Goal: Task Accomplishment & Management: Use online tool/utility

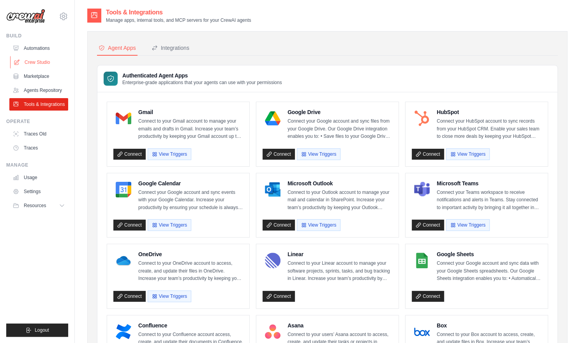
click at [49, 62] on link "Crew Studio" at bounding box center [39, 62] width 59 height 12
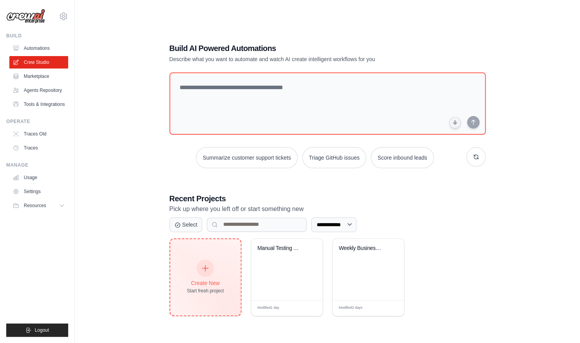
click at [223, 267] on div "Create New Start fresh project" at bounding box center [205, 276] width 37 height 33
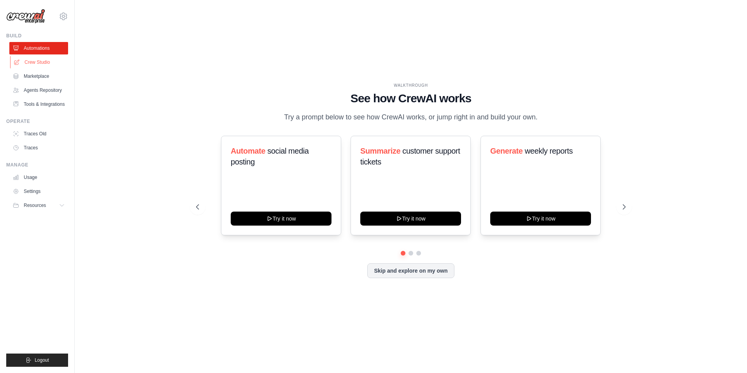
click at [53, 63] on link "Crew Studio" at bounding box center [39, 62] width 59 height 12
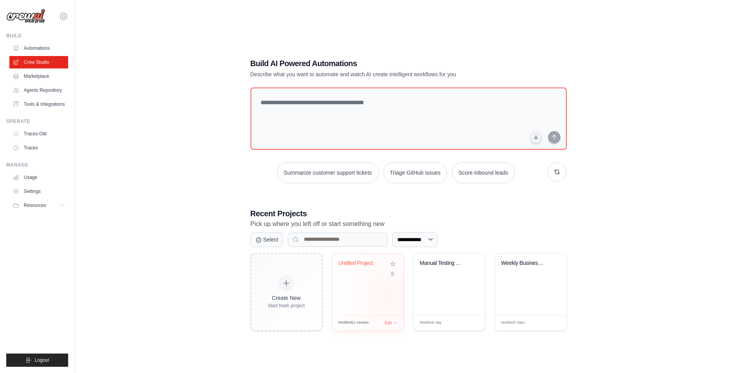
click at [390, 296] on div "Untitled Project" at bounding box center [367, 285] width 71 height 62
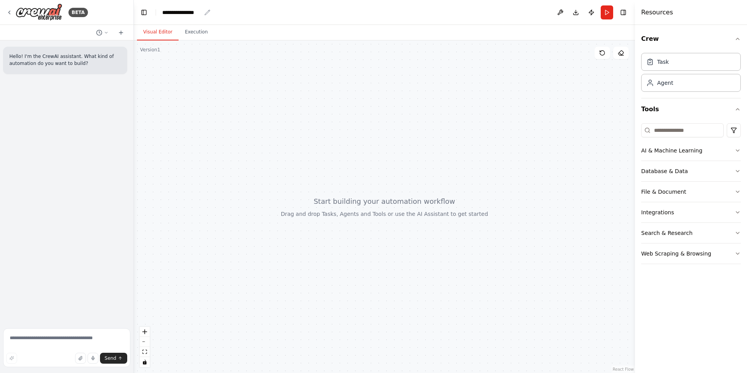
click at [198, 14] on div "**********" at bounding box center [181, 13] width 39 height 8
drag, startPoint x: 204, startPoint y: 14, endPoint x: 153, endPoint y: 14, distance: 51.0
click at [153, 14] on header "**********" at bounding box center [384, 12] width 501 height 25
click at [699, 203] on button "Integrations" at bounding box center [691, 212] width 100 height 20
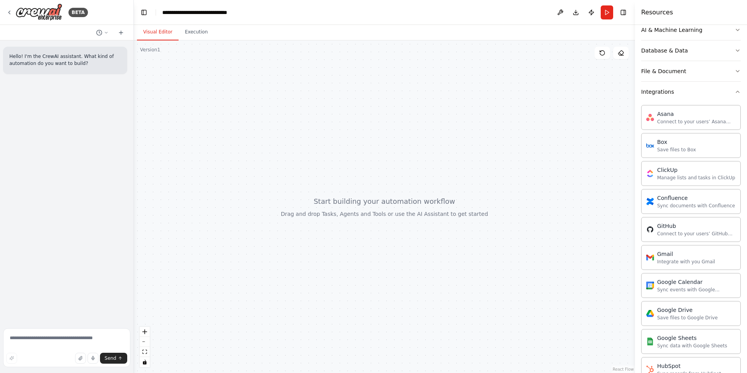
scroll to position [28, 0]
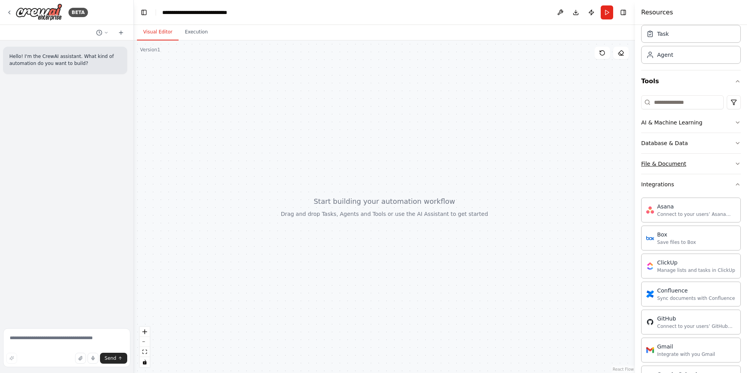
click at [710, 163] on button "File & Document" at bounding box center [691, 164] width 100 height 20
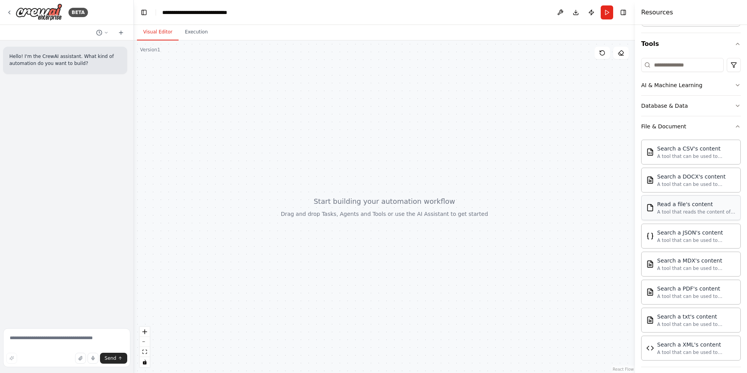
scroll to position [65, 0]
click at [693, 133] on button "File & Document" at bounding box center [691, 127] width 100 height 20
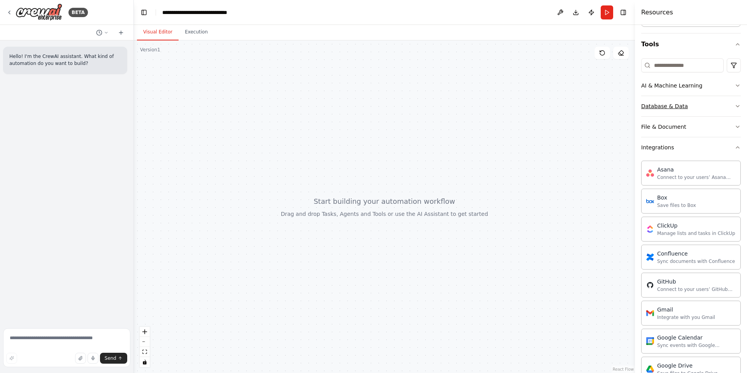
click at [691, 107] on button "Database & Data" at bounding box center [691, 106] width 100 height 20
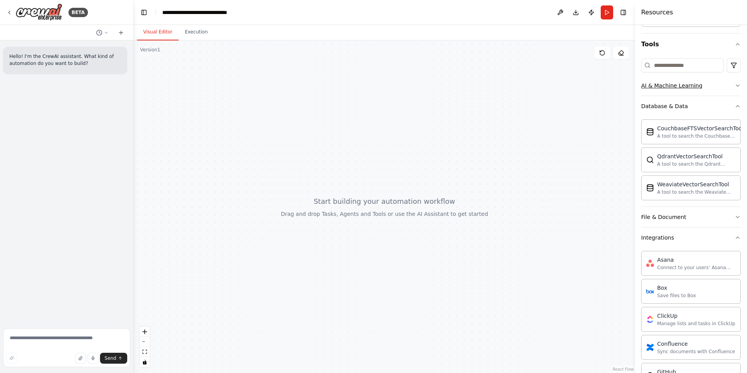
click at [691, 91] on button "AI & Machine Learning" at bounding box center [691, 86] width 100 height 20
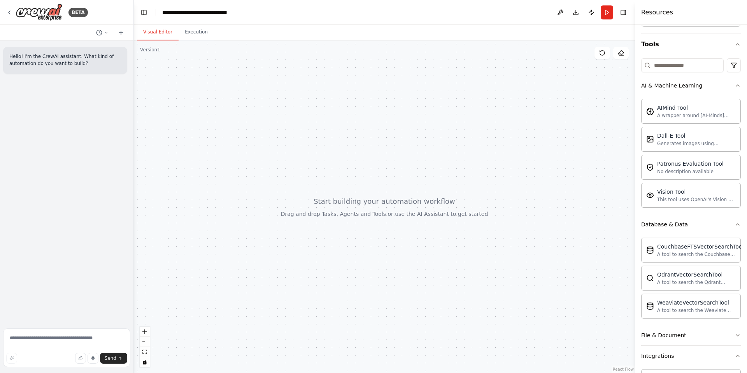
click at [706, 89] on button "AI & Machine Learning" at bounding box center [691, 86] width 100 height 20
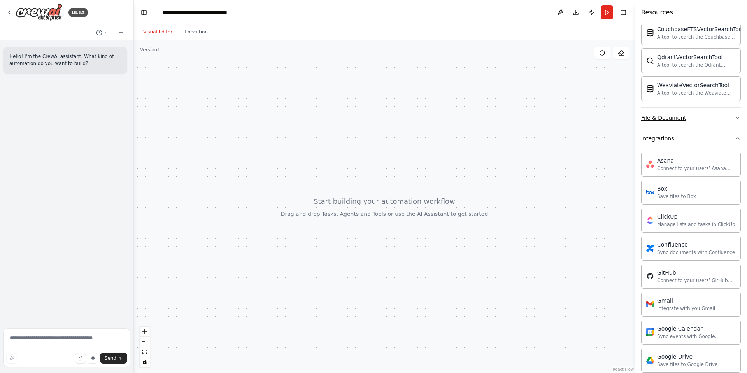
scroll to position [165, 0]
click at [696, 141] on button "Integrations" at bounding box center [691, 138] width 100 height 20
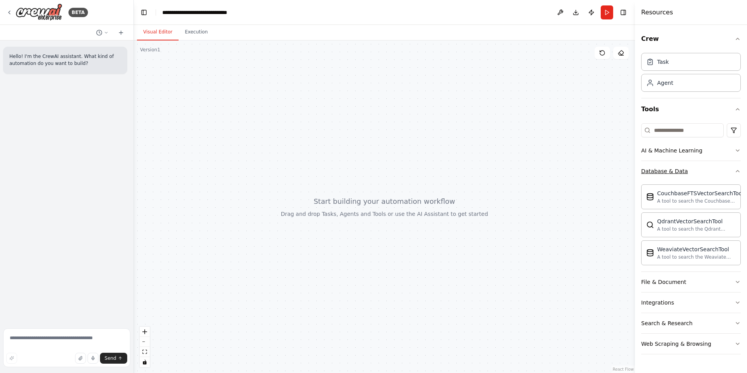
click at [699, 166] on button "Database & Data" at bounding box center [691, 171] width 100 height 20
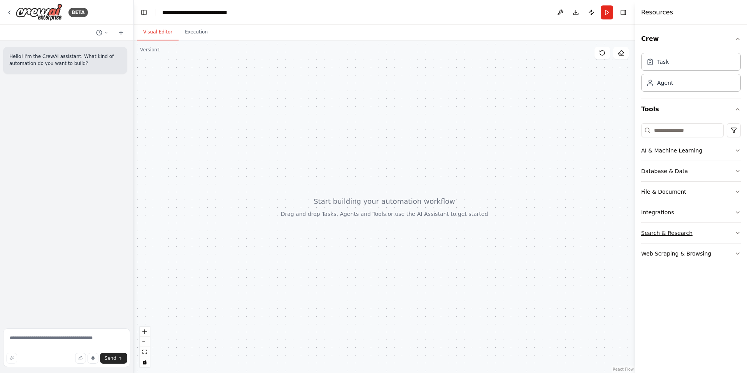
click at [693, 230] on button "Search & Research" at bounding box center [691, 233] width 100 height 20
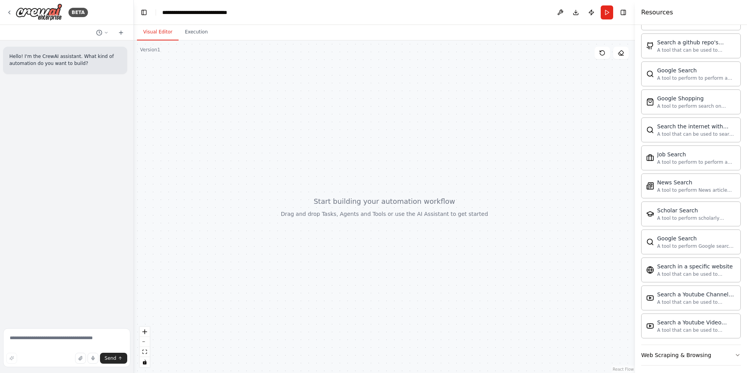
scroll to position [302, 0]
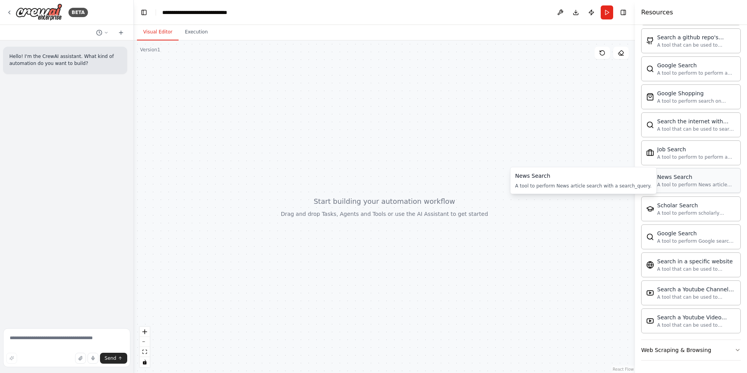
click at [689, 182] on div "A tool to perform News article search with a search_query." at bounding box center [696, 185] width 79 height 6
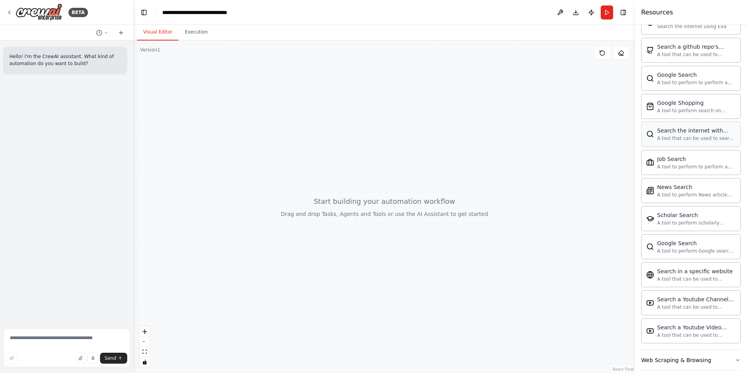
scroll to position [296, 0]
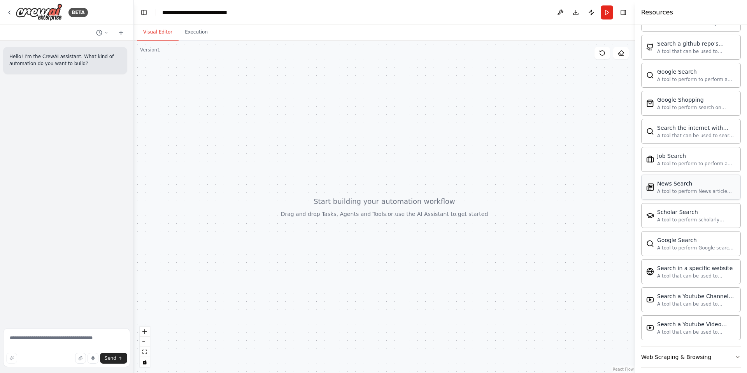
click at [697, 190] on div "A tool to perform News article search with a search_query." at bounding box center [696, 191] width 79 height 6
click at [696, 192] on div "A tool to perform News article search with a search_query." at bounding box center [696, 191] width 79 height 6
click at [677, 188] on div "A tool to perform News article search with a search_query." at bounding box center [696, 191] width 79 height 6
click at [654, 186] on div "News Search A tool to perform News article search with a search_query." at bounding box center [692, 186] width 90 height 15
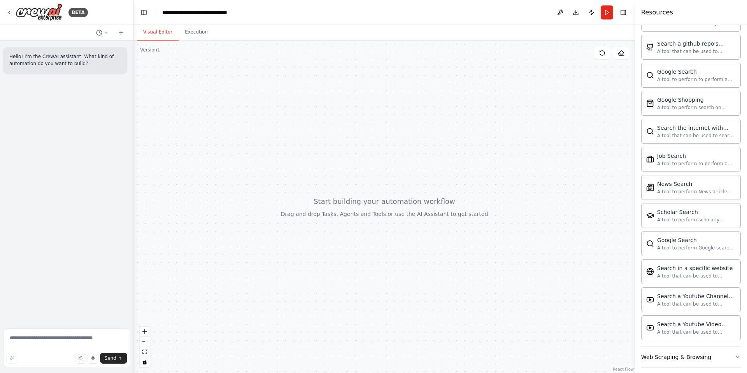
drag, startPoint x: 654, startPoint y: 186, endPoint x: 602, endPoint y: 190, distance: 52.3
click at [602, 190] on div "**********" at bounding box center [373, 186] width 747 height 373
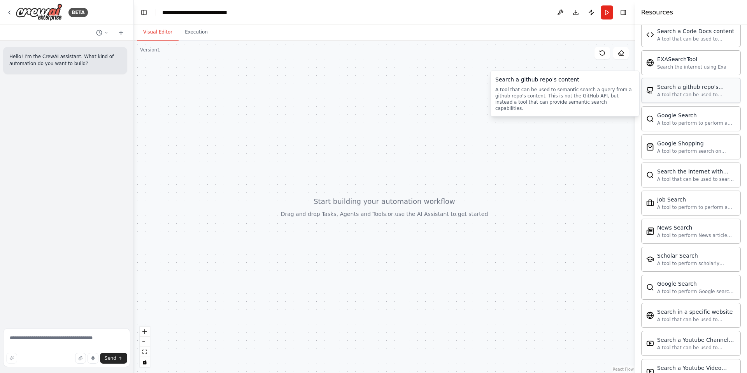
scroll to position [303, 0]
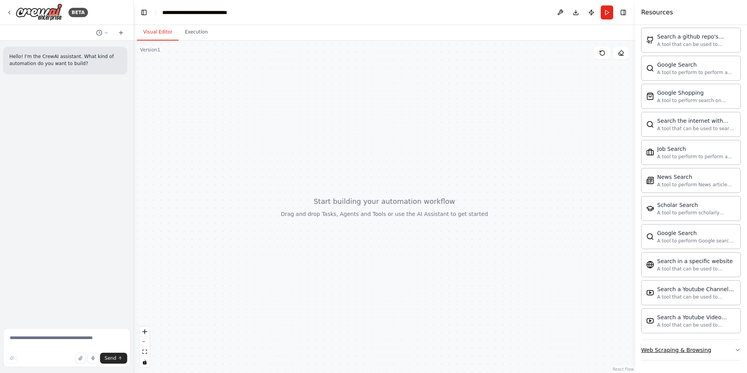
click at [712, 346] on button "Web Scraping & Browsing" at bounding box center [691, 349] width 100 height 20
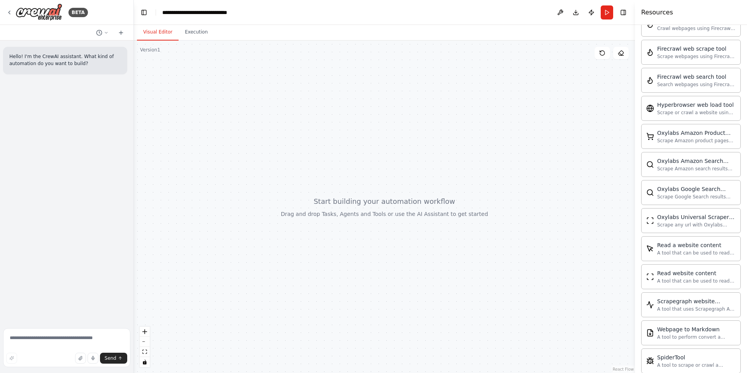
scroll to position [729, 0]
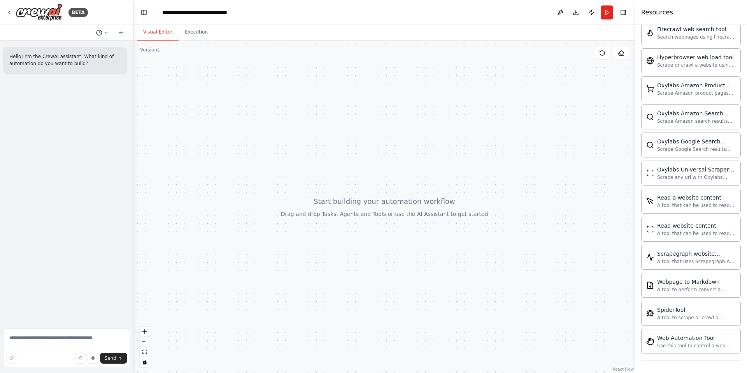
click at [102, 33] on circle at bounding box center [99, 32] width 5 height 5
click at [123, 32] on div at bounding box center [67, 186] width 134 height 373
click at [123, 32] on icon at bounding box center [121, 33] width 6 height 6
click at [578, 14] on button "Download" at bounding box center [576, 12] width 12 height 14
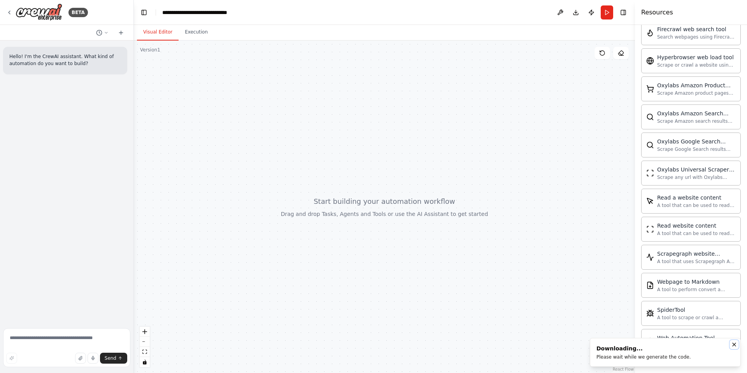
click at [734, 344] on li "Downloading... Please wait while we generate the code." at bounding box center [665, 351] width 151 height 29
click at [559, 11] on button at bounding box center [560, 12] width 12 height 14
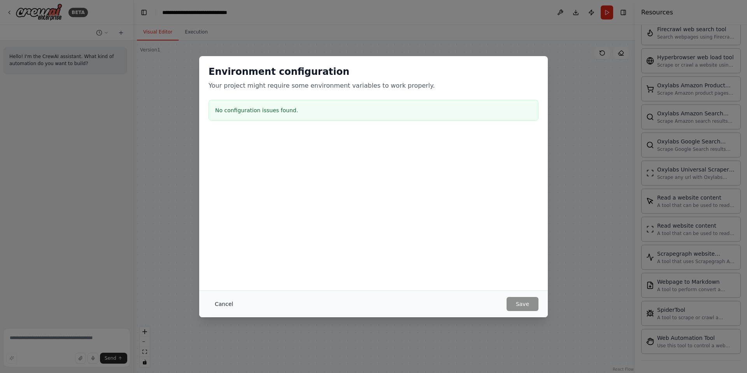
click at [225, 306] on button "Cancel" at bounding box center [224, 304] width 31 height 14
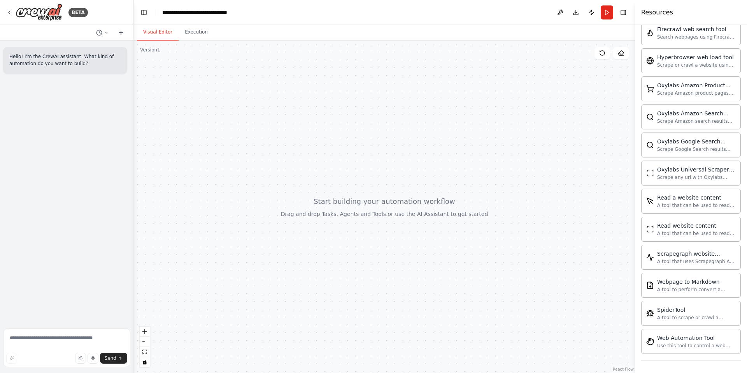
click at [115, 33] on button at bounding box center [121, 32] width 12 height 9
click at [119, 32] on icon at bounding box center [121, 33] width 6 height 6
click at [52, 335] on textarea at bounding box center [66, 347] width 127 height 39
paste textarea "**********"
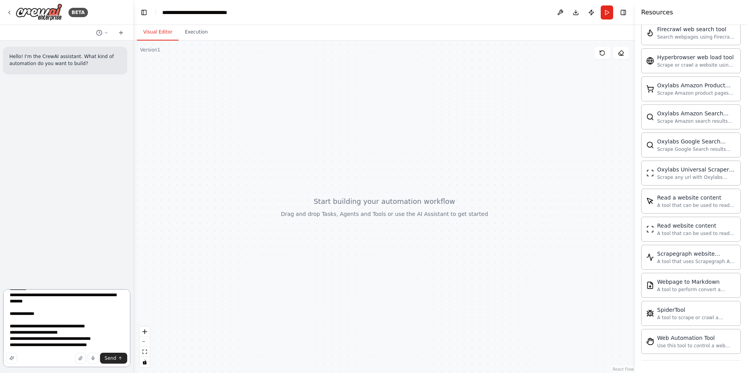
scroll to position [502, 0]
click at [43, 316] on textarea at bounding box center [66, 328] width 127 height 78
click at [41, 322] on textarea at bounding box center [66, 328] width 127 height 78
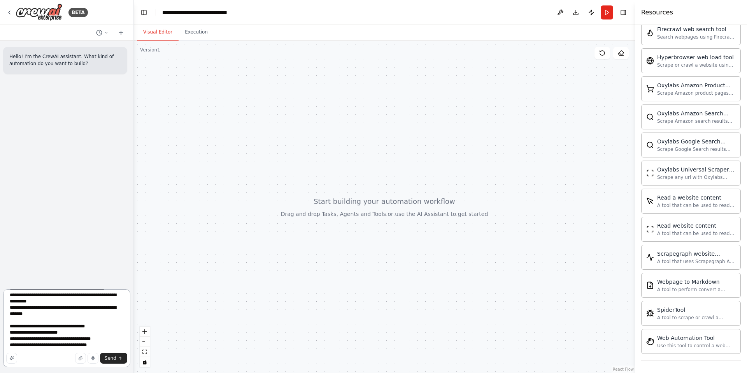
drag, startPoint x: 103, startPoint y: 345, endPoint x: 0, endPoint y: 318, distance: 106.2
click at [0, 318] on div "BETA Hello! I'm the CrewAI assistant. What kind of automation do you want to bu…" at bounding box center [67, 186] width 134 height 373
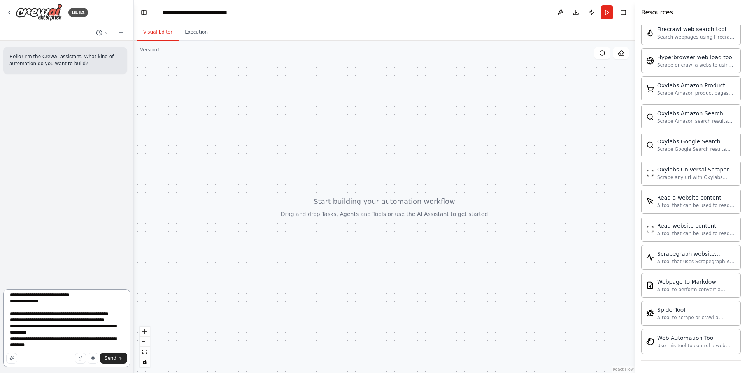
scroll to position [465, 0]
type textarea "**********"
click at [110, 360] on span "Send" at bounding box center [111, 358] width 12 height 6
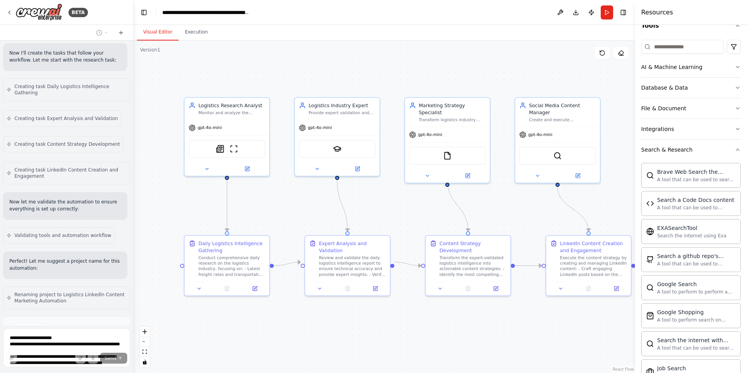
scroll to position [0, 0]
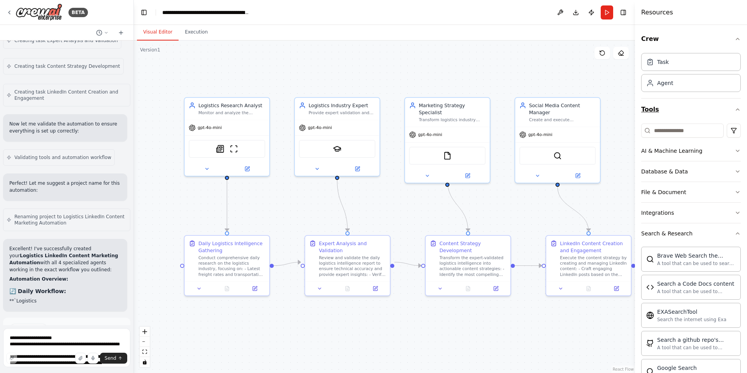
click at [735, 107] on icon "button" at bounding box center [738, 109] width 6 height 6
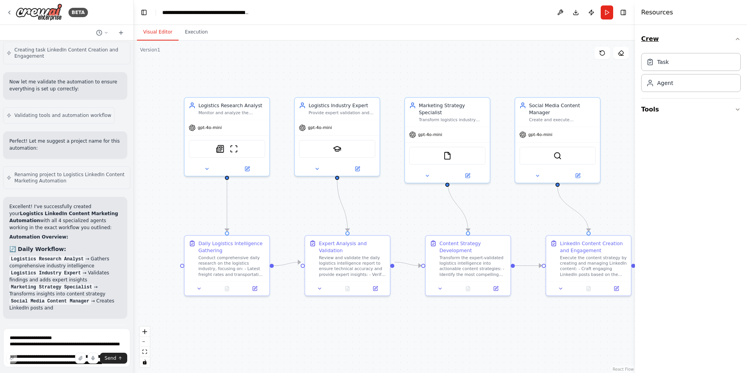
click at [734, 38] on button "Crew" at bounding box center [691, 39] width 100 height 22
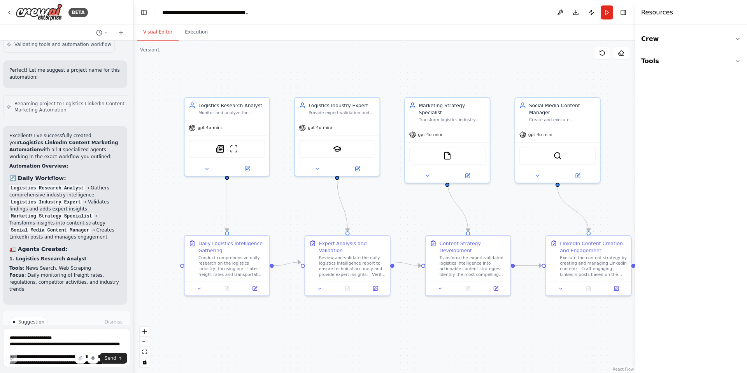
click at [664, 112] on div "Crew Tools" at bounding box center [691, 199] width 112 height 348
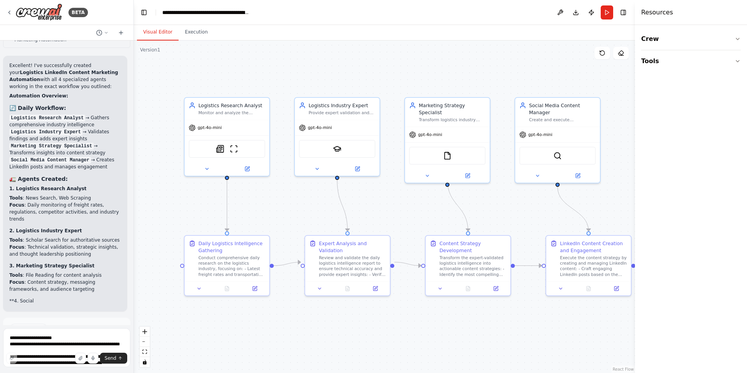
click at [646, 13] on h4 "Resources" at bounding box center [657, 12] width 32 height 9
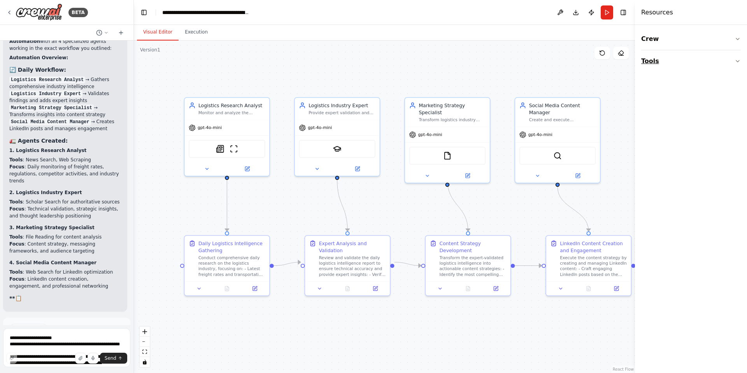
click at [682, 63] on button "Tools" at bounding box center [691, 61] width 100 height 22
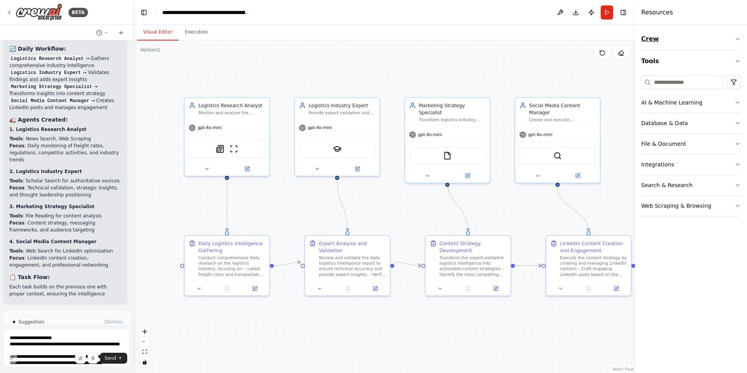
click at [702, 32] on button "Crew" at bounding box center [691, 39] width 100 height 22
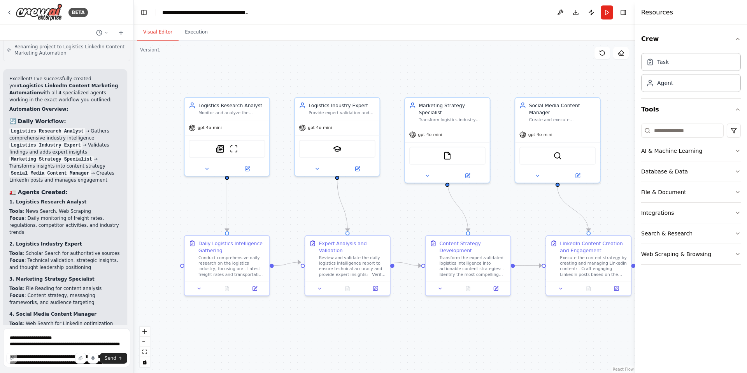
scroll to position [1246, 0]
click at [239, 128] on div "gpt-4o-mini" at bounding box center [227, 126] width 85 height 15
click at [203, 172] on div at bounding box center [227, 167] width 85 height 14
click at [206, 169] on icon at bounding box center [206, 167] width 5 height 5
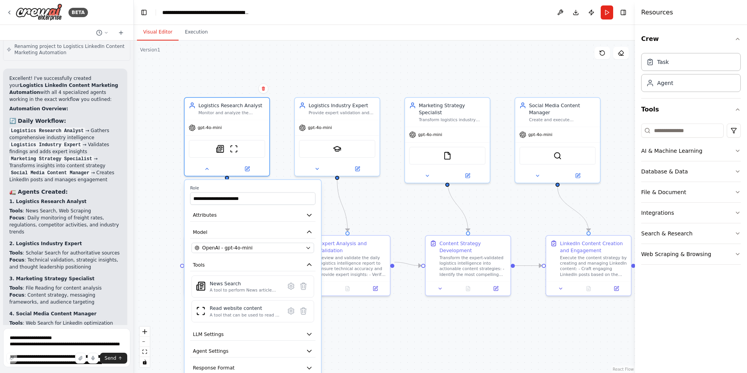
click at [397, 209] on div ".deletable-edge-delete-btn { width: 20px; height: 20px; border: 0px solid #ffff…" at bounding box center [384, 206] width 501 height 332
click at [206, 169] on icon at bounding box center [206, 167] width 5 height 5
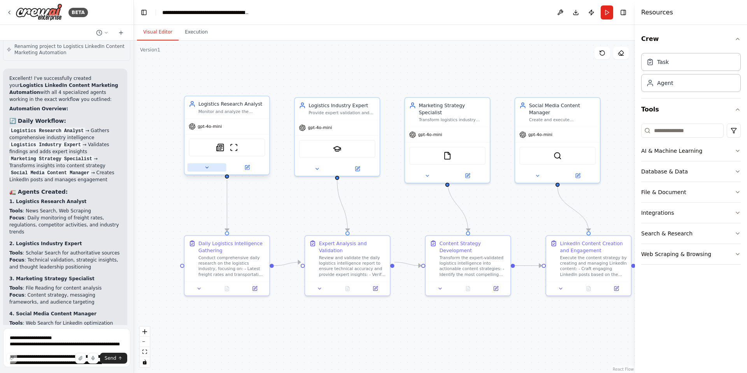
click at [206, 169] on icon at bounding box center [206, 167] width 5 height 5
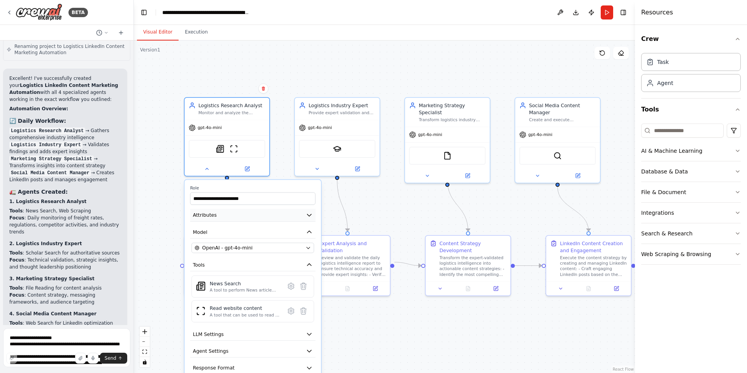
click at [241, 214] on button "Attributes" at bounding box center [252, 215] width 125 height 13
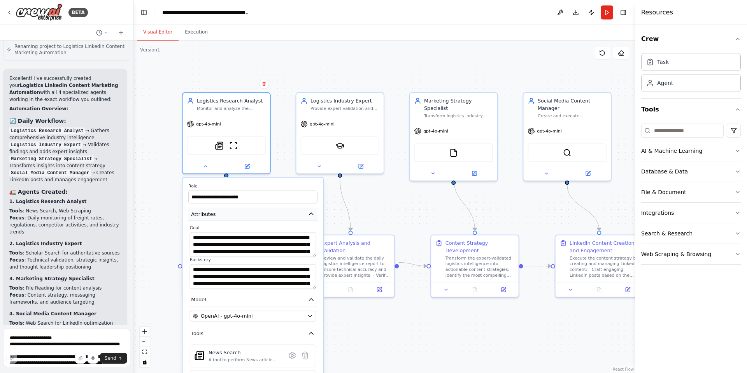
click at [248, 217] on button "Attributes" at bounding box center [252, 213] width 129 height 13
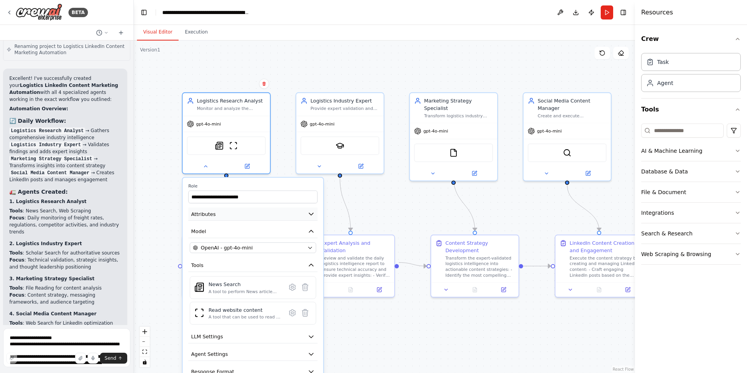
click at [245, 215] on button "Attributes" at bounding box center [252, 213] width 129 height 13
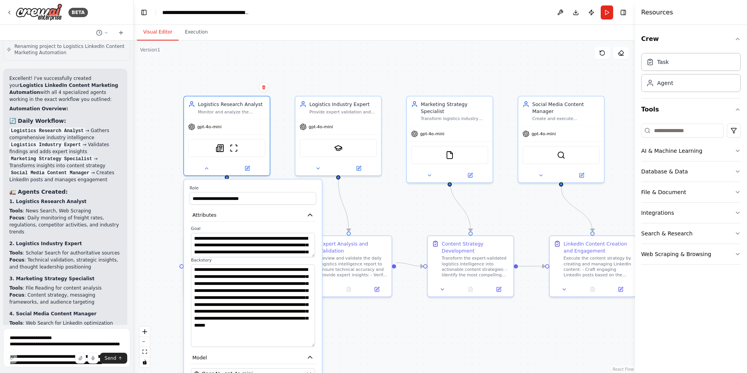
drag, startPoint x: 313, startPoint y: 286, endPoint x: 306, endPoint y: 345, distance: 58.8
click at [306, 345] on textarea "**********" at bounding box center [253, 305] width 124 height 83
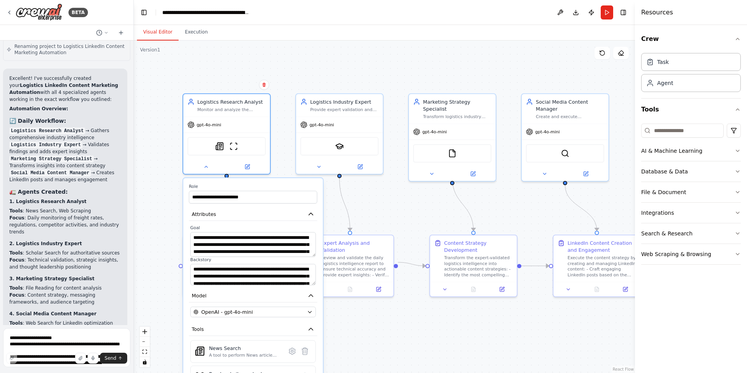
drag, startPoint x: 314, startPoint y: 345, endPoint x: 311, endPoint y: 275, distance: 69.7
click at [311, 275] on textarea "**********" at bounding box center [253, 274] width 126 height 21
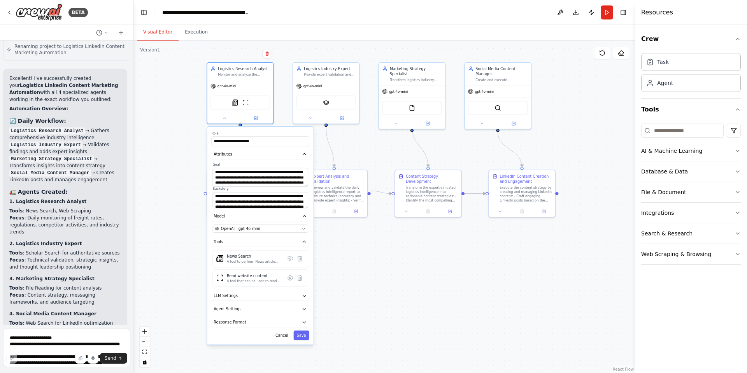
drag, startPoint x: 346, startPoint y: 230, endPoint x: 348, endPoint y: 144, distance: 86.0
click at [348, 144] on div ".deletable-edge-delete-btn { width: 20px; height: 20px; border: 0px solid #ffff…" at bounding box center [384, 206] width 501 height 332
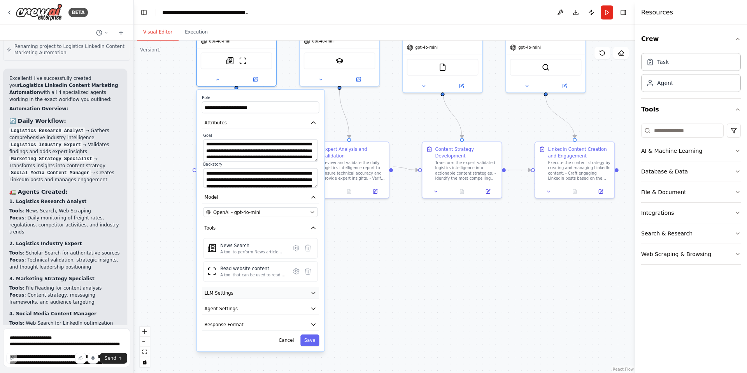
click at [253, 294] on button "LLM Settings" at bounding box center [260, 293] width 117 height 12
click at [248, 309] on button "Agent Settings" at bounding box center [260, 308] width 117 height 12
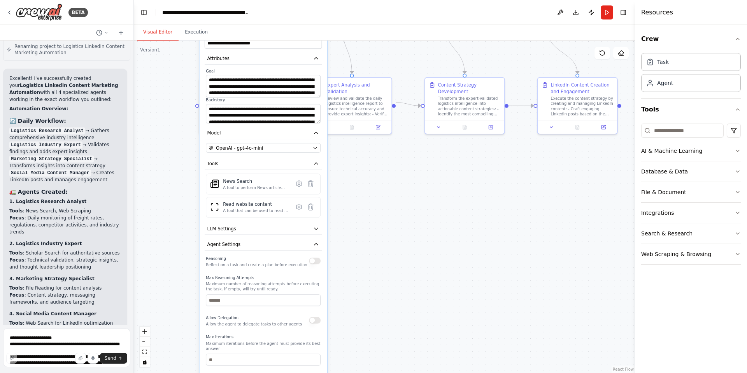
drag, startPoint x: 334, startPoint y: 290, endPoint x: 336, endPoint y: 220, distance: 70.1
click at [336, 220] on div ".deletable-edge-delete-btn { width: 20px; height: 20px; border: 0px solid #ffff…" at bounding box center [384, 206] width 501 height 332
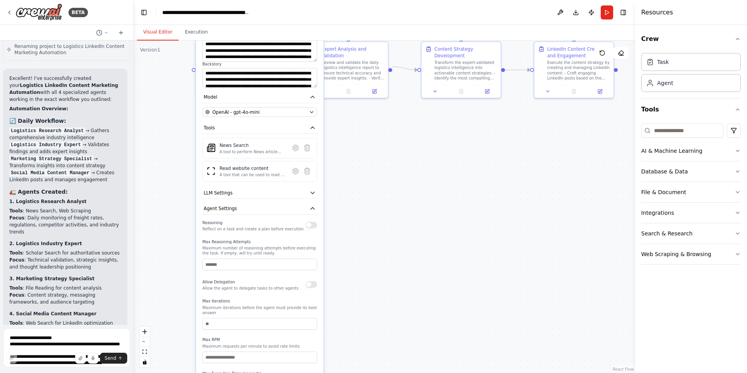
drag, startPoint x: 343, startPoint y: 253, endPoint x: 337, endPoint y: 216, distance: 36.9
click at [337, 216] on div ".deletable-edge-delete-btn { width: 20px; height: 20px; border: 0px solid #ffff…" at bounding box center [384, 206] width 501 height 332
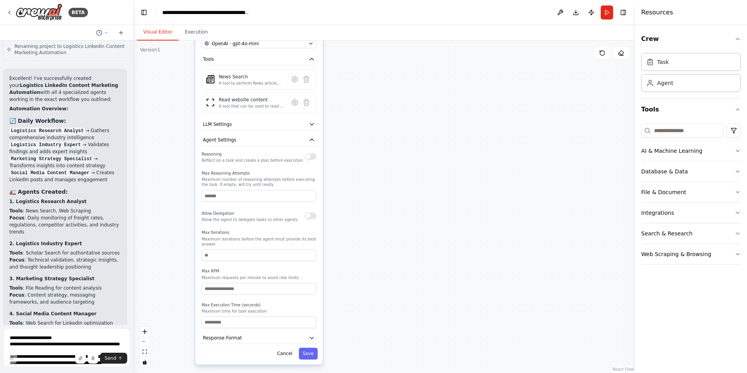
drag, startPoint x: 337, startPoint y: 216, endPoint x: 339, endPoint y: 146, distance: 69.7
click at [339, 146] on div ".deletable-edge-delete-btn { width: 20px; height: 20px; border: 0px solid #ffff…" at bounding box center [384, 206] width 501 height 332
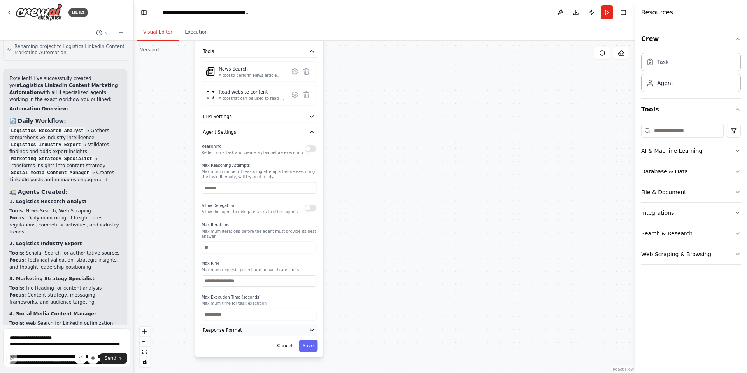
click at [255, 324] on button "Response Format" at bounding box center [258, 330] width 117 height 12
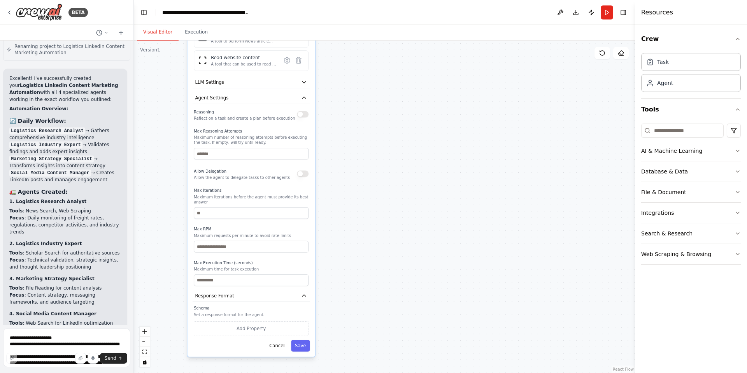
drag, startPoint x: 348, startPoint y: 302, endPoint x: 340, endPoint y: 266, distance: 36.3
click at [340, 266] on div ".deletable-edge-delete-btn { width: 20px; height: 20px; border: 0px solid #ffff…" at bounding box center [384, 206] width 501 height 332
click at [297, 338] on button "Save" at bounding box center [300, 344] width 19 height 12
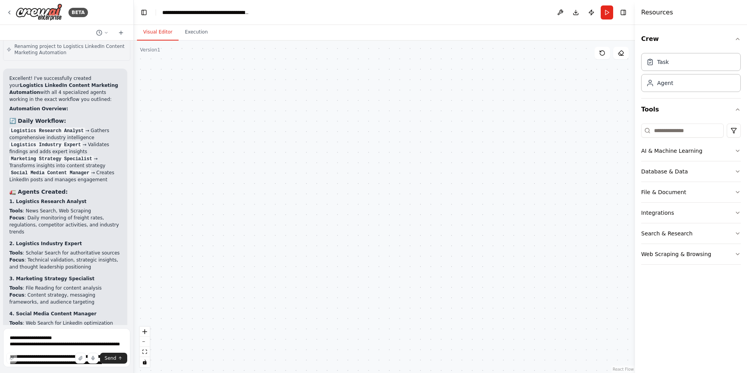
drag, startPoint x: 343, startPoint y: 238, endPoint x: 370, endPoint y: 349, distance: 114.3
click at [370, 349] on div ".deletable-edge-delete-btn { width: 20px; height: 20px; border: 0px solid #ffff…" at bounding box center [384, 206] width 501 height 332
drag, startPoint x: 337, startPoint y: 148, endPoint x: 338, endPoint y: 151, distance: 4.0
click at [338, 151] on div ".deletable-edge-delete-btn { width: 20px; height: 20px; border: 0px solid #ffff…" at bounding box center [384, 206] width 501 height 332
drag, startPoint x: 338, startPoint y: 151, endPoint x: 349, endPoint y: 264, distance: 112.6
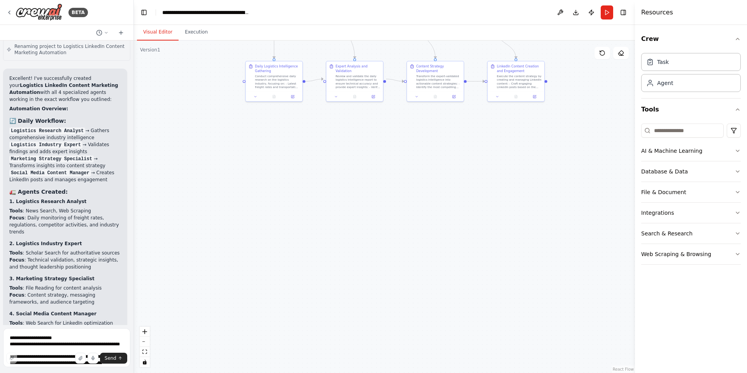
click at [349, 264] on div ".deletable-edge-delete-btn { width: 20px; height: 20px; border: 0px solid #ffff…" at bounding box center [384, 206] width 501 height 332
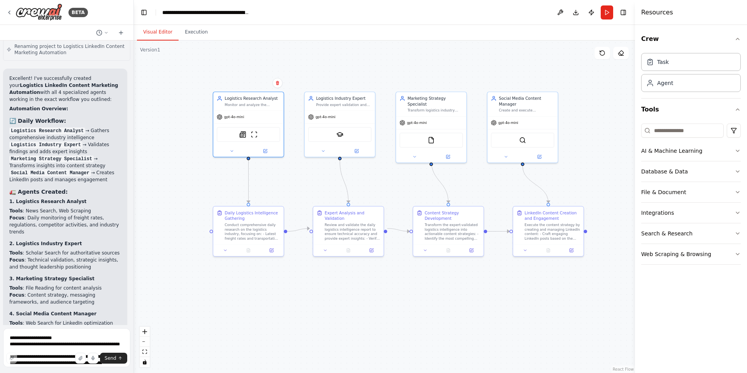
drag, startPoint x: 367, startPoint y: 174, endPoint x: 350, endPoint y: 285, distance: 112.0
click at [350, 285] on div ".deletable-edge-delete-btn { width: 20px; height: 20px; border: 0px solid #ffff…" at bounding box center [384, 206] width 501 height 332
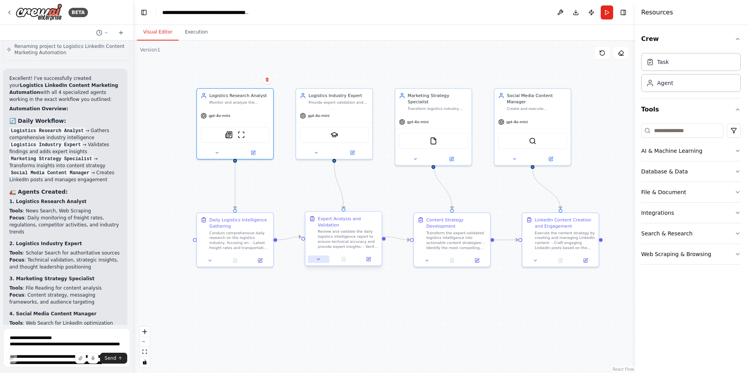
click at [322, 256] on button at bounding box center [318, 258] width 21 height 7
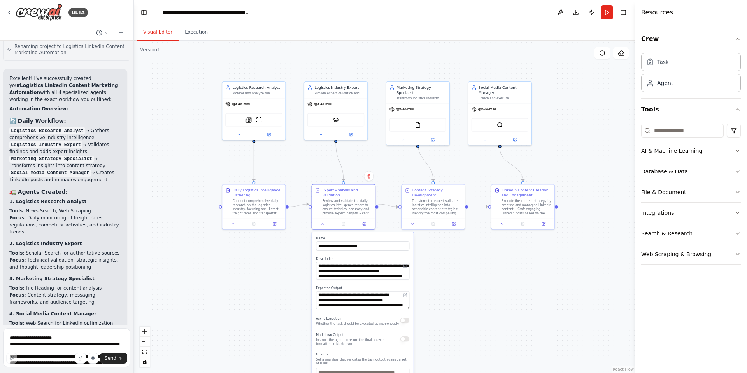
drag, startPoint x: 443, startPoint y: 321, endPoint x: 442, endPoint y: 265, distance: 55.7
click at [442, 265] on div ".deletable-edge-delete-btn { width: 20px; height: 20px; border: 0px solid #ffff…" at bounding box center [384, 206] width 501 height 332
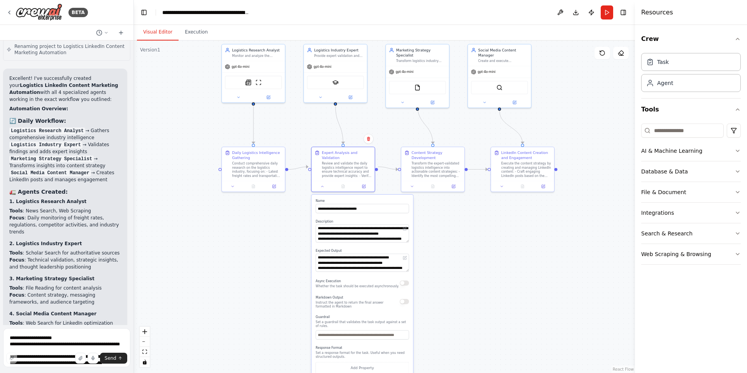
drag, startPoint x: 441, startPoint y: 265, endPoint x: 441, endPoint y: 232, distance: 33.1
click at [441, 232] on div ".deletable-edge-delete-btn { width: 20px; height: 20px; border: 0px solid #ffff…" at bounding box center [384, 206] width 501 height 332
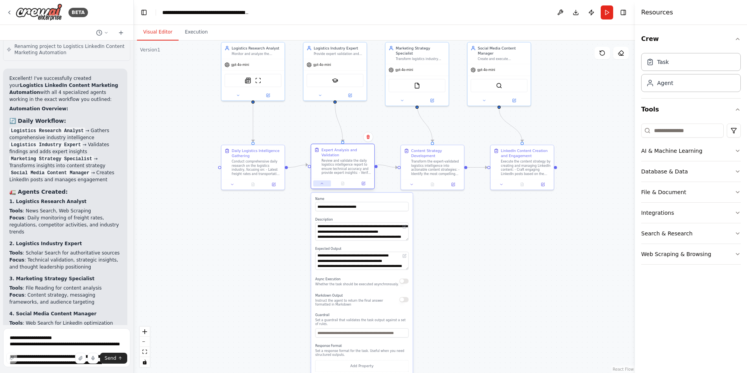
click at [321, 181] on icon at bounding box center [322, 183] width 4 height 4
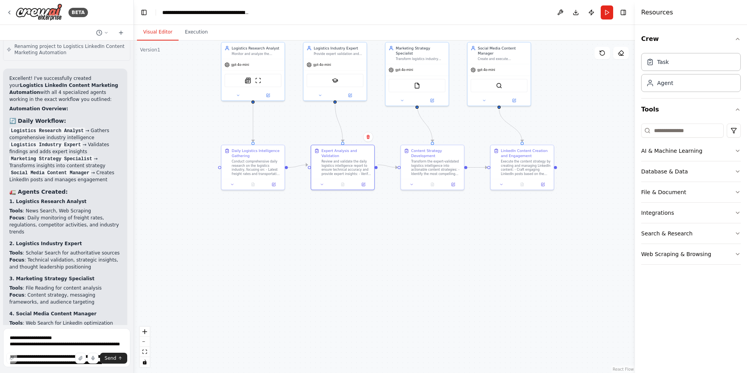
drag, startPoint x: 334, startPoint y: 216, endPoint x: 331, endPoint y: 271, distance: 54.6
click at [331, 271] on div ".deletable-edge-delete-btn { width: 20px; height: 20px; border: 0px solid #ffff…" at bounding box center [384, 206] width 501 height 332
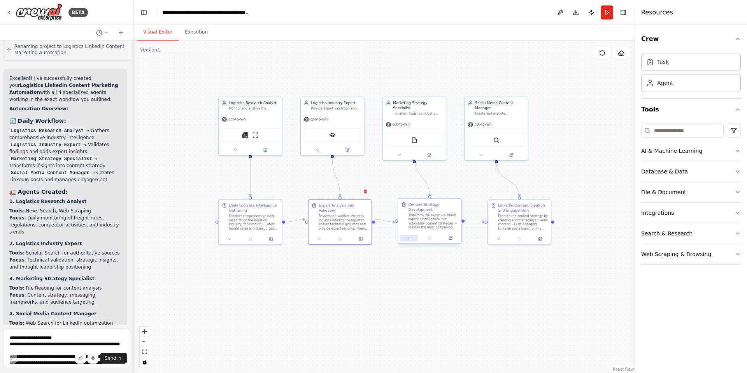
click at [409, 238] on icon at bounding box center [409, 237] width 2 height 1
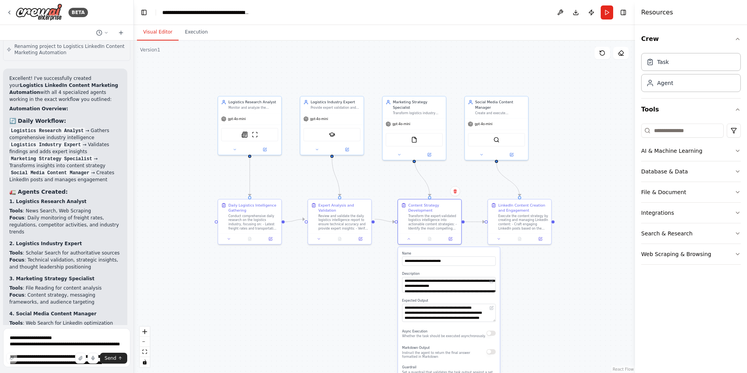
drag, startPoint x: 494, startPoint y: 293, endPoint x: 490, endPoint y: 289, distance: 5.8
click at [490, 289] on textarea "**********" at bounding box center [448, 285] width 93 height 16
drag, startPoint x: 494, startPoint y: 320, endPoint x: 492, endPoint y: 310, distance: 10.2
click at [492, 310] on div "**********" at bounding box center [448, 311] width 93 height 16
click at [517, 289] on div ".deletable-edge-delete-btn { width: 20px; height: 20px; border: 0px solid #ffff…" at bounding box center [384, 206] width 501 height 332
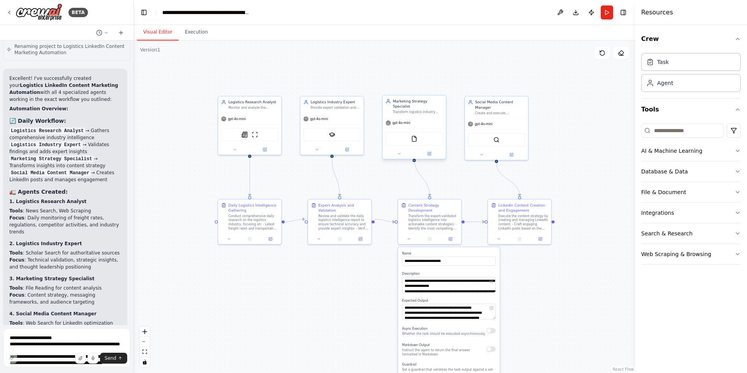
click at [401, 138] on div "FileReadTool" at bounding box center [414, 138] width 57 height 13
click at [727, 192] on button "File & Document" at bounding box center [691, 192] width 100 height 20
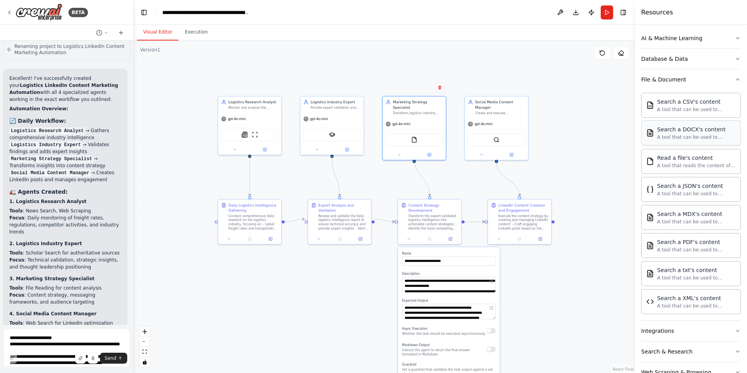
scroll to position [135, 0]
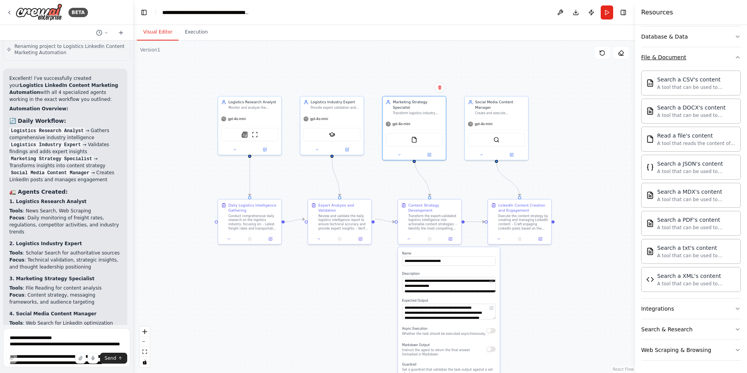
click at [719, 60] on button "File & Document" at bounding box center [691, 57] width 100 height 20
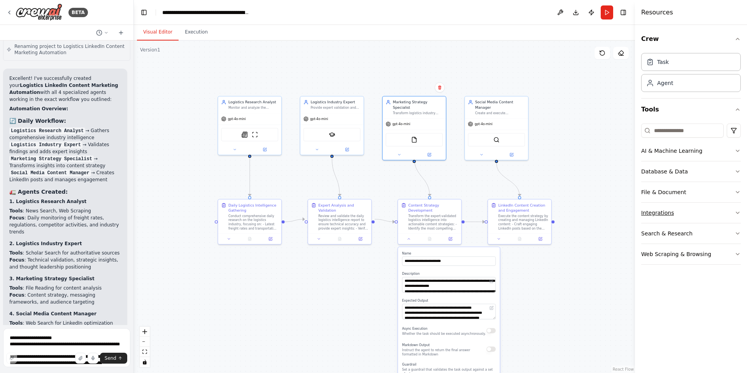
click at [722, 210] on button "Integrations" at bounding box center [691, 212] width 100 height 20
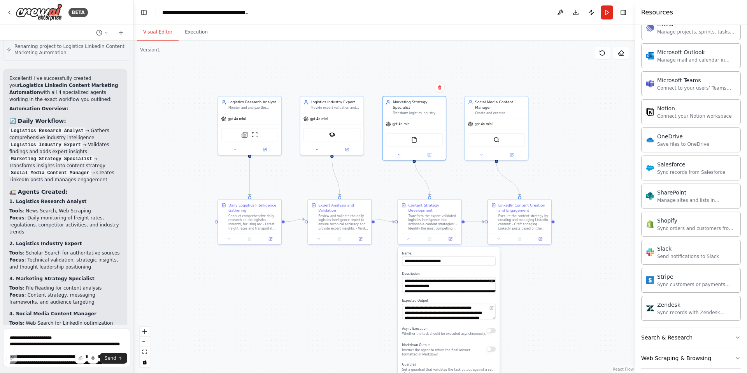
scroll to position [527, 0]
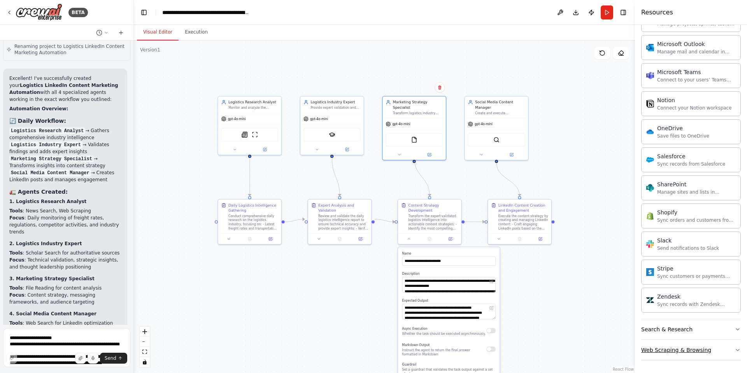
click at [707, 346] on button "Web Scraping & Browsing" at bounding box center [691, 349] width 100 height 20
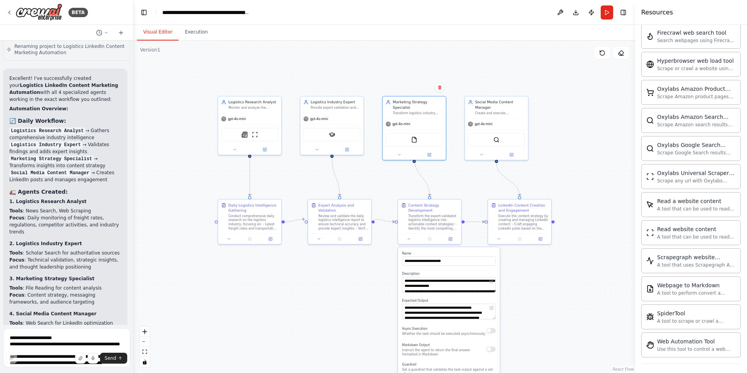
scroll to position [954, 0]
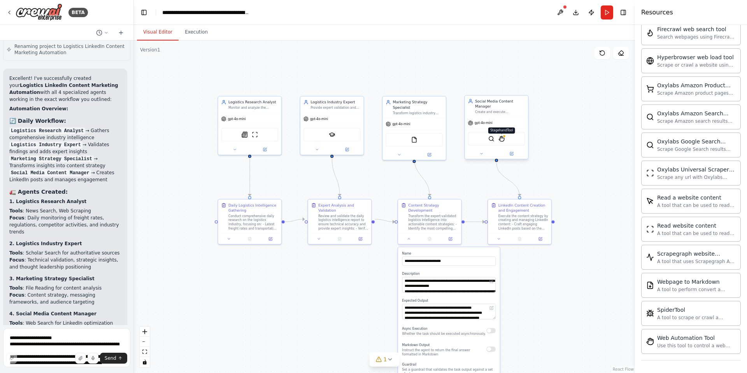
click at [503, 140] on img at bounding box center [502, 138] width 6 height 6
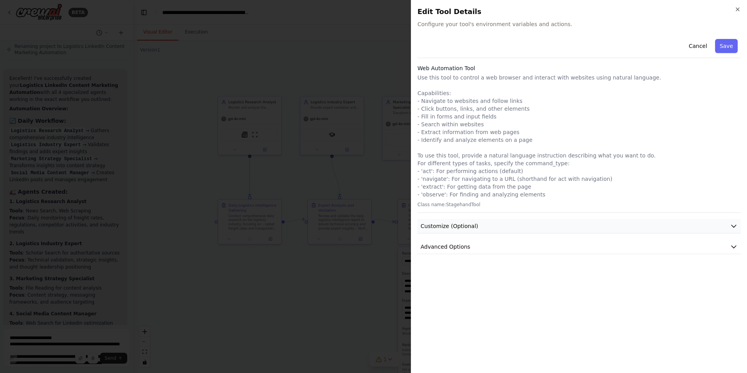
click at [489, 222] on button "Customize (Optional)" at bounding box center [579, 226] width 323 height 14
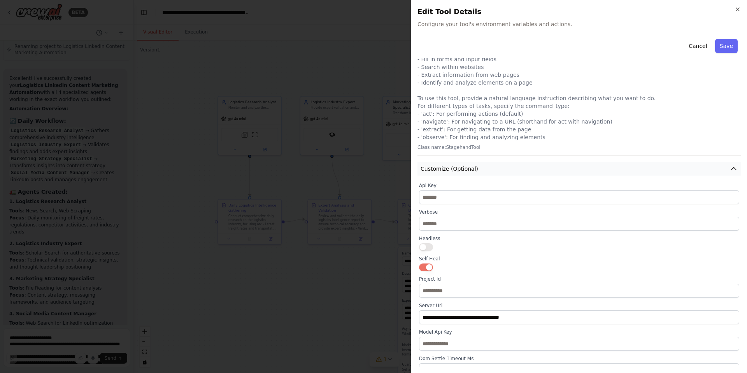
scroll to position [56, 0]
click at [498, 174] on button "Customize (Optional)" at bounding box center [579, 169] width 323 height 14
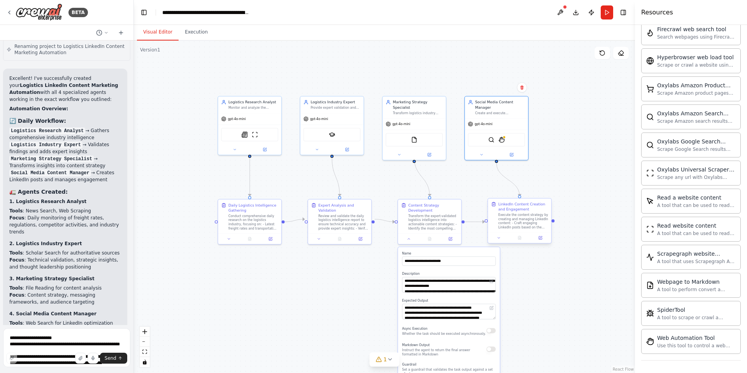
click at [515, 217] on div "Execute the content strategy by creating and managing LinkedIn content: - Craft…" at bounding box center [524, 221] width 50 height 16
click at [502, 240] on button at bounding box center [499, 237] width 18 height 6
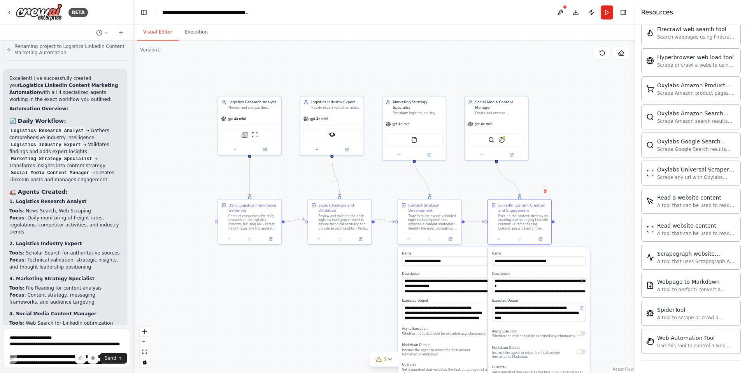
drag, startPoint x: 585, startPoint y: 294, endPoint x: 585, endPoint y: 283, distance: 10.9
click at [585, 283] on textarea "**********" at bounding box center [538, 285] width 93 height 16
drag, startPoint x: 583, startPoint y: 321, endPoint x: 584, endPoint y: 335, distance: 13.6
click at [584, 335] on div "**********" at bounding box center [539, 345] width 102 height 197
drag, startPoint x: 583, startPoint y: 318, endPoint x: 584, endPoint y: 340, distance: 22.2
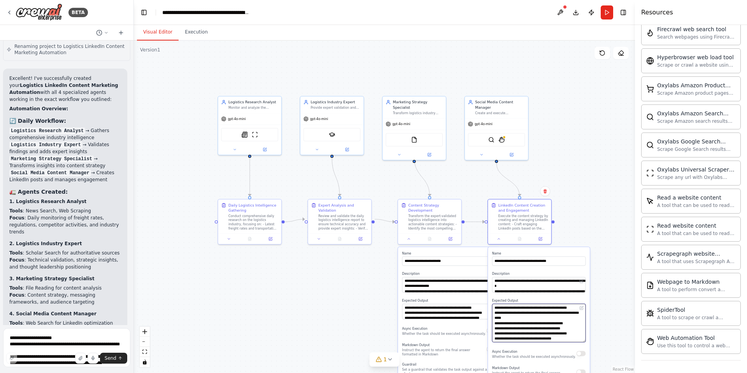
click at [584, 340] on textarea "**********" at bounding box center [538, 322] width 93 height 38
click at [571, 335] on textarea "**********" at bounding box center [538, 323] width 93 height 40
click at [586, 207] on div ".deletable-edge-delete-btn { width: 20px; height: 20px; border: 0px solid #ffff…" at bounding box center [384, 206] width 501 height 332
click at [503, 141] on img at bounding box center [502, 138] width 6 height 6
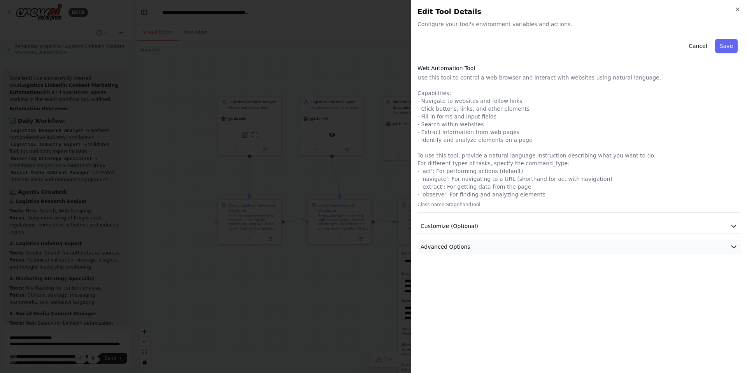
click at [489, 249] on button "Advanced Options" at bounding box center [579, 246] width 323 height 14
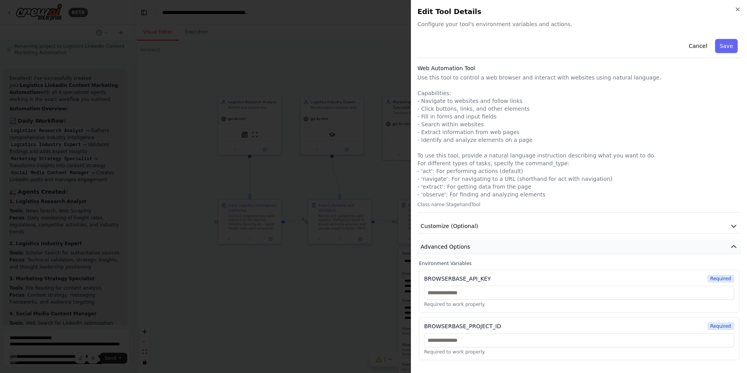
click at [489, 247] on button "Advanced Options" at bounding box center [579, 246] width 323 height 14
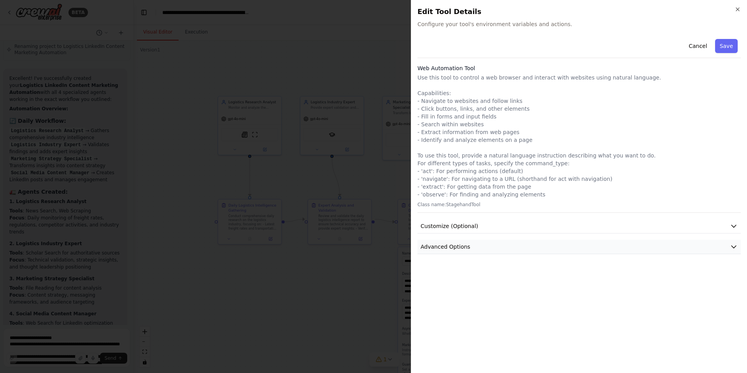
click at [489, 247] on button "Advanced Options" at bounding box center [579, 246] width 323 height 14
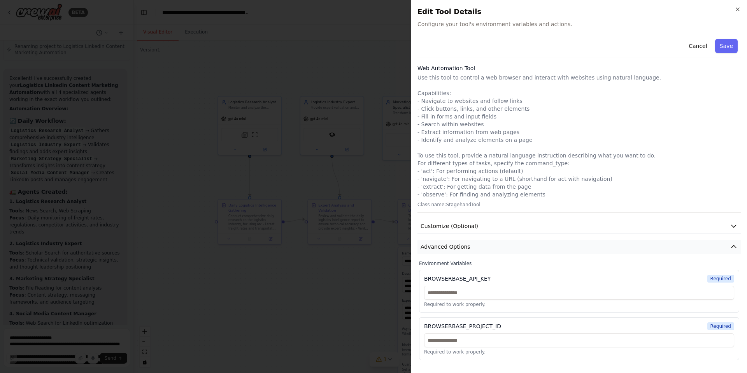
click at [489, 244] on button "Advanced Options" at bounding box center [579, 246] width 323 height 14
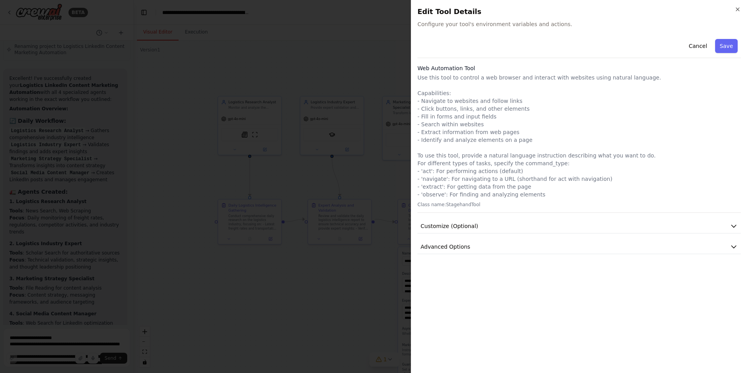
click at [487, 234] on div "Cancel Save Web Automation Tool Use this tool to control a web browser and inte…" at bounding box center [579, 145] width 323 height 218
click at [487, 232] on button "Customize (Optional)" at bounding box center [579, 226] width 323 height 14
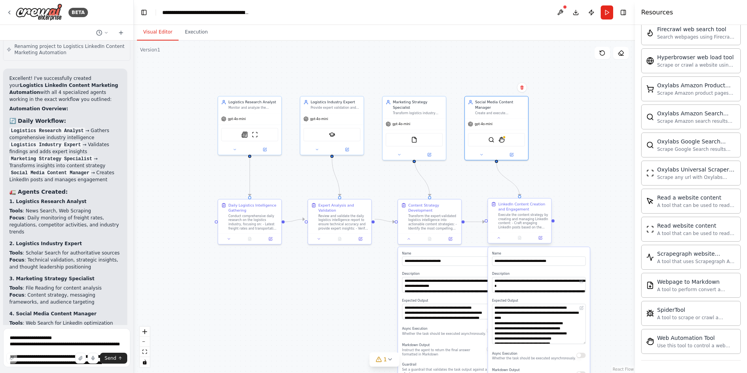
click at [499, 243] on div "LinkedIn Content Creation and Engagement Execute the content strategy by creati…" at bounding box center [520, 221] width 64 height 46
click at [499, 235] on button at bounding box center [499, 237] width 18 height 6
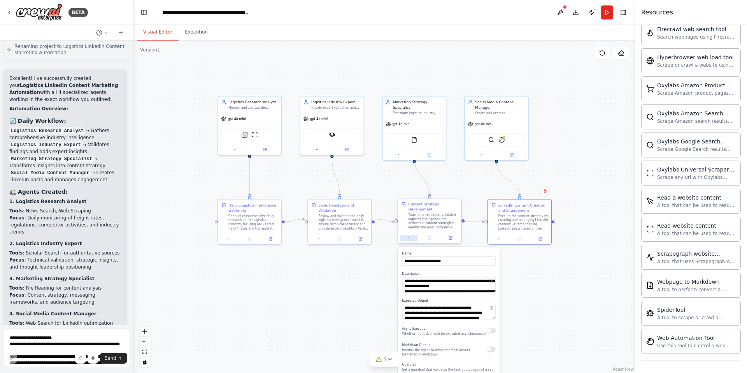
click at [408, 239] on icon at bounding box center [409, 237] width 4 height 4
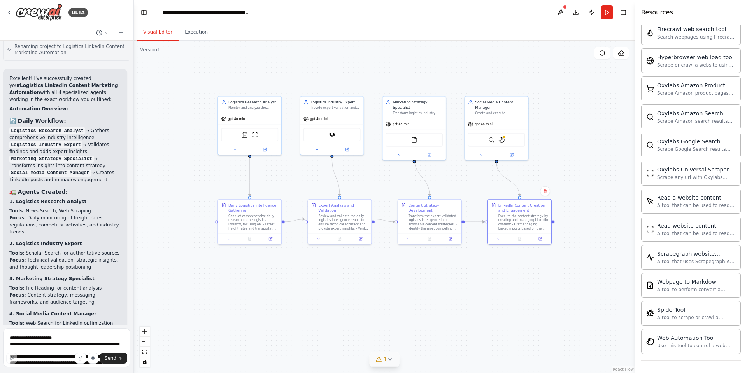
click at [384, 359] on div "1" at bounding box center [381, 359] width 11 height 8
click at [501, 140] on img at bounding box center [502, 138] width 6 height 6
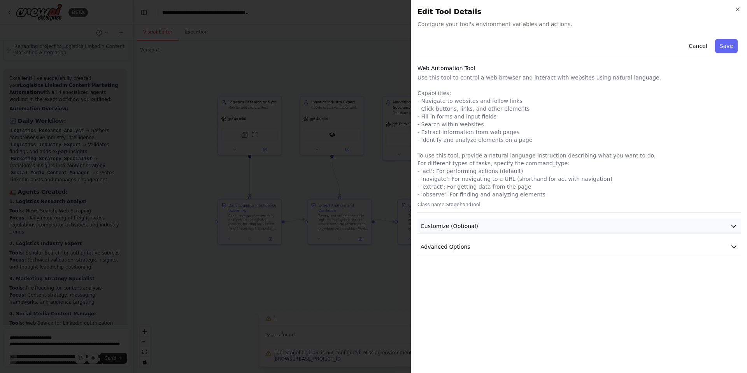
click at [495, 220] on button "Customize (Optional)" at bounding box center [579, 226] width 323 height 14
click at [691, 48] on button "Cancel" at bounding box center [698, 46] width 28 height 14
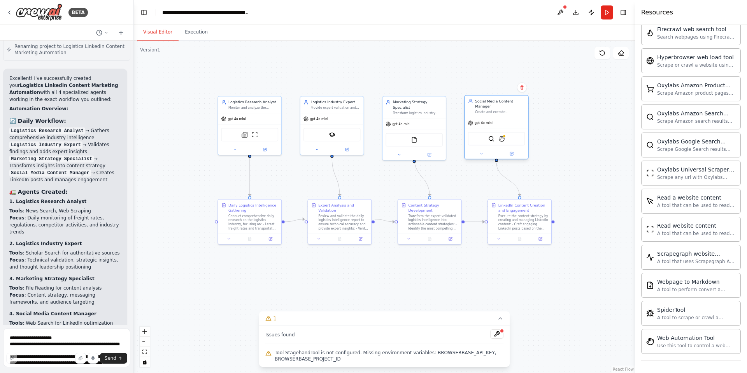
click at [508, 139] on div "SerplyWebSearchTool StagehandTool" at bounding box center [496, 138] width 57 height 13
click at [516, 153] on button at bounding box center [511, 153] width 29 height 6
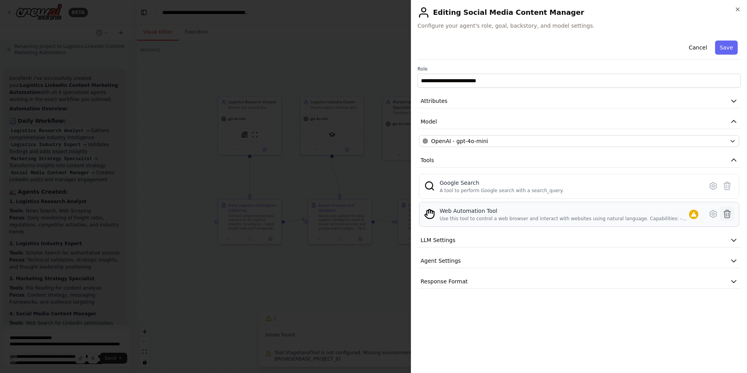
click at [727, 213] on icon at bounding box center [727, 213] width 9 height 9
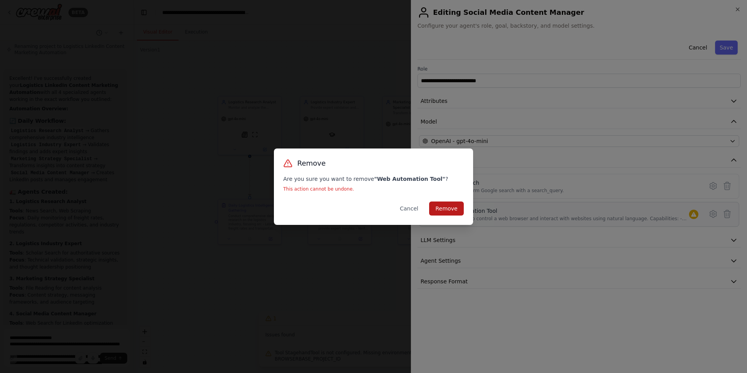
click at [451, 207] on button "Remove" at bounding box center [446, 208] width 35 height 14
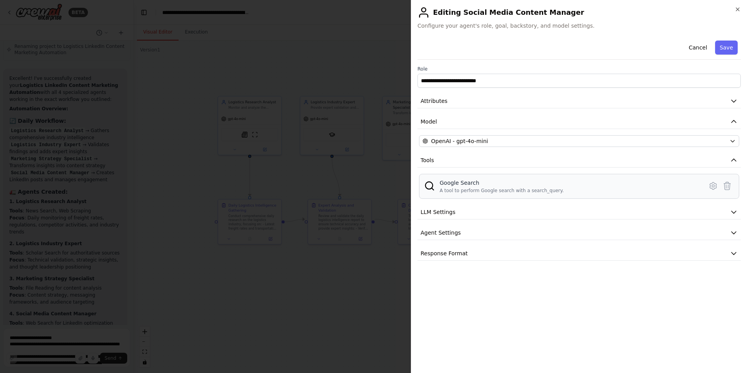
click at [526, 190] on div "A tool to perform Google search with a search_query." at bounding box center [502, 190] width 124 height 6
click at [496, 206] on button "LLM Settings" at bounding box center [579, 212] width 323 height 14
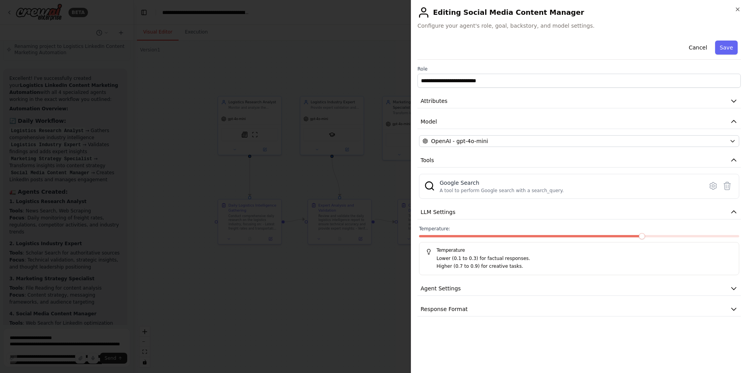
click at [496, 297] on div "**********" at bounding box center [579, 176] width 323 height 279
click at [494, 303] on button "Response Format" at bounding box center [579, 309] width 323 height 14
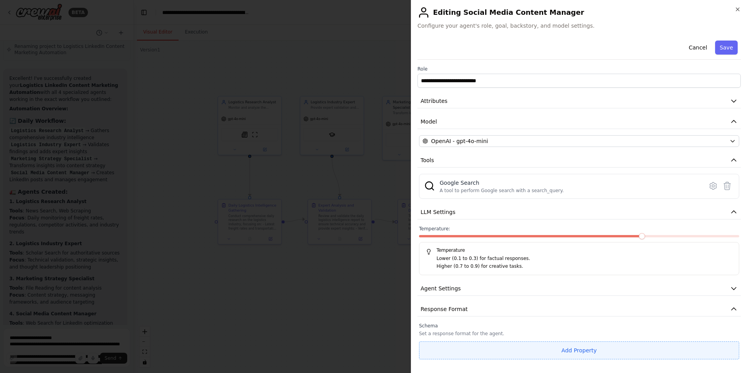
click at [529, 345] on button "Add Property" at bounding box center [579, 350] width 320 height 18
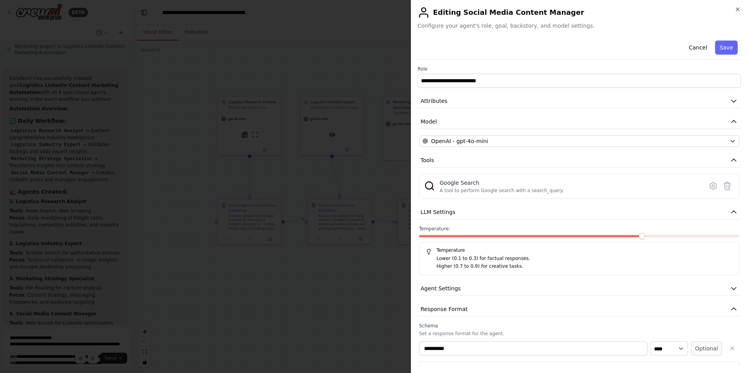
scroll to position [13, 0]
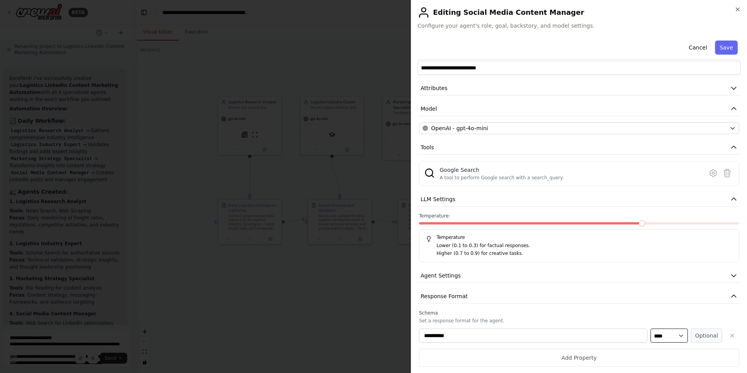
click at [654, 332] on select "**** ******* ******* **** ******" at bounding box center [669, 335] width 37 height 14
click at [657, 332] on select "**** ******* ******* **** ******" at bounding box center [669, 335] width 37 height 14
click at [715, 42] on button "Save" at bounding box center [726, 47] width 23 height 14
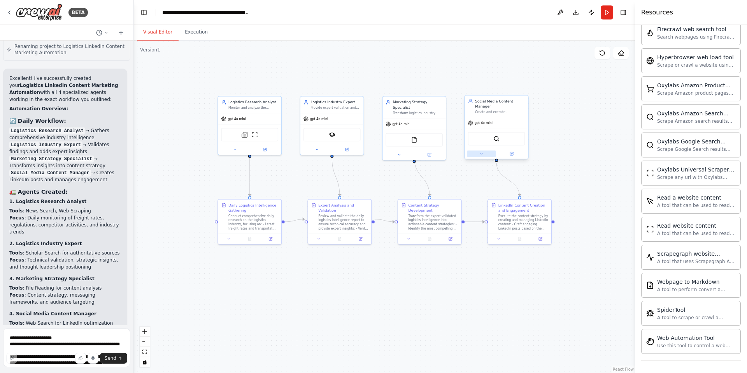
click at [486, 155] on button at bounding box center [481, 153] width 29 height 6
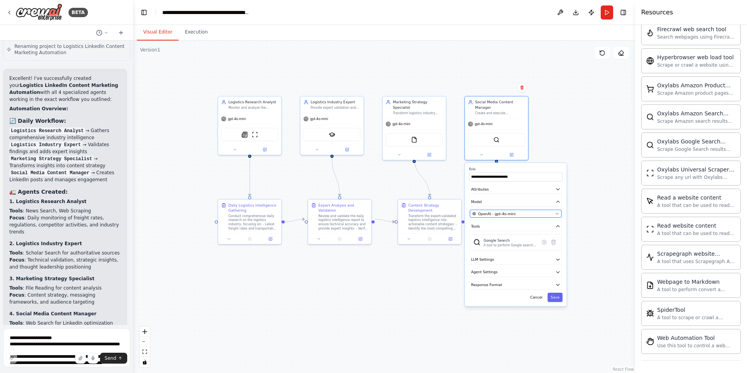
click at [511, 215] on span "OpenAI - gpt-4o-mini" at bounding box center [497, 213] width 38 height 5
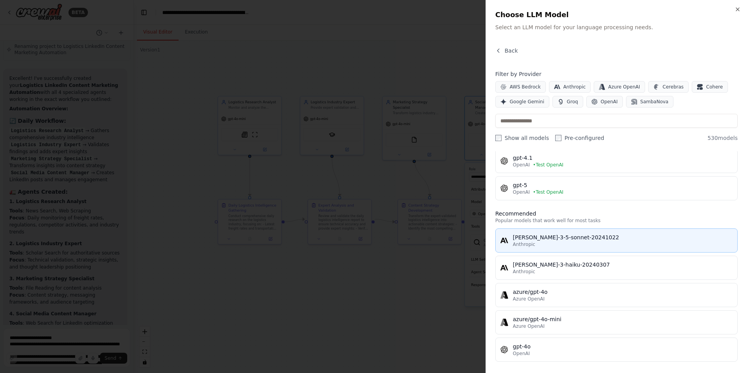
scroll to position [67, 0]
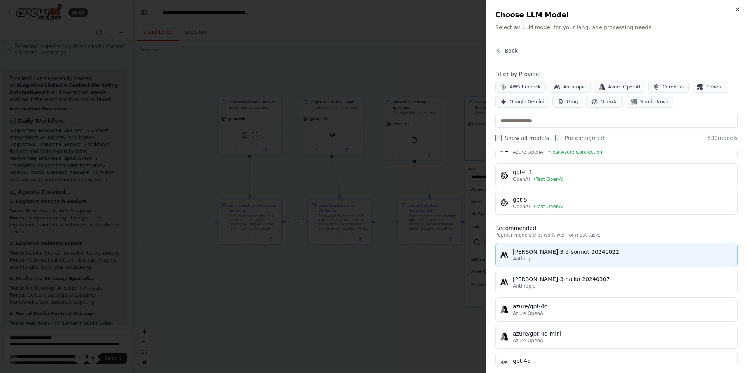
click at [570, 252] on div "claude-3-5-sonnet-20241022" at bounding box center [623, 252] width 220 height 8
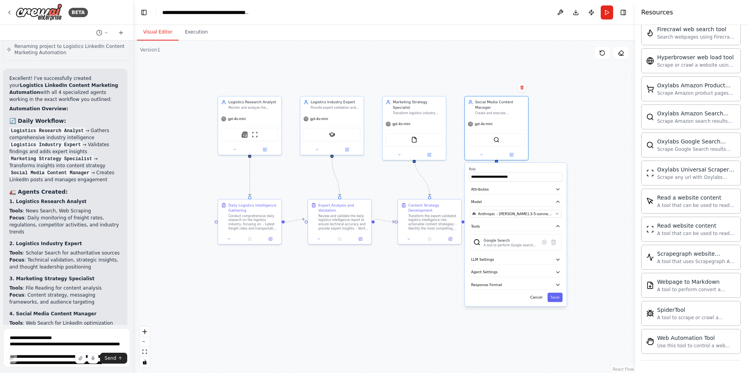
click at [568, 133] on div ".deletable-edge-delete-btn { width: 20px; height: 20px; border: 0px solid #ffff…" at bounding box center [384, 206] width 501 height 332
click at [559, 297] on button "Save" at bounding box center [555, 296] width 15 height 9
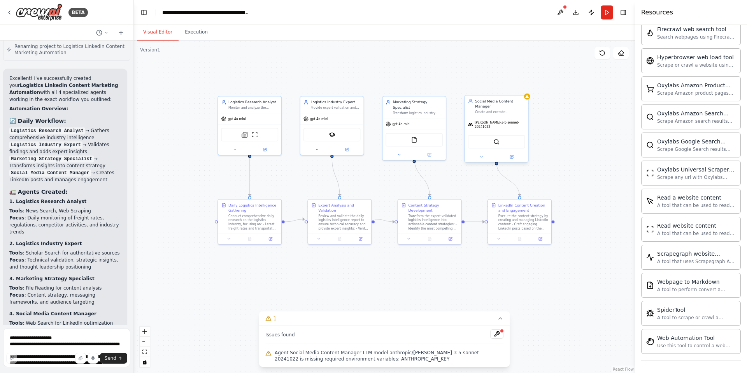
click at [508, 124] on span "claude-3-5-sonnet-20241022" at bounding box center [500, 124] width 50 height 8
click at [501, 122] on span "claude-3-5-sonnet-20241022" at bounding box center [500, 124] width 50 height 8
click at [517, 156] on button at bounding box center [511, 156] width 29 height 6
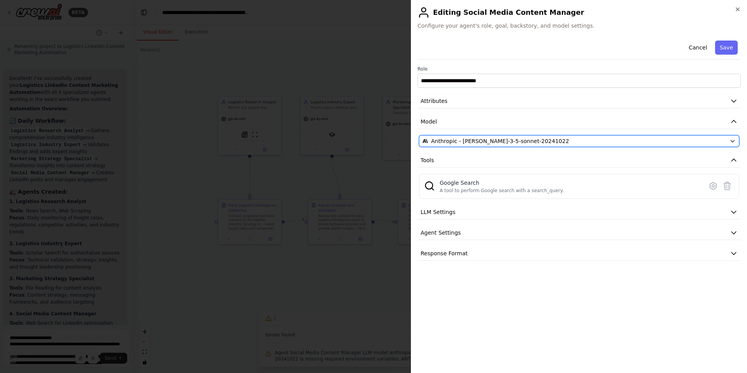
click at [512, 142] on span "Anthropic - claude-3-5-sonnet-20241022" at bounding box center [500, 141] width 138 height 8
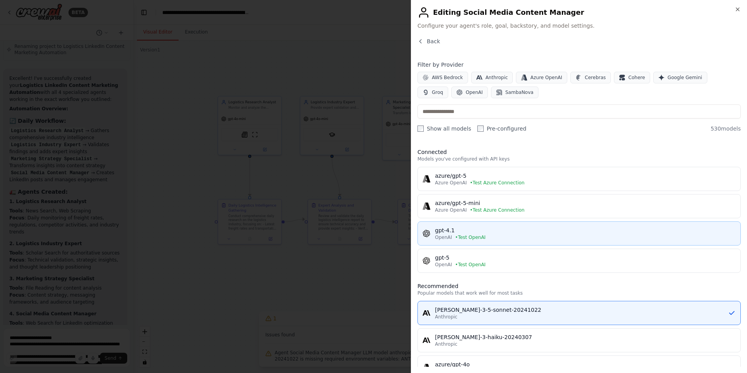
click at [490, 232] on div "gpt-4.1" at bounding box center [585, 230] width 301 height 8
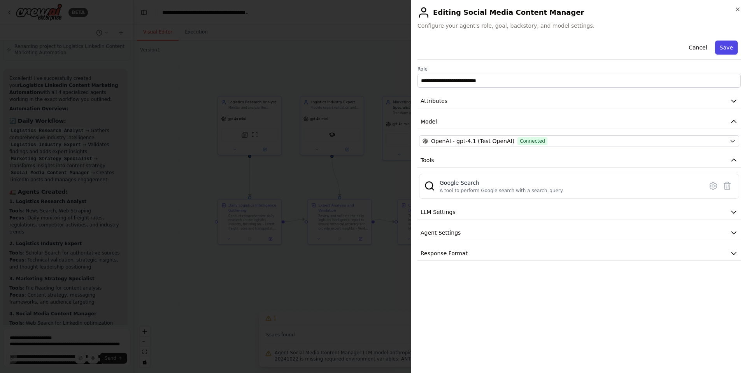
click at [727, 45] on button "Save" at bounding box center [726, 47] width 23 height 14
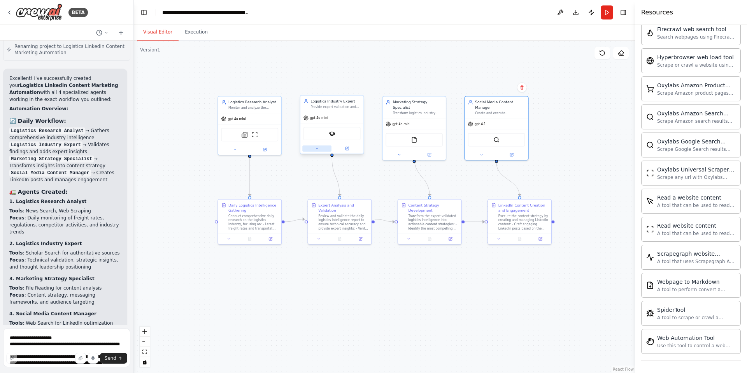
click at [320, 151] on button at bounding box center [316, 148] width 29 height 6
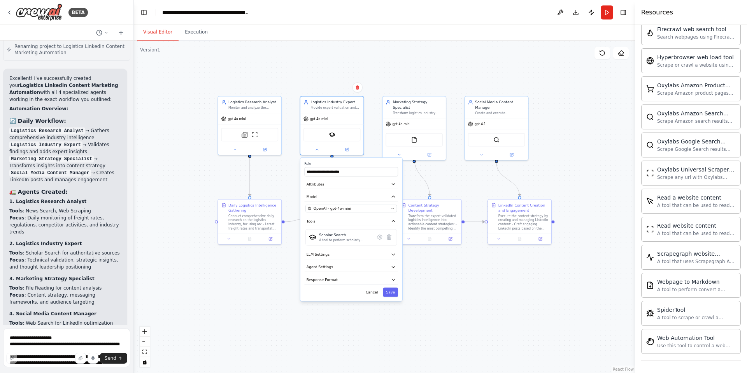
click at [346, 259] on div "**********" at bounding box center [351, 229] width 102 height 143
click at [346, 255] on button "LLM Settings" at bounding box center [351, 254] width 93 height 9
click at [342, 268] on button "Agent Settings" at bounding box center [351, 266] width 93 height 9
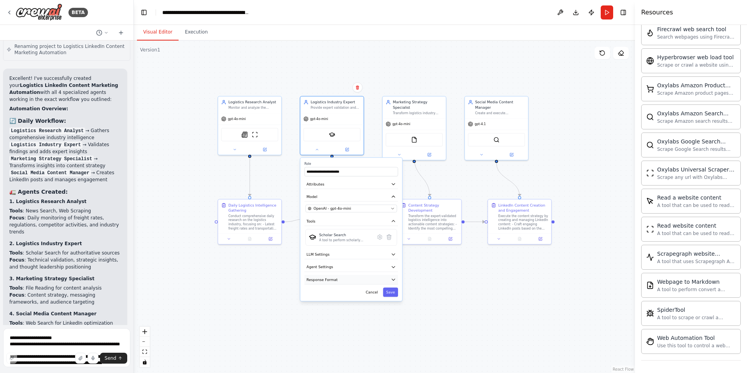
click at [341, 275] on button "Response Format" at bounding box center [351, 278] width 93 height 9
click at [427, 254] on div ".deletable-edge-delete-btn { width: 20px; height: 20px; border: 0px solid #ffff…" at bounding box center [384, 206] width 501 height 332
click at [394, 294] on button "Save" at bounding box center [390, 291] width 15 height 9
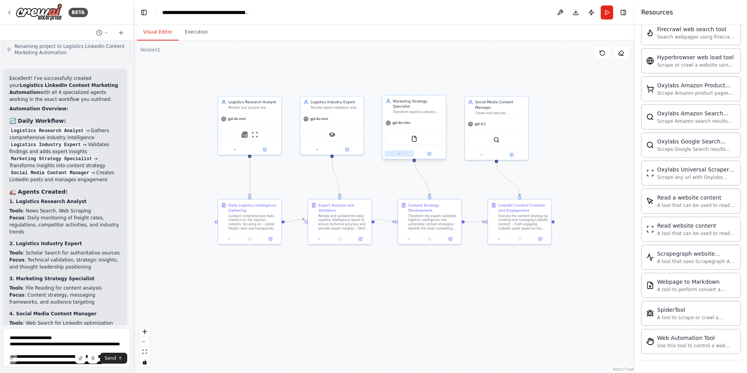
click at [404, 150] on button at bounding box center [399, 153] width 29 height 6
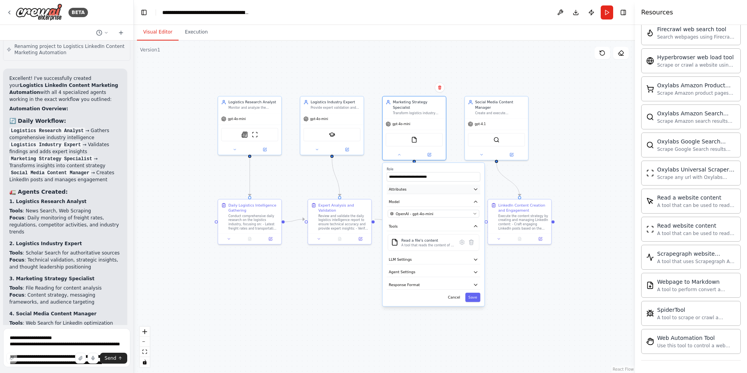
click at [427, 185] on button "Attributes" at bounding box center [433, 189] width 93 height 9
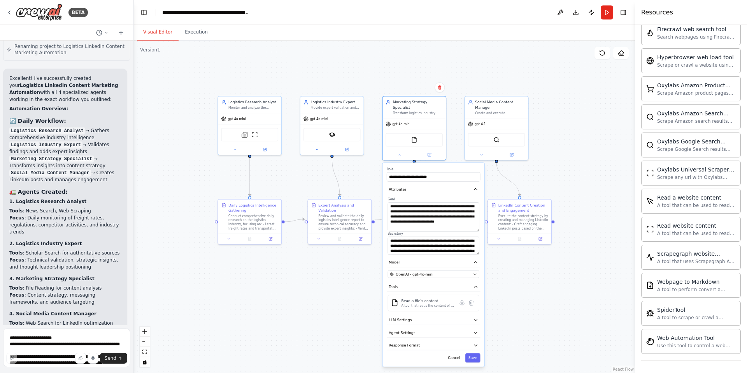
drag, startPoint x: 479, startPoint y: 214, endPoint x: 477, endPoint y: 225, distance: 11.0
click at [477, 225] on textarea "**********" at bounding box center [433, 216] width 91 height 29
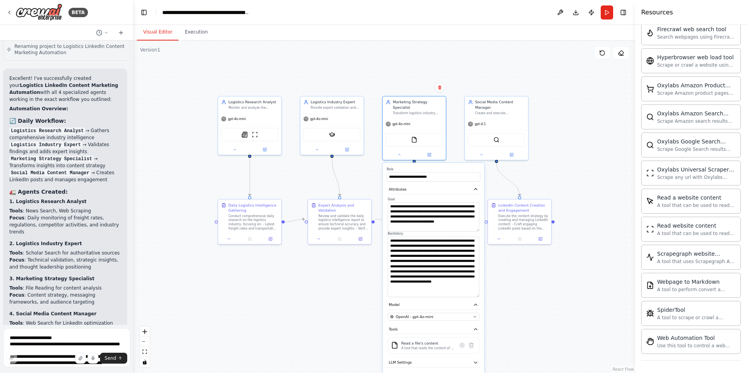
drag, startPoint x: 478, startPoint y: 247, endPoint x: 480, endPoint y: 288, distance: 41.3
click at [480, 288] on div "**********" at bounding box center [433, 247] width 93 height 100
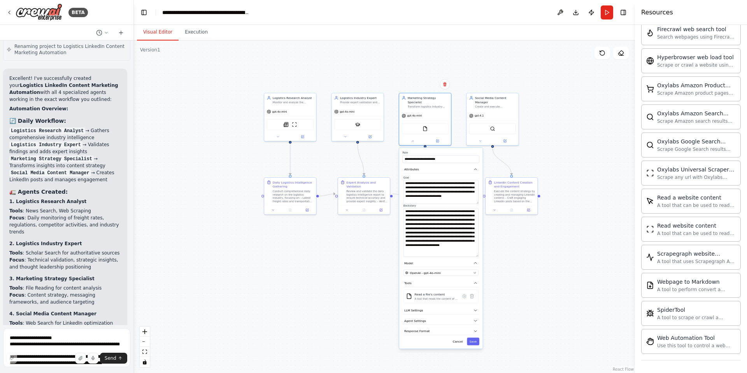
drag, startPoint x: 492, startPoint y: 302, endPoint x: 487, endPoint y: 230, distance: 72.1
click at [487, 230] on div ".deletable-edge-delete-btn { width: 20px; height: 20px; border: 0px solid #ffff…" at bounding box center [384, 206] width 501 height 332
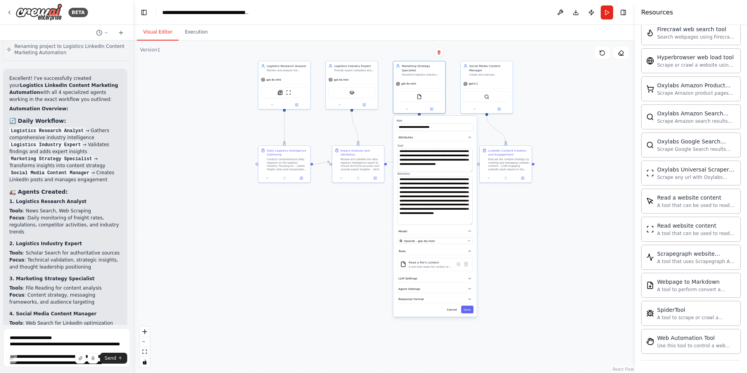
click at [616, 179] on div ".deletable-edge-delete-btn { width: 20px; height: 20px; border: 0px solid #ffff…" at bounding box center [384, 206] width 501 height 332
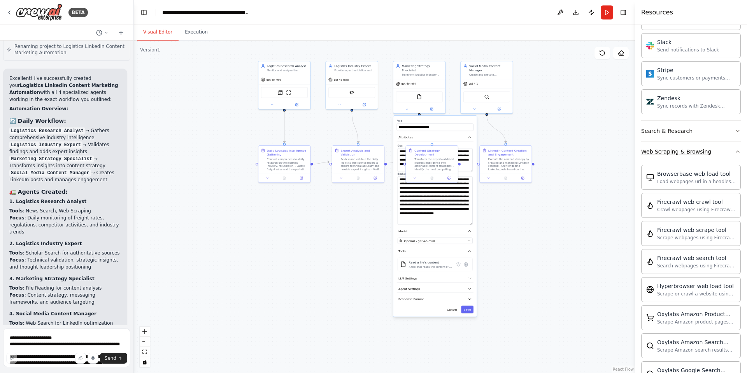
click at [731, 147] on button "Web Scraping & Browsing" at bounding box center [691, 151] width 100 height 20
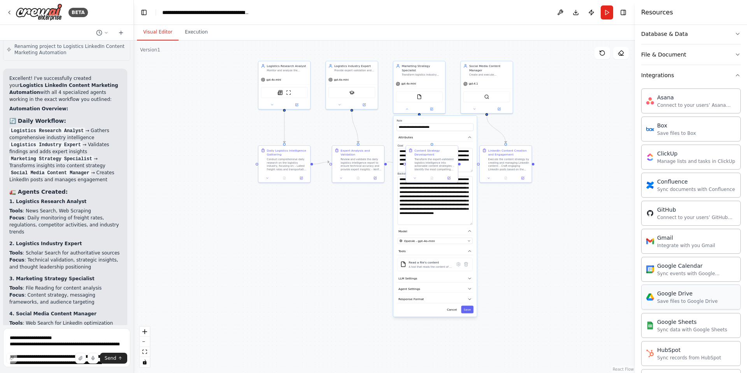
scroll to position [135, 0]
click at [721, 76] on button "Integrations" at bounding box center [691, 77] width 100 height 20
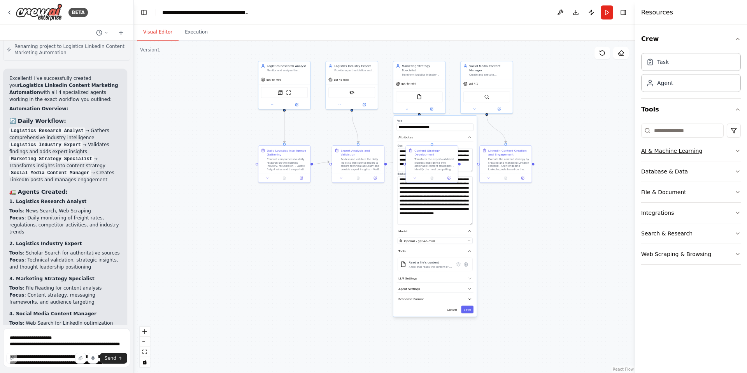
click at [725, 156] on button "AI & Machine Learning" at bounding box center [691, 151] width 100 height 20
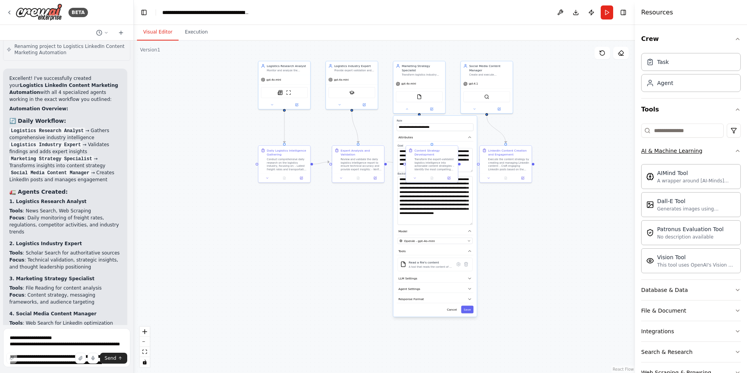
click at [725, 156] on button "AI & Machine Learning" at bounding box center [691, 151] width 100 height 20
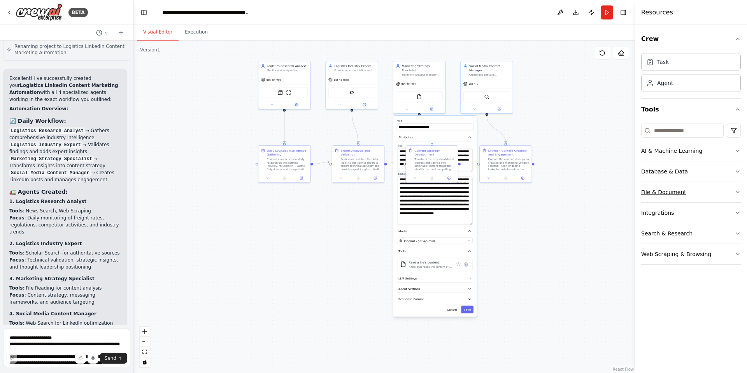
click at [716, 190] on button "File & Document" at bounding box center [691, 192] width 100 height 20
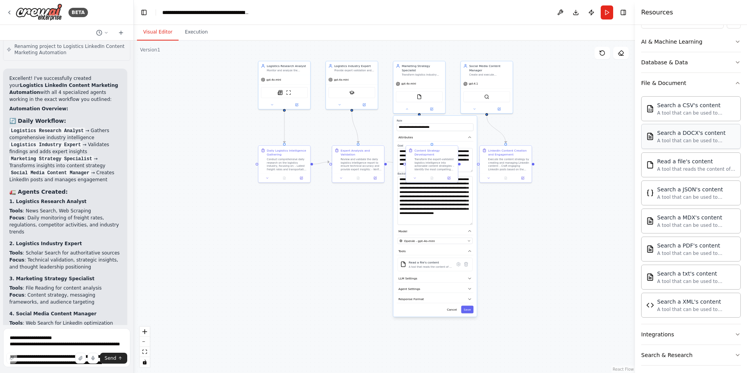
scroll to position [109, 0]
click at [469, 305] on button "Save" at bounding box center [467, 309] width 12 height 8
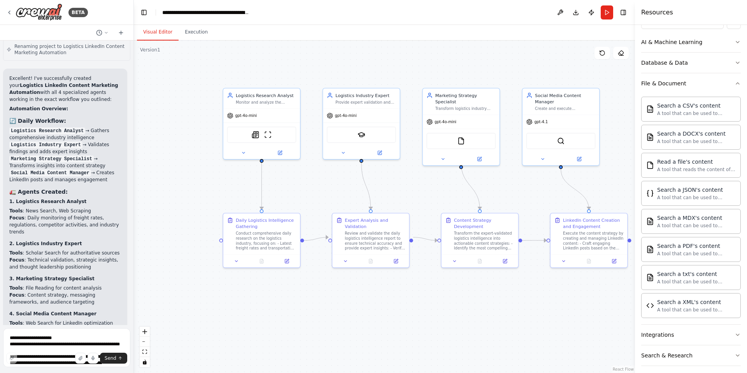
drag, startPoint x: 360, startPoint y: 181, endPoint x: 364, endPoint y: 267, distance: 86.1
click at [364, 267] on div ".deletable-edge-delete-btn { width: 20px; height: 20px; border: 0px solid #ffff…" at bounding box center [384, 206] width 501 height 332
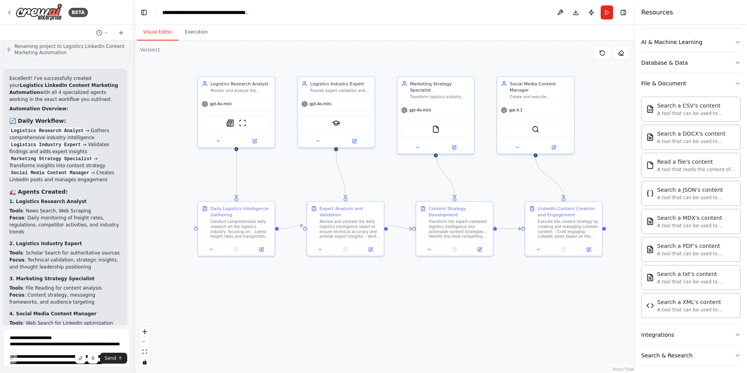
drag, startPoint x: 352, startPoint y: 283, endPoint x: 334, endPoint y: 267, distance: 23.8
click at [334, 267] on div ".deletable-edge-delete-btn { width: 20px; height: 20px; border: 0px solid #ffff…" at bounding box center [384, 206] width 501 height 332
click at [209, 247] on icon at bounding box center [208, 245] width 5 height 5
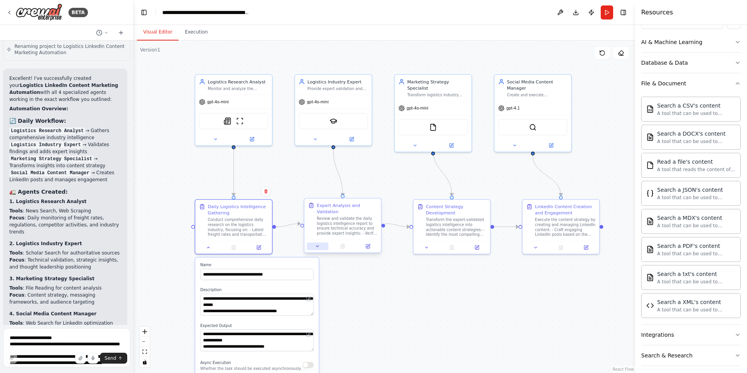
click at [320, 243] on button at bounding box center [317, 245] width 21 height 7
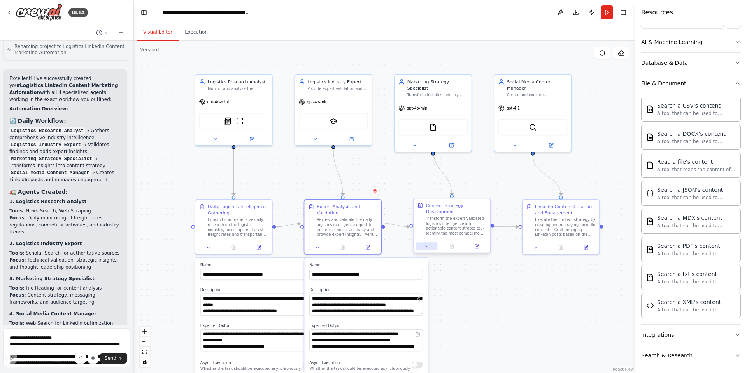
click at [429, 246] on icon at bounding box center [426, 245] width 5 height 5
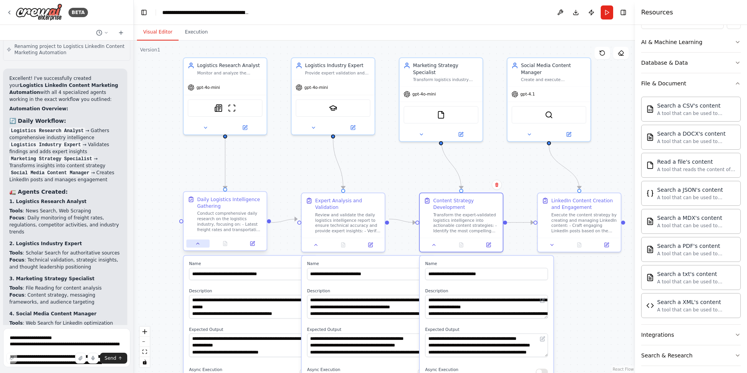
click at [194, 246] on button at bounding box center [197, 243] width 23 height 8
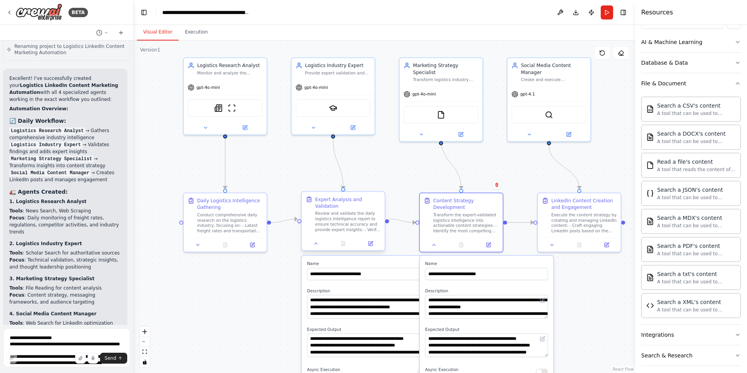
click at [310, 242] on div at bounding box center [343, 243] width 83 height 14
click at [313, 240] on button at bounding box center [315, 243] width 23 height 8
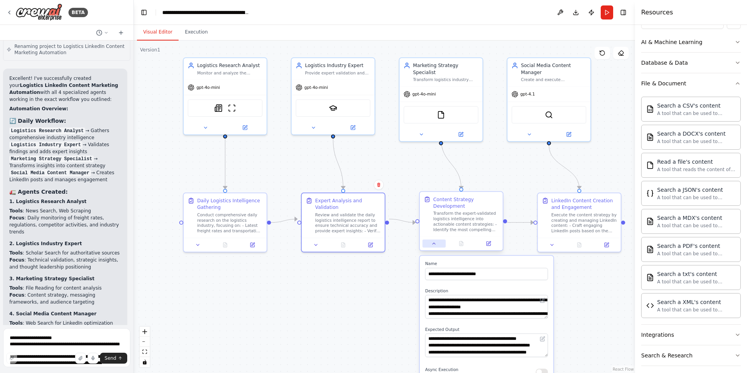
click at [431, 239] on button at bounding box center [434, 243] width 23 height 8
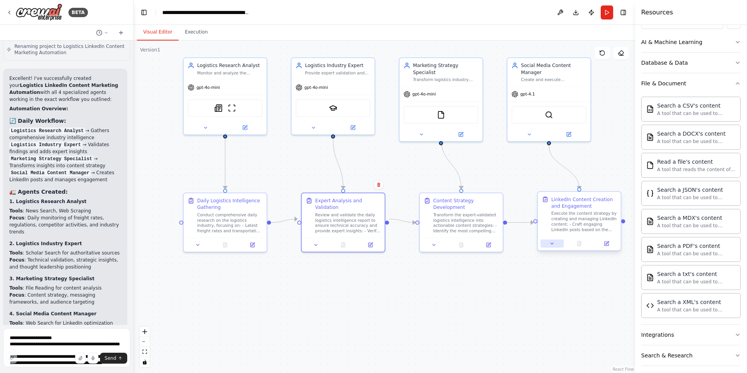
click at [555, 242] on button at bounding box center [552, 243] width 23 height 8
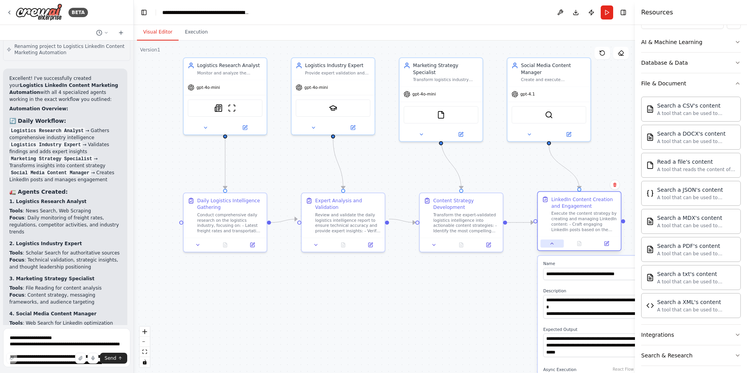
click at [555, 242] on button at bounding box center [552, 243] width 23 height 8
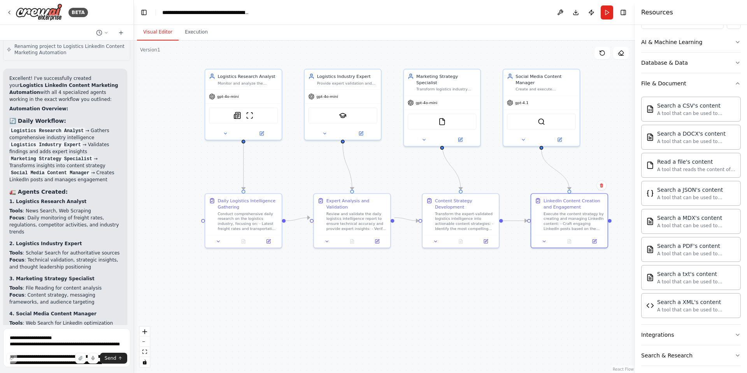
click at [609, 122] on div ".deletable-edge-delete-btn { width: 20px; height: 20px; border: 0px solid #ffff…" at bounding box center [384, 206] width 501 height 332
click at [735, 82] on icon "button" at bounding box center [738, 83] width 6 height 6
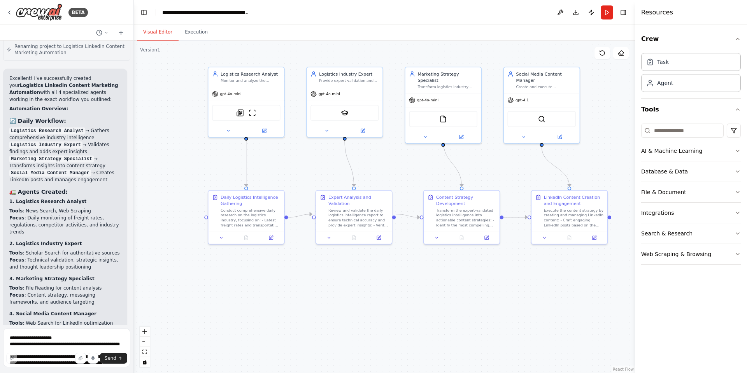
click at [188, 151] on div ".deletable-edge-delete-btn { width: 20px; height: 20px; border: 0px solid #ffff…" at bounding box center [384, 206] width 501 height 332
click at [559, 12] on button at bounding box center [560, 12] width 12 height 14
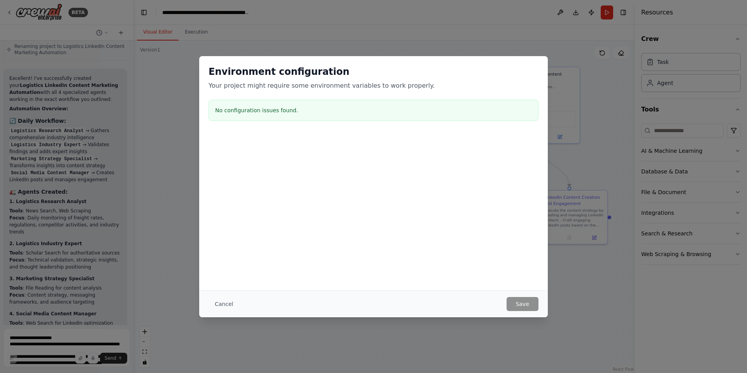
click at [223, 311] on div "Cancel Save" at bounding box center [373, 303] width 349 height 27
click at [223, 300] on button "Cancel" at bounding box center [224, 304] width 31 height 14
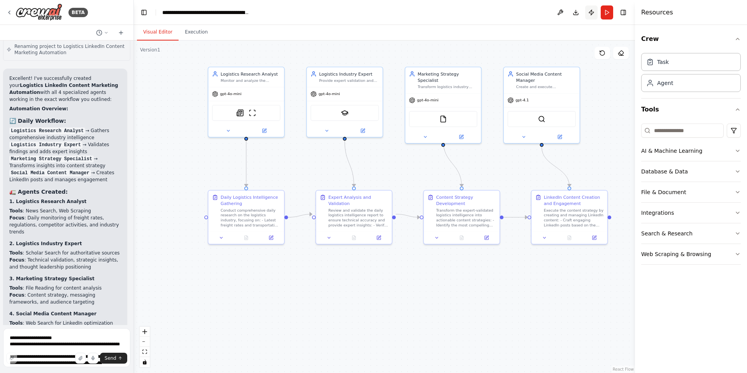
click at [591, 13] on button "Publish" at bounding box center [591, 12] width 12 height 14
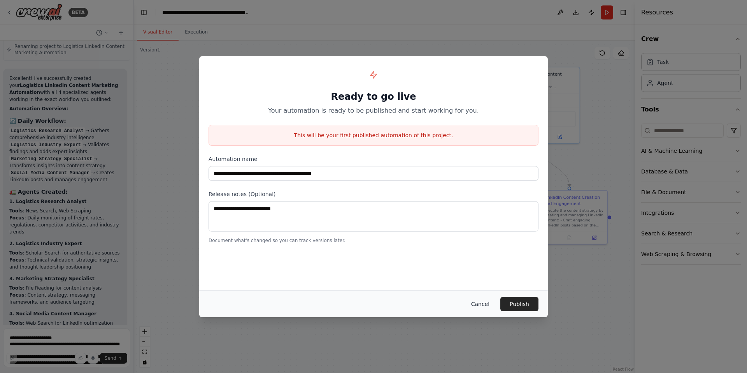
click at [487, 308] on button "Cancel" at bounding box center [480, 304] width 31 height 14
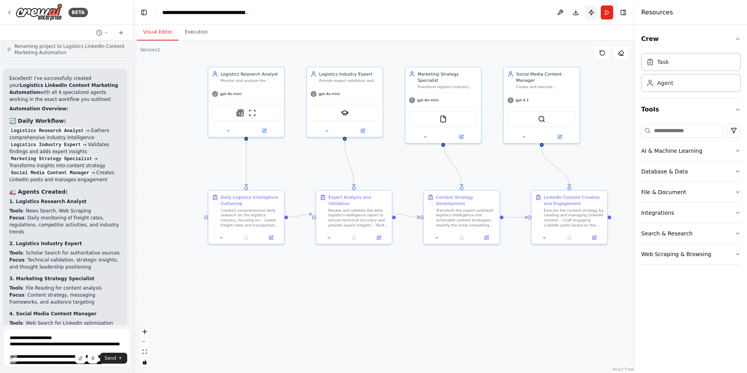
click at [592, 9] on button "Publish" at bounding box center [591, 12] width 12 height 14
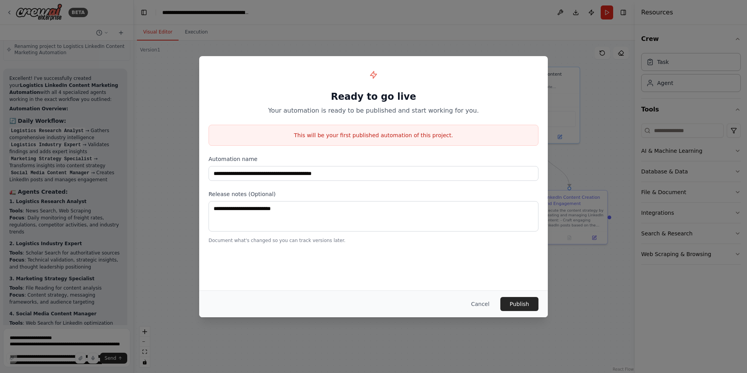
click at [402, 119] on div "**********" at bounding box center [373, 154] width 349 height 197
click at [174, 69] on div "**********" at bounding box center [373, 186] width 747 height 373
click at [487, 297] on button "Cancel" at bounding box center [480, 304] width 31 height 14
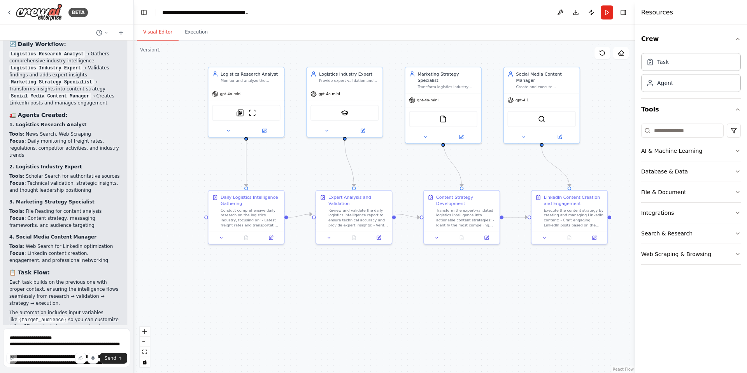
scroll to position [1364, 0]
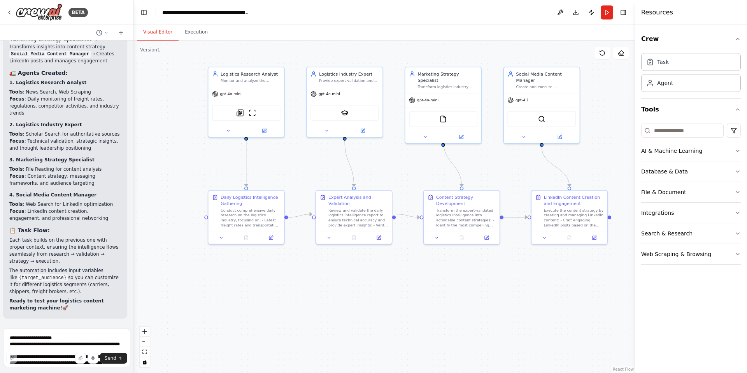
click at [742, 144] on div "Crew Task Agent Tools AI & Machine Learning Database & Data File & Document Int…" at bounding box center [691, 199] width 112 height 348
click at [738, 148] on icon "button" at bounding box center [738, 151] width 6 height 6
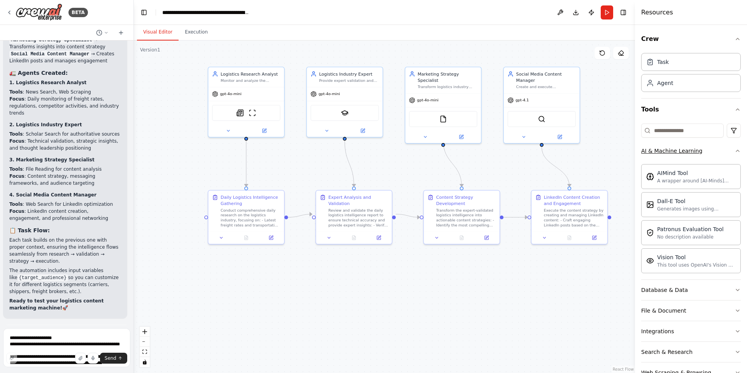
click at [726, 147] on button "AI & Machine Learning" at bounding box center [691, 151] width 100 height 20
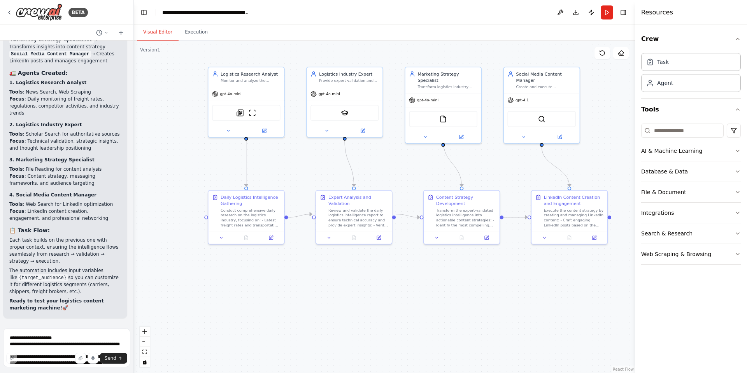
click at [617, 293] on div ".deletable-edge-delete-btn { width: 20px; height: 20px; border: 0px solid #ffff…" at bounding box center [384, 206] width 501 height 332
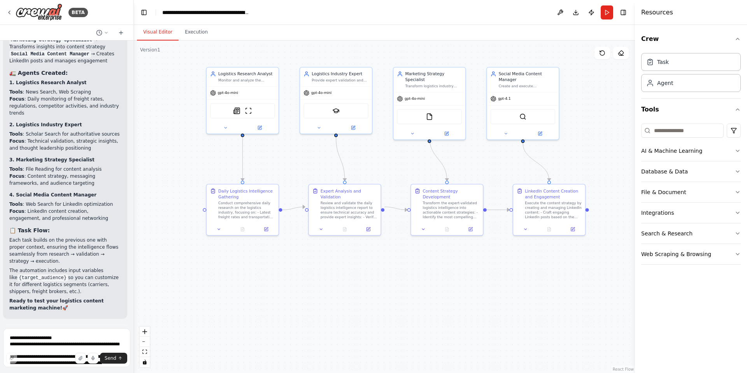
click at [336, 233] on div ".deletable-edge-delete-btn { width: 20px; height: 20px; border: 0px solid #ffff…" at bounding box center [384, 206] width 501 height 332
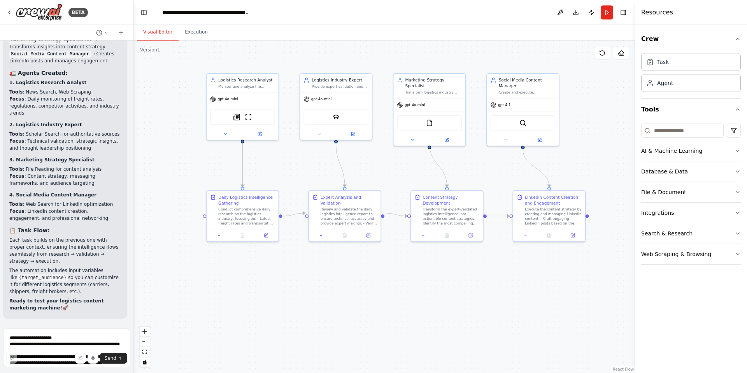
drag, startPoint x: 336, startPoint y: 232, endPoint x: 336, endPoint y: 238, distance: 5.8
click at [336, 238] on div ".deletable-edge-delete-btn { width: 20px; height: 20px; border: 0px solid #ffff…" at bounding box center [384, 206] width 501 height 332
drag, startPoint x: 358, startPoint y: 194, endPoint x: 358, endPoint y: 202, distance: 7.8
click at [358, 202] on div "Expert Analysis and Validation" at bounding box center [346, 204] width 57 height 12
click at [338, 264] on div ".deletable-edge-delete-btn { width: 20px; height: 20px; border: 0px solid #ffff…" at bounding box center [384, 206] width 501 height 332
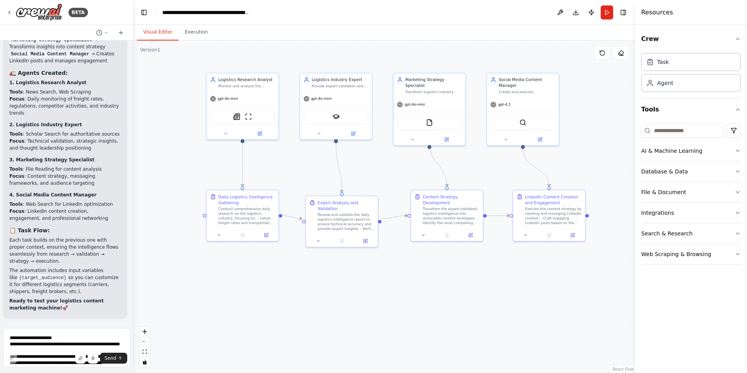
click at [97, 362] on button "Run Automation" at bounding box center [66, 368] width 115 height 12
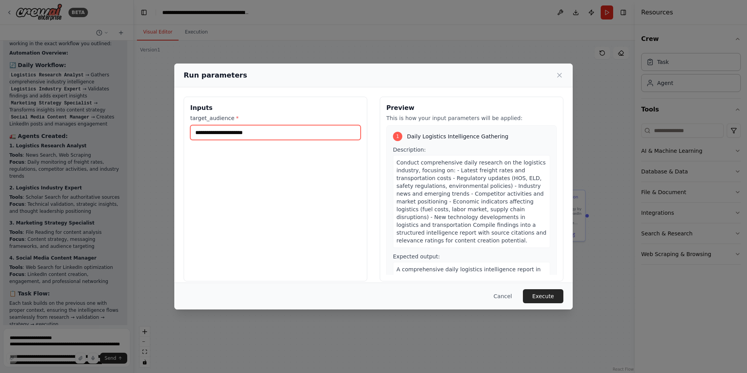
click at [290, 135] on input "target_audience *" at bounding box center [275, 132] width 170 height 15
type input "**********"
click at [544, 293] on button "Execute" at bounding box center [543, 296] width 40 height 14
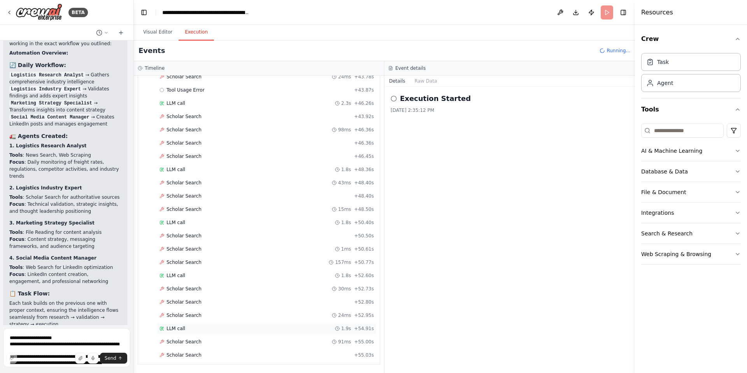
scroll to position [1374, 0]
click at [151, 35] on button "Visual Editor" at bounding box center [158, 32] width 42 height 16
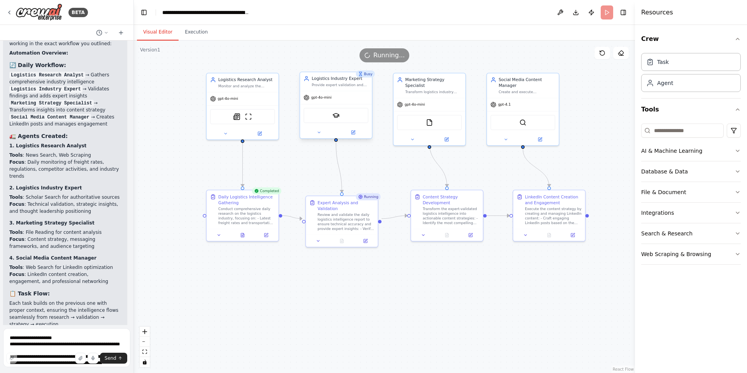
click at [346, 117] on div "SerplyScholarSearchTool" at bounding box center [336, 115] width 65 height 15
click at [321, 129] on button at bounding box center [318, 132] width 33 height 7
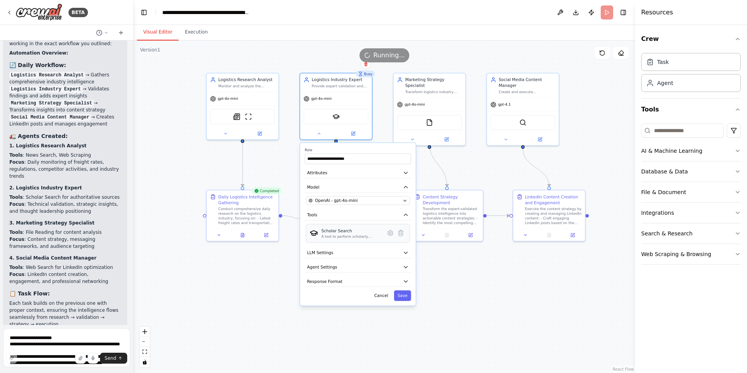
click at [337, 239] on div "Scholar Search A tool to perform scholarly literature search with a search_quer…" at bounding box center [358, 233] width 104 height 19
click at [736, 229] on button "Search & Research" at bounding box center [691, 233] width 100 height 20
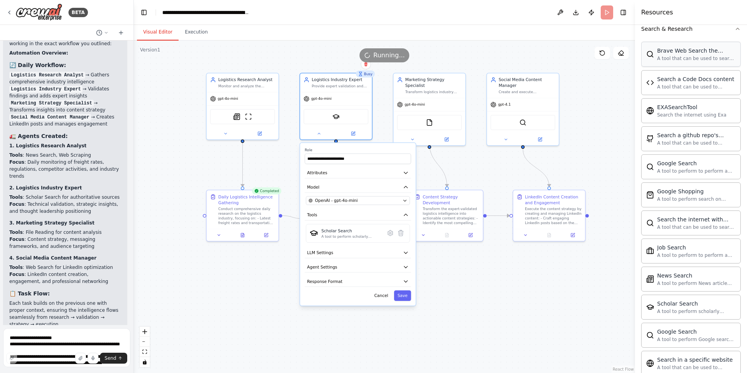
scroll to position [205, 0]
click at [408, 294] on button "Save" at bounding box center [402, 295] width 17 height 11
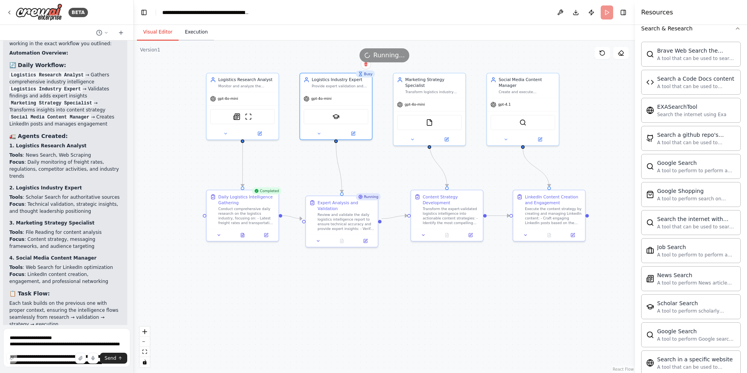
click at [192, 30] on button "Execution" at bounding box center [196, 32] width 35 height 16
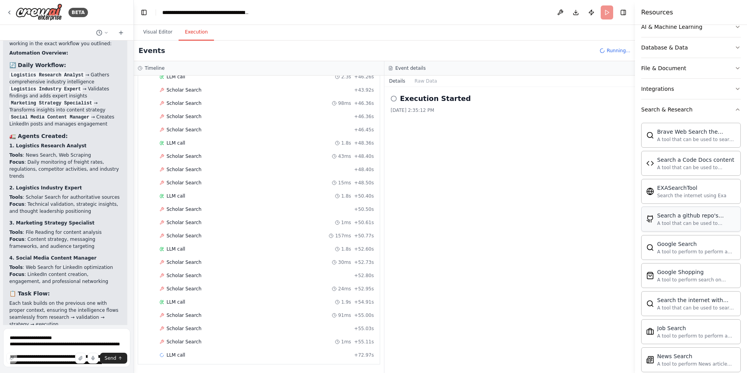
scroll to position [105, 0]
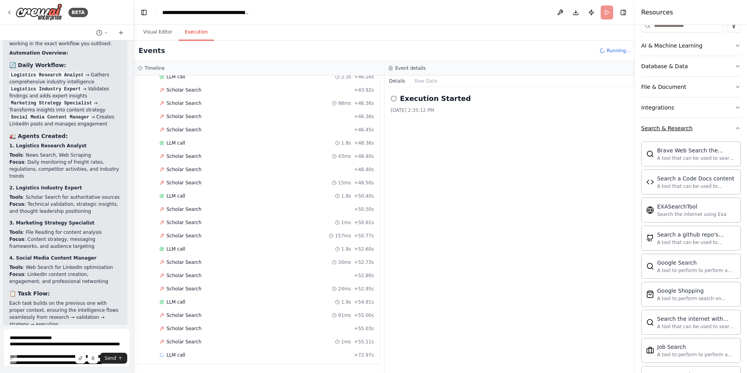
click at [710, 127] on button "Search & Research" at bounding box center [691, 128] width 100 height 20
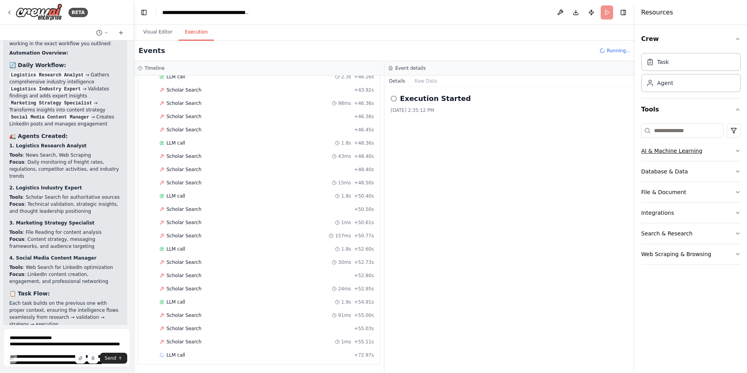
click at [727, 149] on button "AI & Machine Learning" at bounding box center [691, 151] width 100 height 20
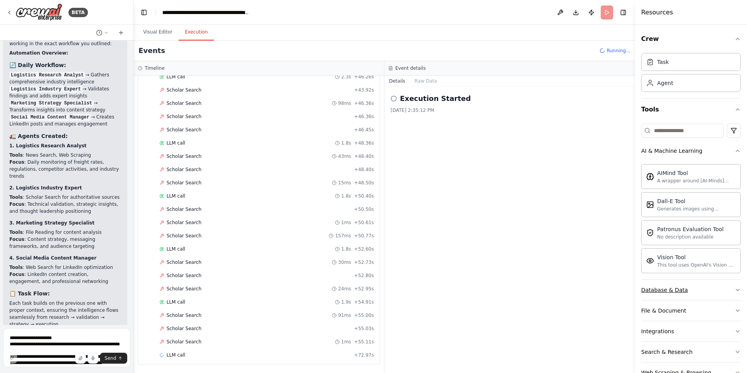
click at [711, 295] on button "Database & Data" at bounding box center [691, 289] width 100 height 20
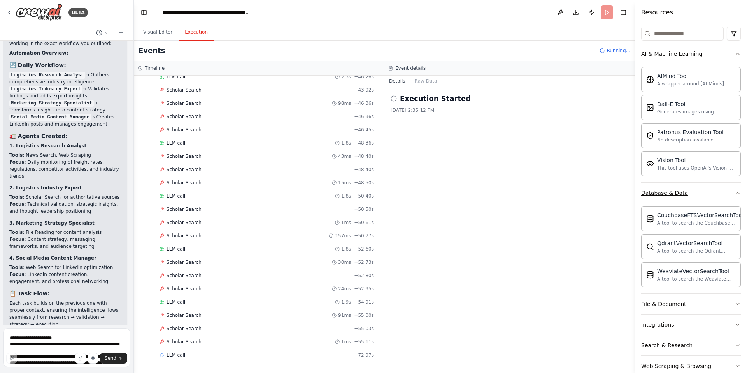
scroll to position [113, 0]
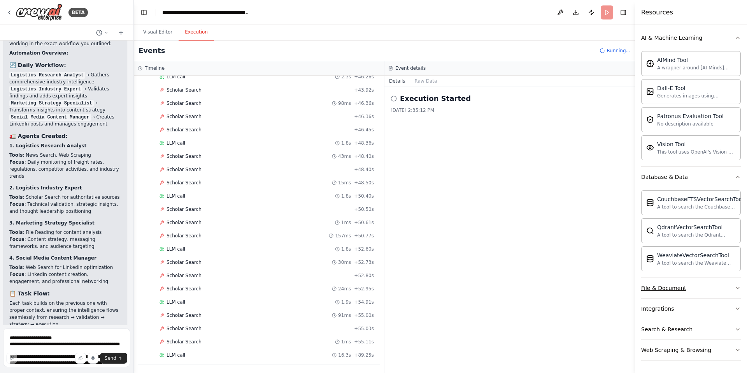
click at [701, 285] on button "File & Document" at bounding box center [691, 288] width 100 height 20
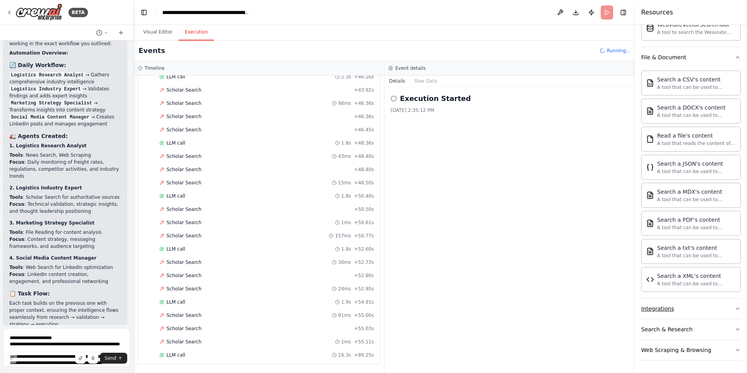
scroll to position [1472, 0]
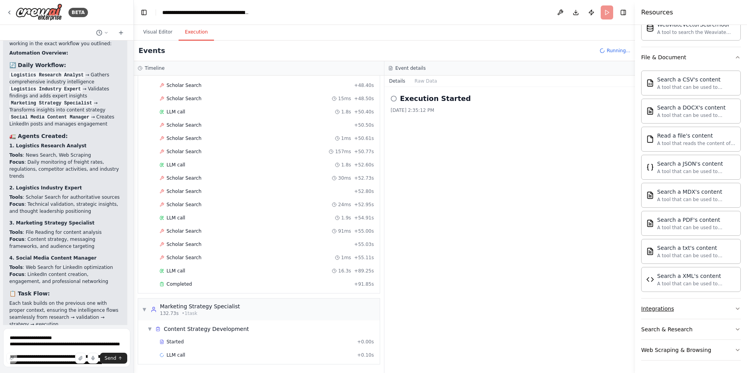
click at [701, 314] on button "Integrations" at bounding box center [691, 308] width 100 height 20
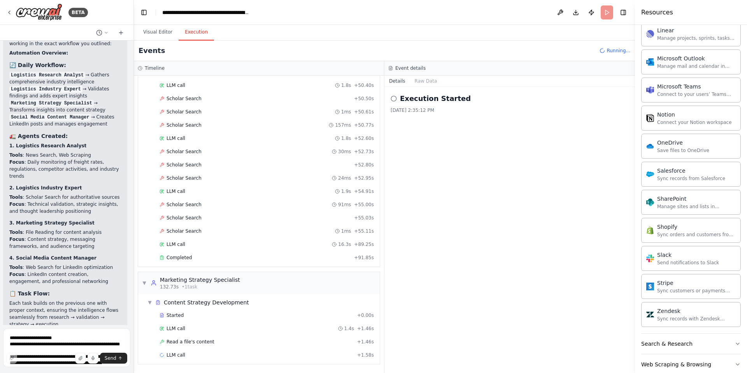
scroll to position [966, 0]
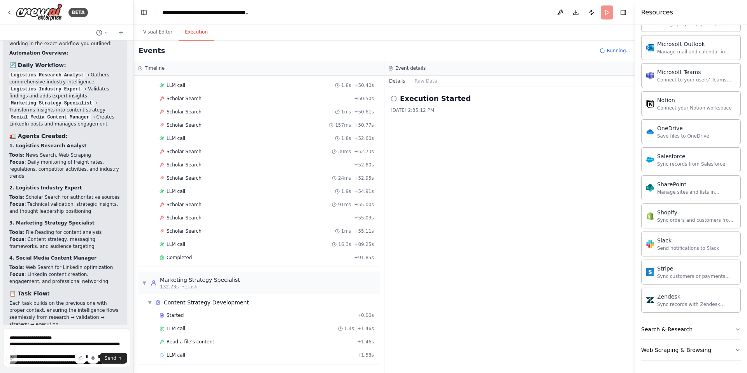
click at [696, 331] on button "Search & Research" at bounding box center [691, 329] width 100 height 20
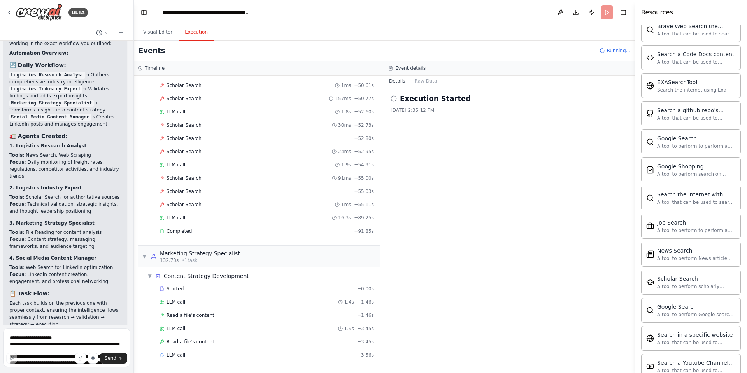
scroll to position [1365, 0]
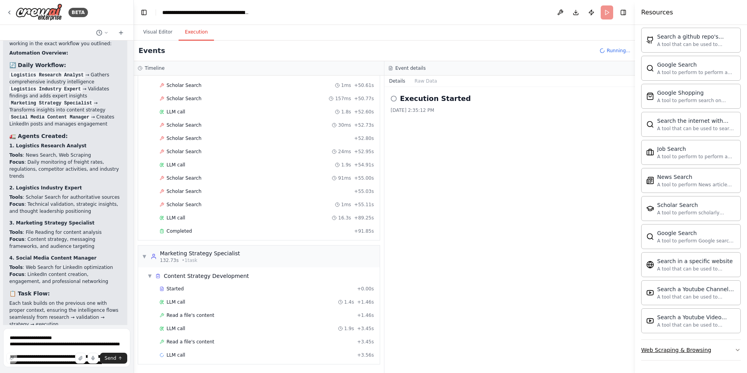
click at [720, 348] on button "Web Scraping & Browsing" at bounding box center [691, 349] width 100 height 20
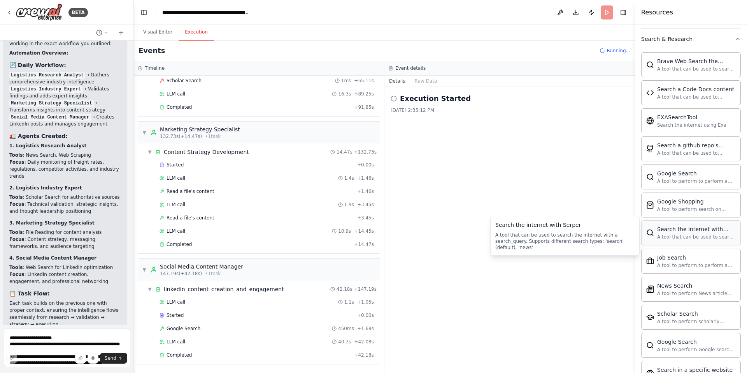
scroll to position [1364, 0]
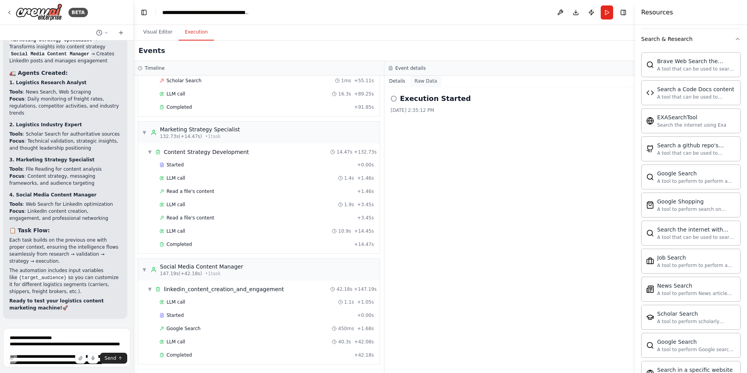
click at [410, 78] on button "Raw Data" at bounding box center [426, 81] width 32 height 11
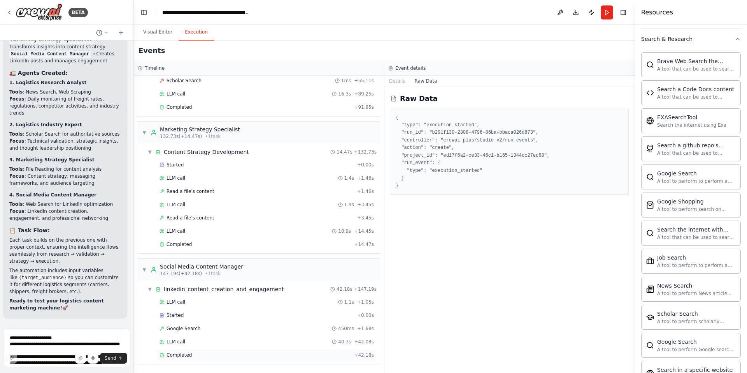
click at [314, 350] on div "Completed + 42.18s" at bounding box center [267, 355] width 220 height 12
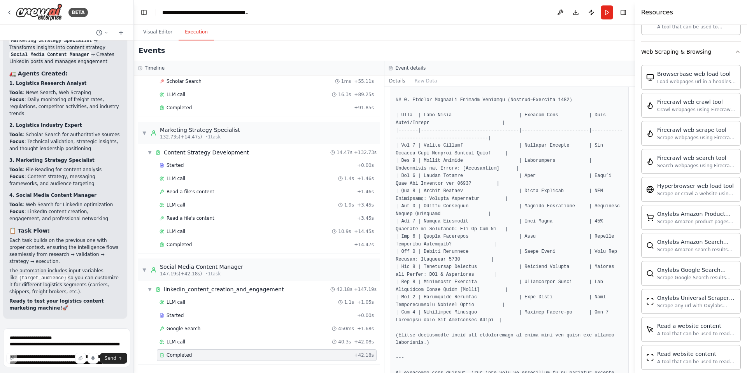
scroll to position [1668, 0]
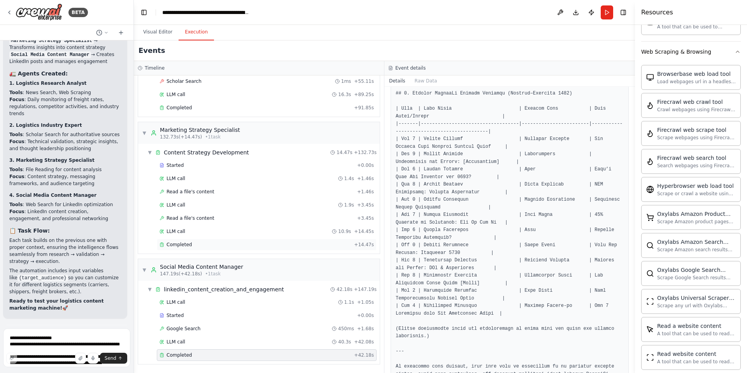
click at [362, 245] on span "+ 14.47s" at bounding box center [364, 245] width 20 height 6
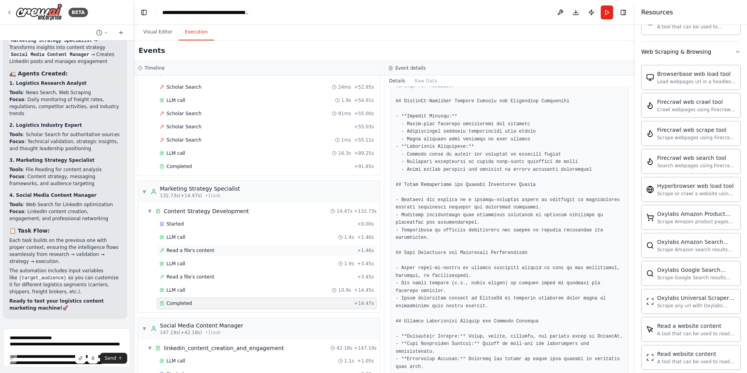
scroll to position [1589, 0]
click at [320, 167] on div "Completed" at bounding box center [256, 167] width 192 height 6
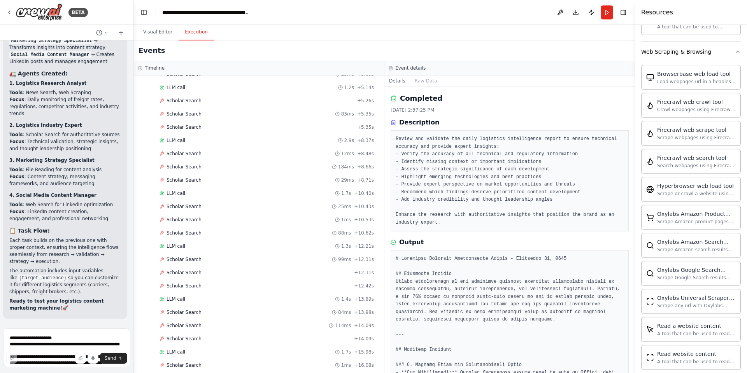
scroll to position [221, 0]
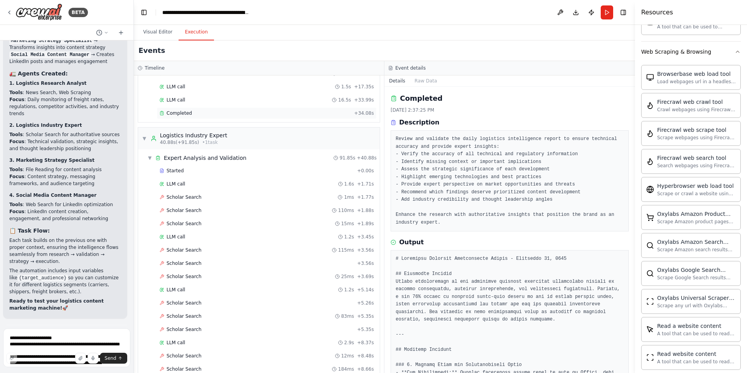
click at [345, 114] on div "Completed" at bounding box center [256, 113] width 192 height 6
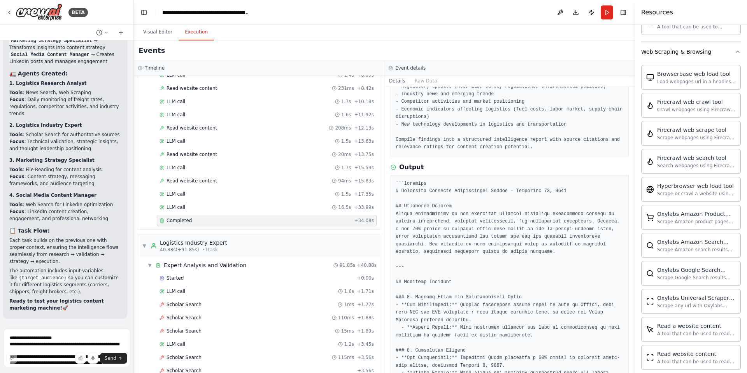
scroll to position [114, 0]
click at [328, 264] on div "▼ Expert Analysis and Validation 91.85s + 40.88s" at bounding box center [261, 265] width 235 height 14
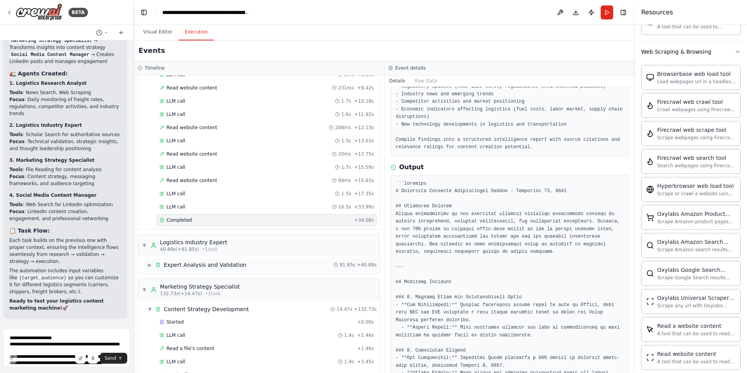
click at [328, 264] on div "▶ Expert Analysis and Validation 91.85s + 40.88s" at bounding box center [261, 265] width 235 height 14
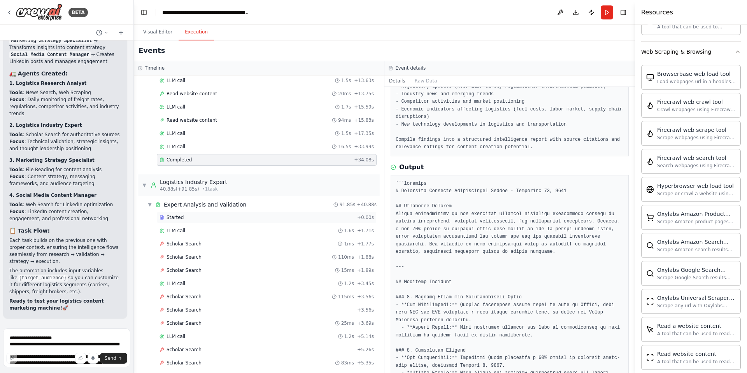
scroll to position [175, 0]
click at [318, 217] on div "Started" at bounding box center [257, 217] width 195 height 6
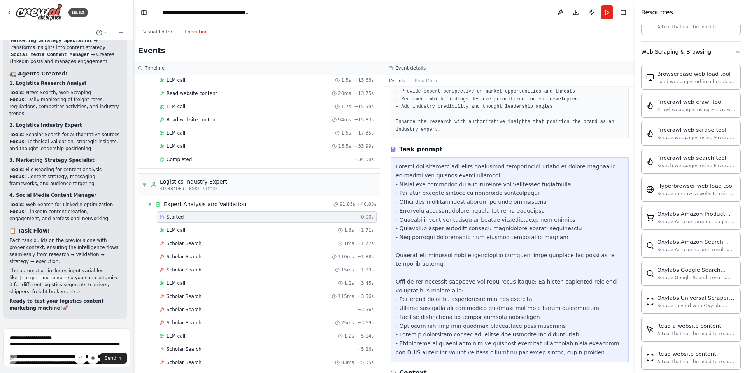
scroll to position [94, 0]
click at [353, 230] on div "1.6s + 1.71s" at bounding box center [356, 230] width 36 height 6
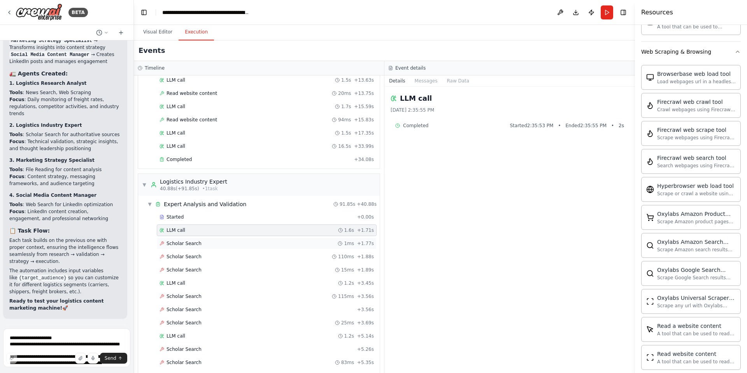
click at [339, 246] on div "1ms" at bounding box center [346, 244] width 16 height 6
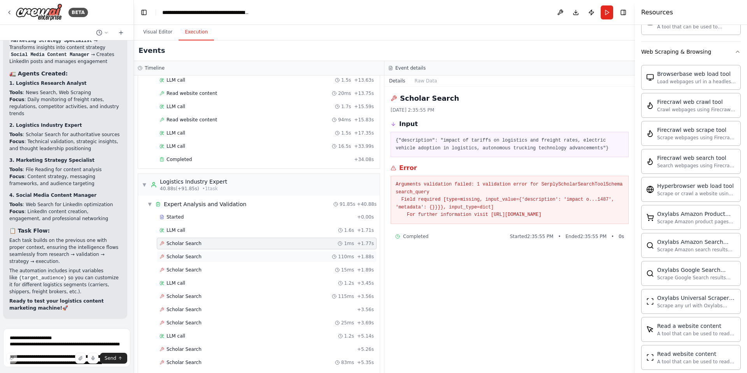
click at [334, 258] on icon at bounding box center [334, 257] width 5 height 5
click at [332, 261] on div "Scholar Search 110ms + 1.88s" at bounding box center [267, 257] width 220 height 12
click at [331, 266] on div "Scholar Search 15ms + 1.89s" at bounding box center [267, 270] width 220 height 12
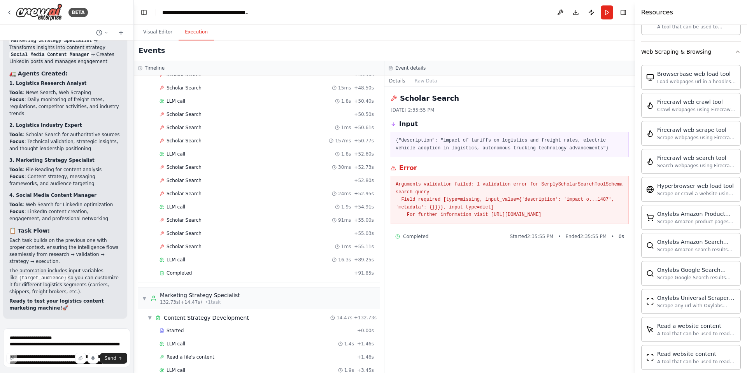
scroll to position [1483, 0]
click at [299, 215] on div "Scholar Search 91ms + 55.00s" at bounding box center [267, 220] width 220 height 12
click at [299, 224] on div "Scholar Search 91ms + 55.00s" at bounding box center [267, 220] width 220 height 12
click at [298, 235] on div "Scholar Search + 55.03s" at bounding box center [267, 233] width 214 height 6
click at [302, 242] on div "Scholar Search 1ms + 55.11s" at bounding box center [267, 246] width 220 height 12
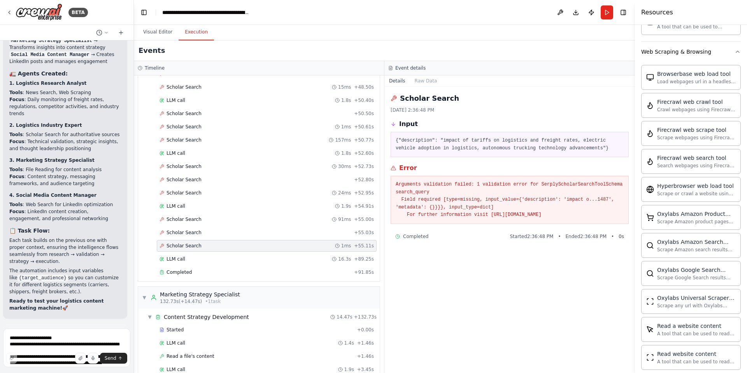
click at [301, 259] on div "LLM call 16.3s + 89.25s" at bounding box center [267, 259] width 214 height 6
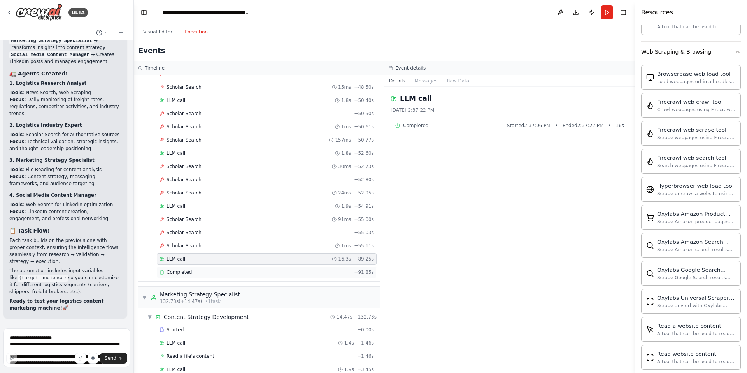
click at [302, 271] on div "Completed" at bounding box center [256, 272] width 192 height 6
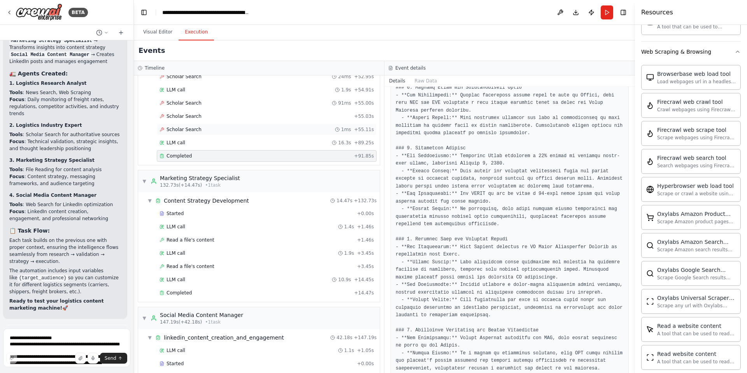
scroll to position [1600, 0]
click at [310, 212] on div "Started" at bounding box center [257, 213] width 195 height 6
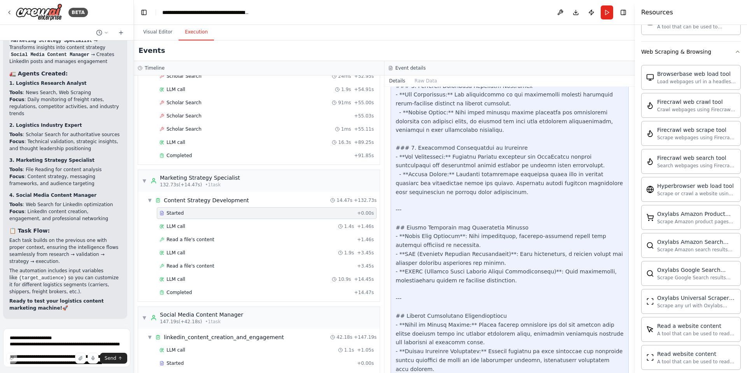
scroll to position [1007, 0]
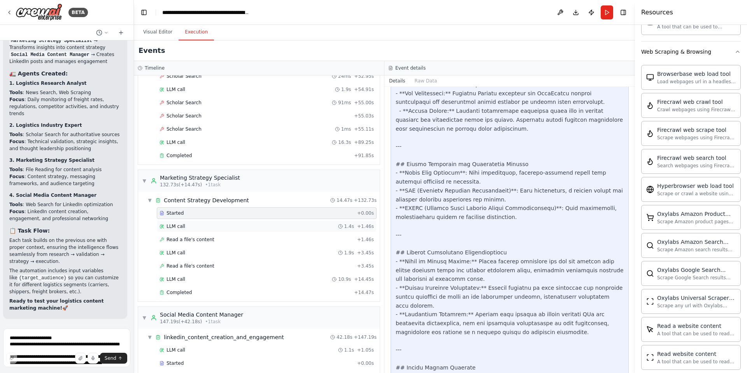
click at [352, 225] on div "1.4s + 1.46s" at bounding box center [356, 226] width 36 height 6
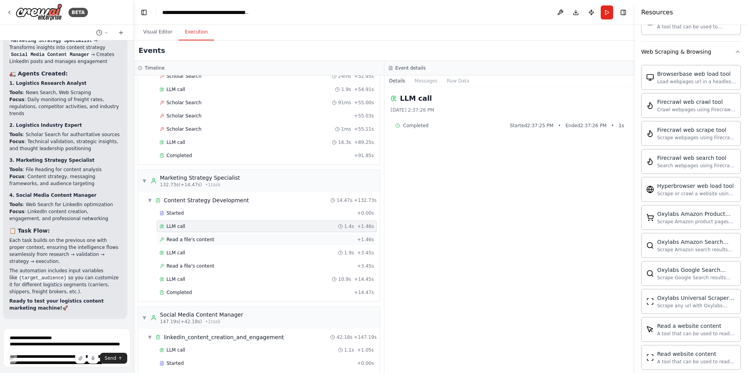
click at [349, 242] on div "Read a file's content + 1.46s" at bounding box center [267, 240] width 214 height 6
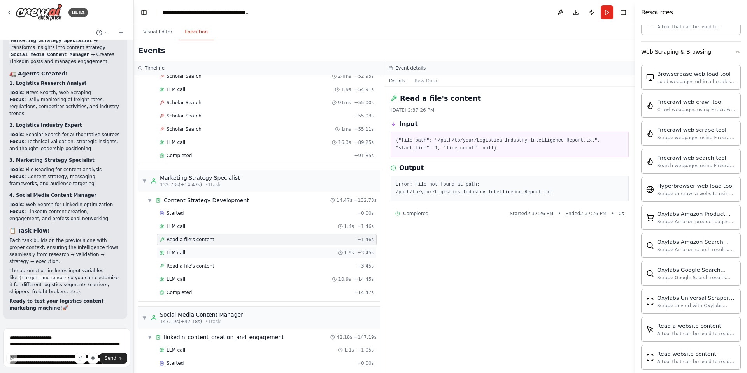
click at [337, 253] on div "LLM call 1.9s + 3.45s" at bounding box center [267, 253] width 214 height 6
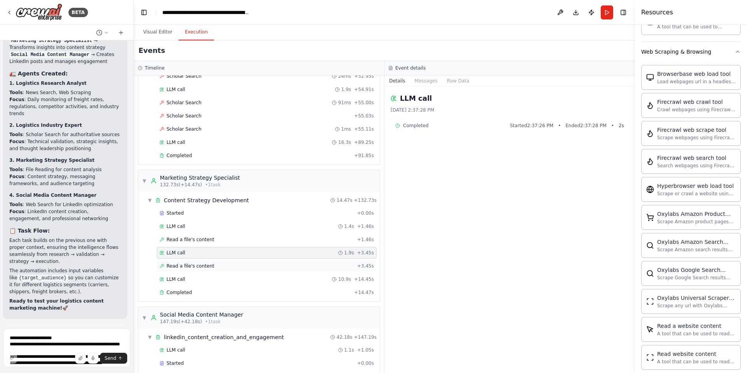
click at [327, 264] on div "Read a file's content + 3.45s" at bounding box center [267, 266] width 214 height 6
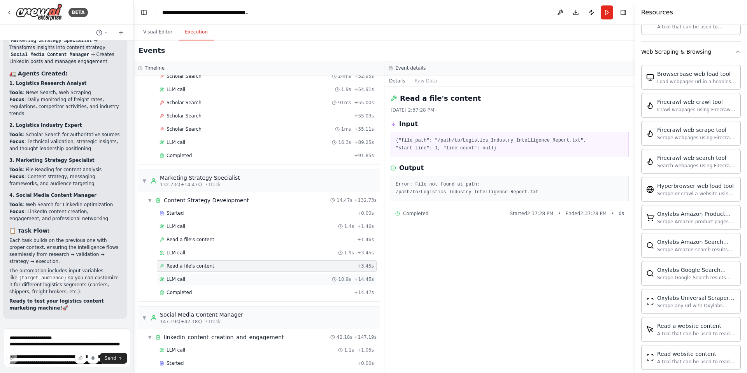
click at [322, 278] on div "LLM call 10.9s + 14.45s" at bounding box center [267, 279] width 214 height 6
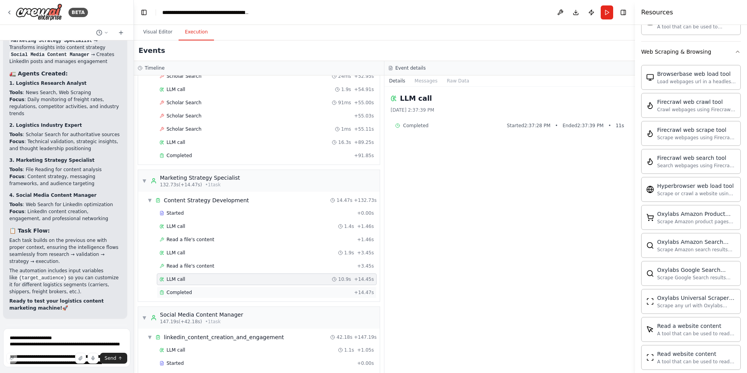
click at [321, 288] on div "Completed + 14.47s" at bounding box center [267, 293] width 220 height 12
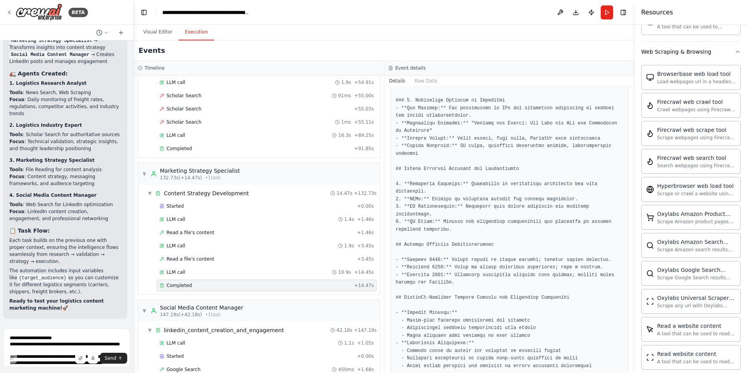
scroll to position [1648, 0]
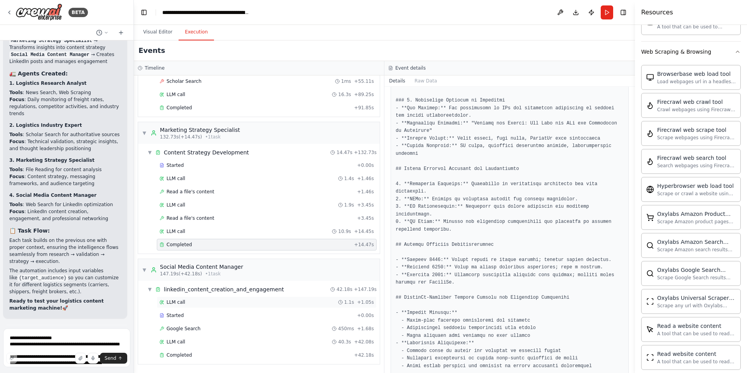
click at [323, 307] on div "LLM call 1.1s + 1.05s" at bounding box center [267, 303] width 220 height 12
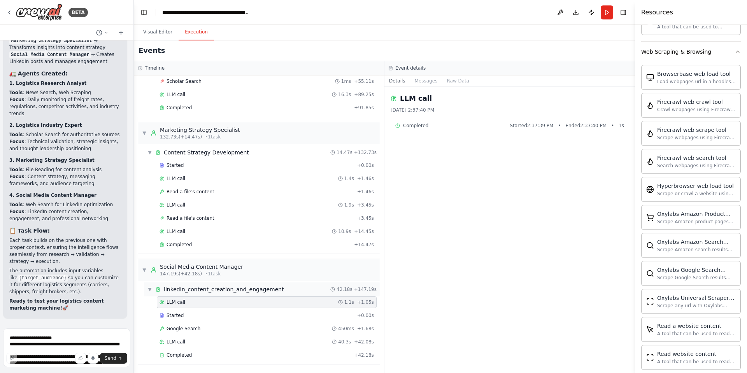
click at [327, 293] on div "▼ linkedin_content_creation_and_engagement 42.18s + 147.19s" at bounding box center [261, 290] width 235 height 14
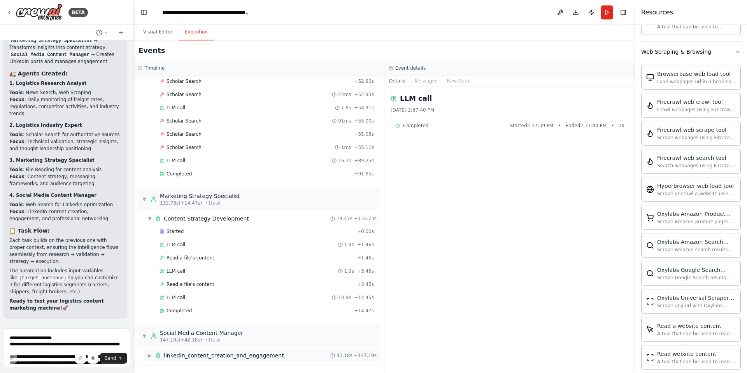
scroll to position [1582, 0]
click at [303, 353] on div "▶ linkedin_content_creation_and_engagement 42.18s + 147.19s" at bounding box center [261, 356] width 235 height 14
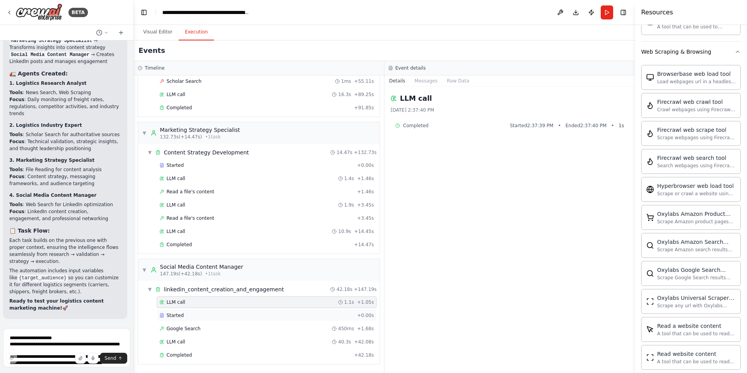
click at [302, 316] on div "Started" at bounding box center [257, 316] width 195 height 6
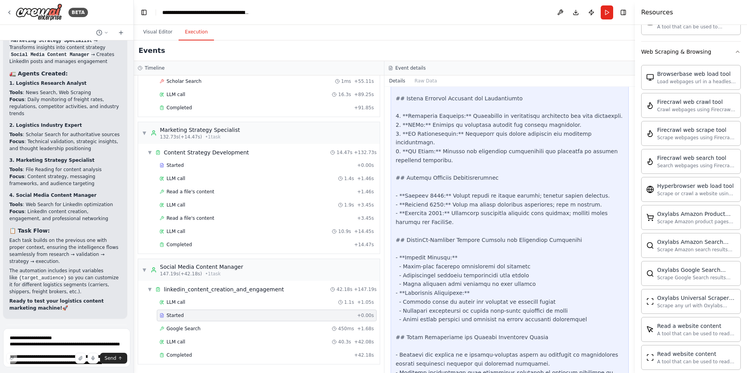
scroll to position [873, 0]
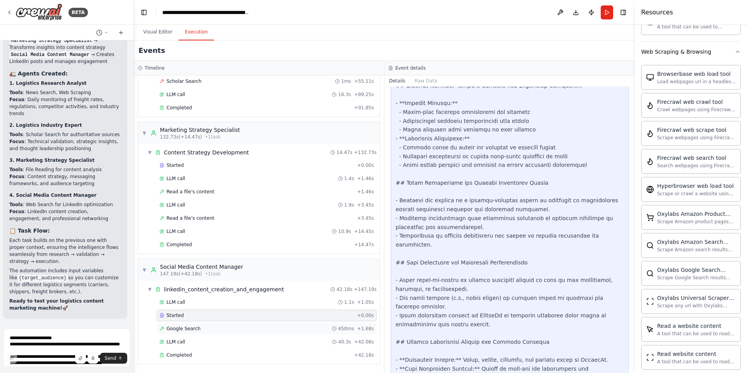
click at [302, 330] on div "Google Search 450ms + 1.68s" at bounding box center [267, 329] width 214 height 6
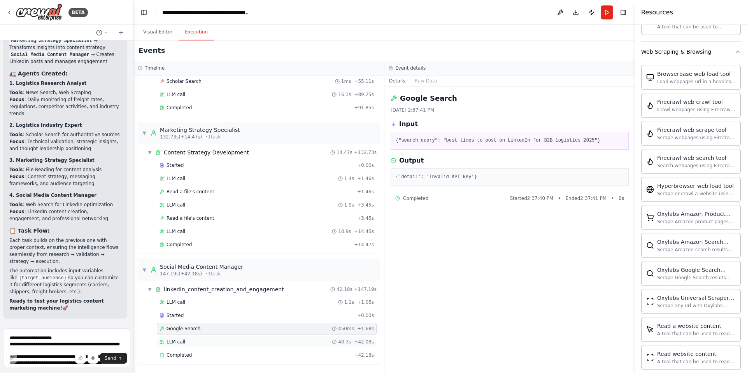
click at [311, 342] on div "LLM call 40.3s + 42.08s" at bounding box center [267, 342] width 214 height 6
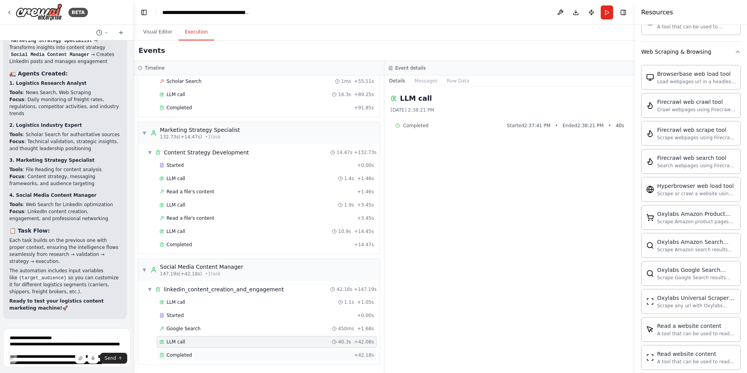
click at [318, 357] on div "Completed" at bounding box center [256, 355] width 192 height 6
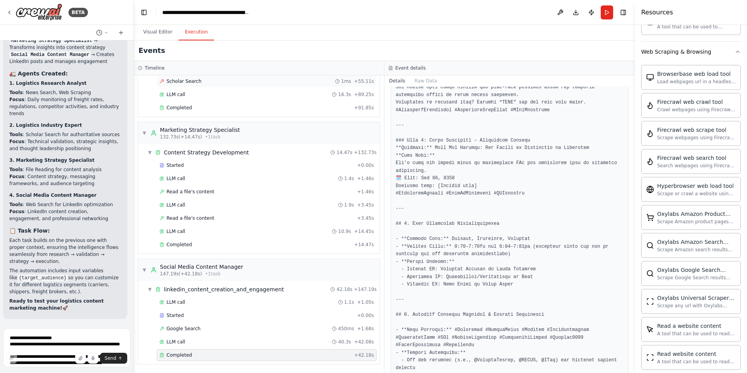
scroll to position [810, 0]
click at [161, 29] on button "Visual Editor" at bounding box center [158, 32] width 42 height 16
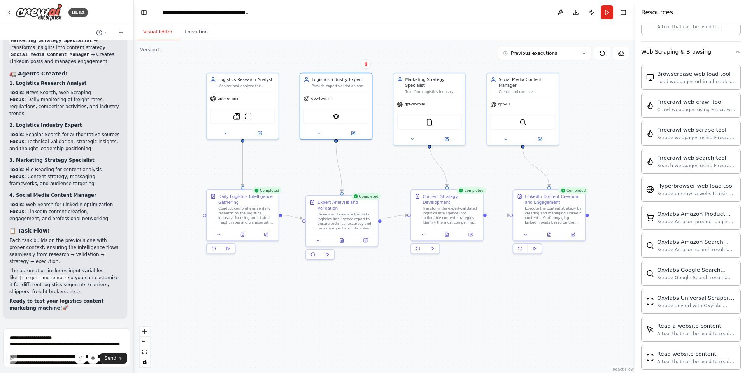
click at [37, 333] on span "Suggestion" at bounding box center [31, 336] width 26 height 6
click at [56, 366] on span "Improve automation" at bounding box center [69, 369] width 47 height 6
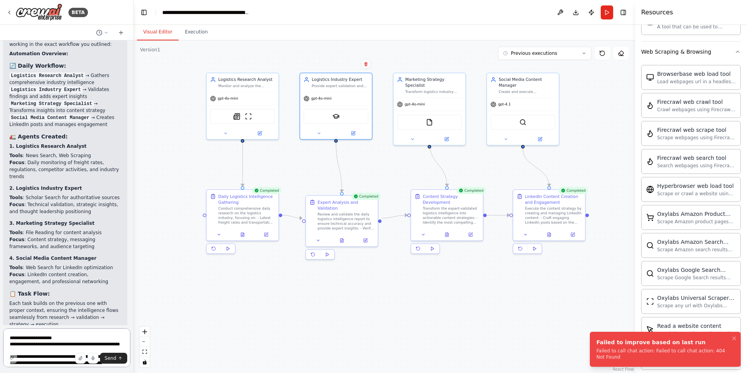
click at [75, 337] on textarea at bounding box center [66, 348] width 127 height 39
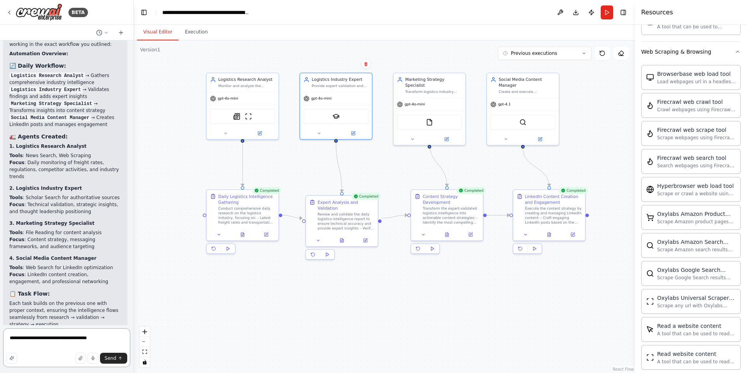
type textarea "**********"
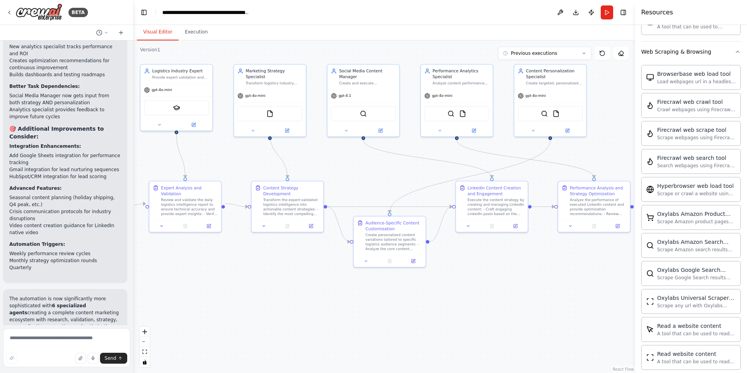
scroll to position [2600, 0]
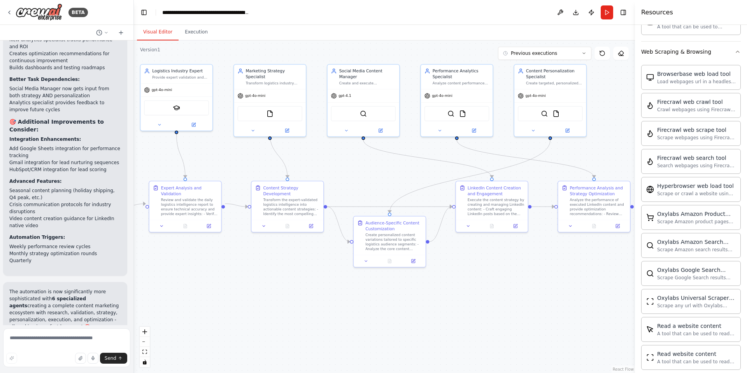
drag, startPoint x: 409, startPoint y: 269, endPoint x: 239, endPoint y: 264, distance: 170.6
click at [239, 264] on div ".deletable-edge-delete-btn { width: 20px; height: 20px; border: 0px solid #ffff…" at bounding box center [384, 206] width 501 height 333
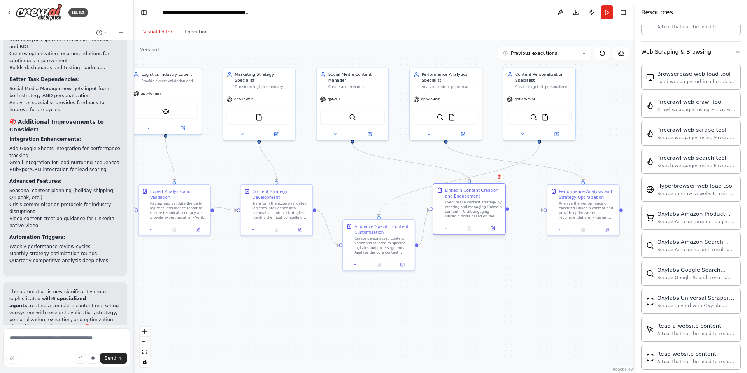
drag, startPoint x: 472, startPoint y: 208, endPoint x: 462, endPoint y: 207, distance: 9.4
click at [462, 207] on div "Execute the content strategy by creating and managing LinkedIn content: - Craft…" at bounding box center [473, 209] width 57 height 19
drag, startPoint x: 398, startPoint y: 241, endPoint x: 390, endPoint y: 242, distance: 7.8
click at [390, 242] on div "Create personalized content variations tailored to specific logistics audience …" at bounding box center [374, 244] width 57 height 19
drag, startPoint x: 457, startPoint y: 213, endPoint x: 470, endPoint y: 215, distance: 13.5
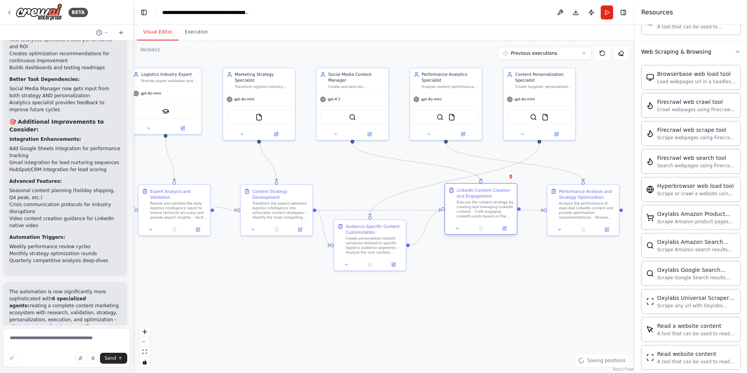
click at [470, 215] on div "Execute the content strategy by creating and managing LinkedIn content: - Craft…" at bounding box center [485, 209] width 57 height 19
drag, startPoint x: 563, startPoint y: 199, endPoint x: 581, endPoint y: 200, distance: 17.5
click at [581, 200] on div "Performance Analysis and Strategy Optimization Analyze the performance of execu…" at bounding box center [602, 203] width 57 height 32
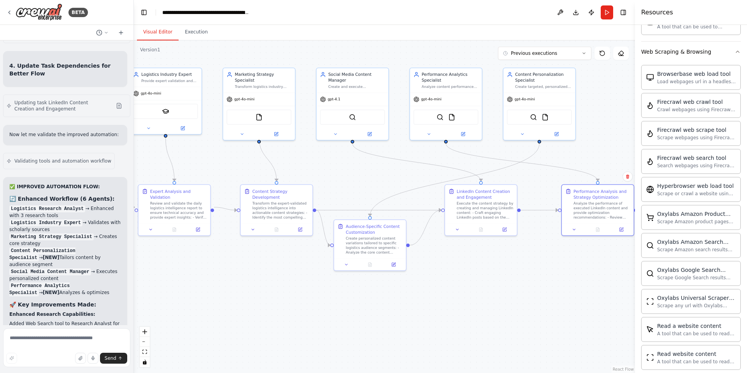
scroll to position [2232, 0]
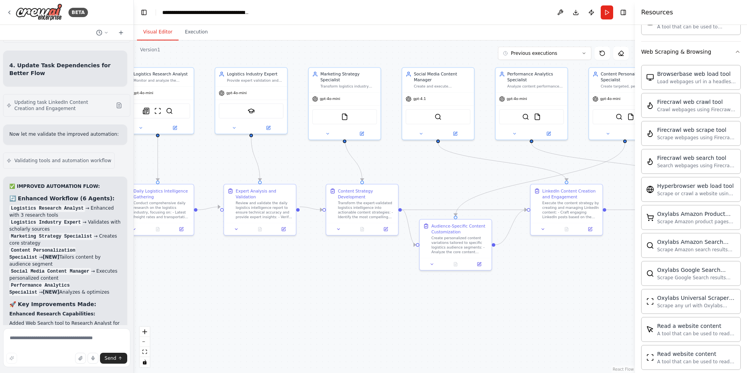
drag, startPoint x: 192, startPoint y: 162, endPoint x: 282, endPoint y: 161, distance: 90.7
click at [282, 161] on div ".deletable-edge-delete-btn { width: 20px; height: 20px; border: 0px solid #ffff…" at bounding box center [384, 206] width 501 height 333
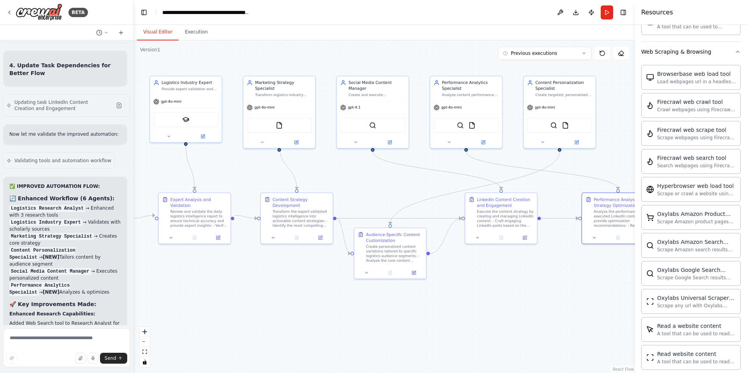
drag, startPoint x: 527, startPoint y: 163, endPoint x: 463, endPoint y: 169, distance: 64.0
click at [463, 169] on div ".deletable-edge-delete-btn { width: 20px; height: 20px; border: 0px solid #ffff…" at bounding box center [384, 206] width 501 height 333
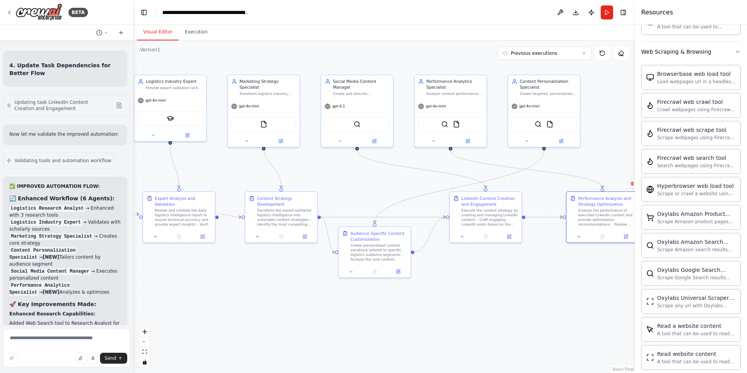
drag, startPoint x: 463, startPoint y: 169, endPoint x: 427, endPoint y: 165, distance: 36.0
click at [427, 165] on div ".deletable-edge-delete-btn { width: 20px; height: 20px; border: 0px solid #ffff…" at bounding box center [384, 206] width 501 height 333
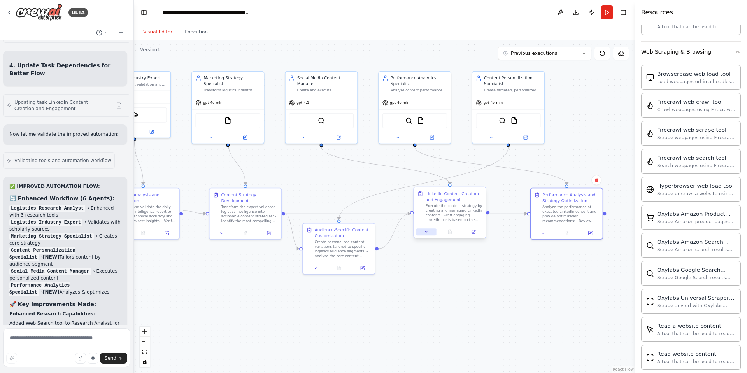
click at [429, 234] on button at bounding box center [426, 231] width 20 height 7
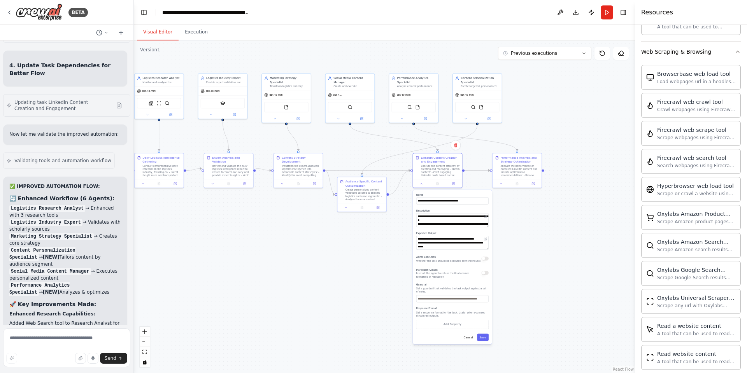
drag, startPoint x: 528, startPoint y: 279, endPoint x: 520, endPoint y: 230, distance: 49.4
click at [520, 230] on div ".deletable-edge-delete-btn { width: 20px; height: 20px; border: 0px solid #ffff…" at bounding box center [384, 206] width 501 height 333
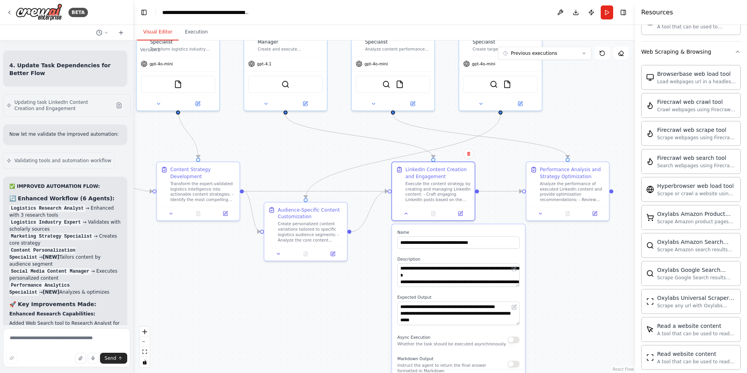
drag, startPoint x: 516, startPoint y: 227, endPoint x: 591, endPoint y: 301, distance: 105.4
click at [591, 301] on div ".deletable-edge-delete-btn { width: 20px; height: 20px; border: 0px solid #ffff…" at bounding box center [384, 206] width 501 height 333
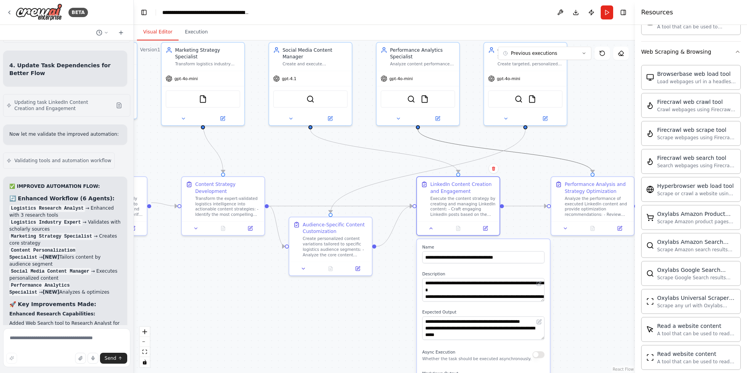
drag, startPoint x: 523, startPoint y: 167, endPoint x: 510, endPoint y: 187, distance: 23.4
click at [510, 187] on div ".deletable-edge-delete-btn { width: 20px; height: 20px; border: 0px solid #ffff…" at bounding box center [384, 206] width 501 height 333
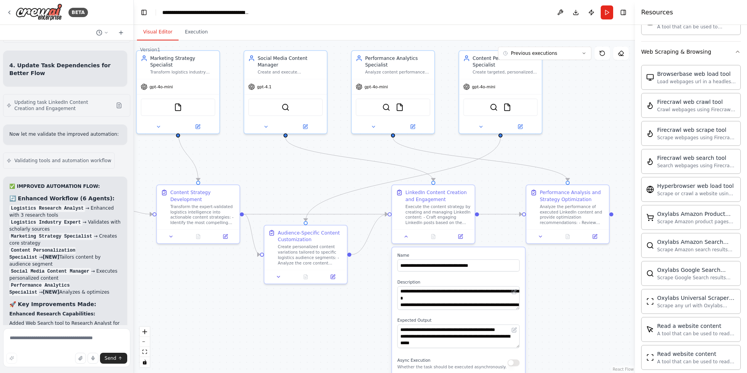
drag, startPoint x: 544, startPoint y: 151, endPoint x: 516, endPoint y: 159, distance: 28.9
click at [516, 159] on div ".deletable-edge-delete-btn { width: 20px; height: 20px; border: 0px solid #ffff…" at bounding box center [384, 206] width 501 height 333
click at [543, 238] on button at bounding box center [538, 236] width 23 height 8
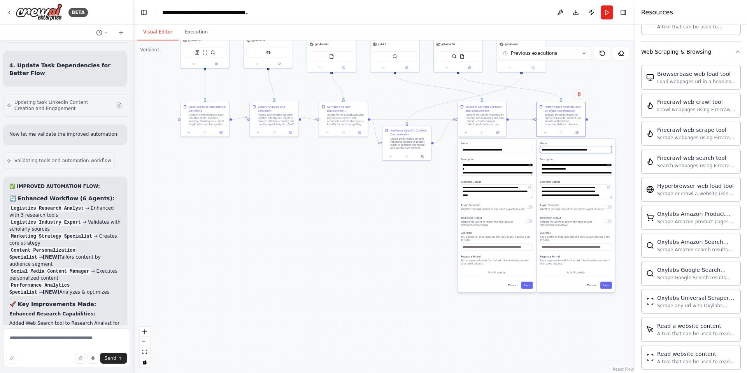
drag, startPoint x: 561, startPoint y: 166, endPoint x: 554, endPoint y: 75, distance: 91.3
click at [554, 75] on div ".deletable-edge-delete-btn { width: 20px; height: 20px; border: 0px solid #ffff…" at bounding box center [384, 206] width 501 height 333
click at [511, 282] on button "Cancel" at bounding box center [512, 283] width 14 height 7
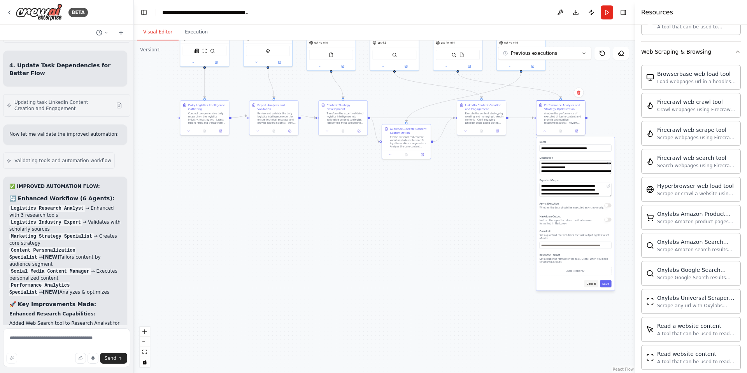
click at [590, 280] on button "Cancel" at bounding box center [592, 283] width 14 height 7
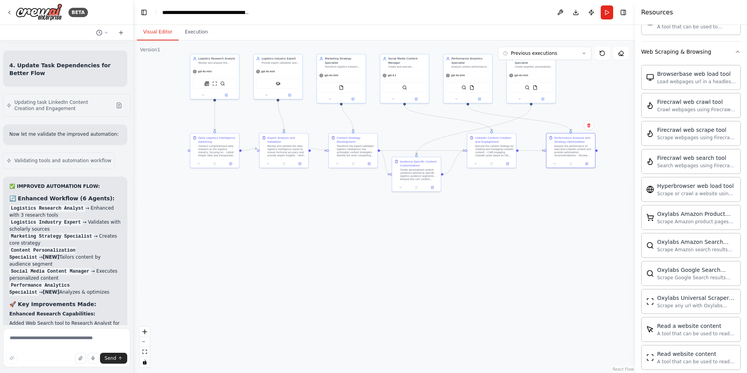
drag, startPoint x: 430, startPoint y: 207, endPoint x: 444, endPoint y: 252, distance: 47.3
click at [444, 252] on div ".deletable-edge-delete-btn { width: 20px; height: 20px; border: 0px solid #ffff…" at bounding box center [384, 206] width 501 height 333
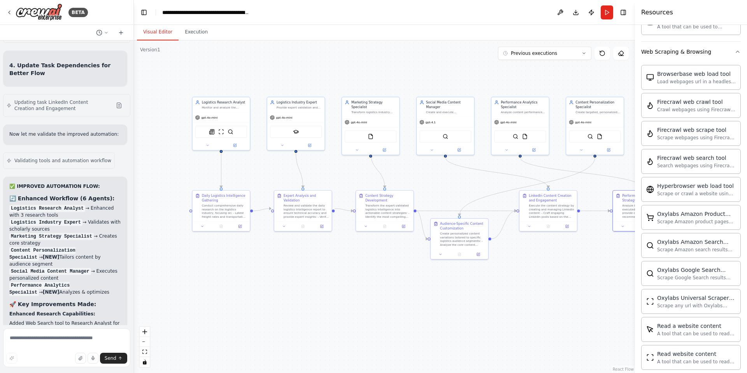
drag, startPoint x: 311, startPoint y: 216, endPoint x: 343, endPoint y: 285, distance: 75.9
click at [343, 285] on div ".deletable-edge-delete-btn { width: 20px; height: 20px; border: 0px solid #ffff…" at bounding box center [384, 206] width 501 height 333
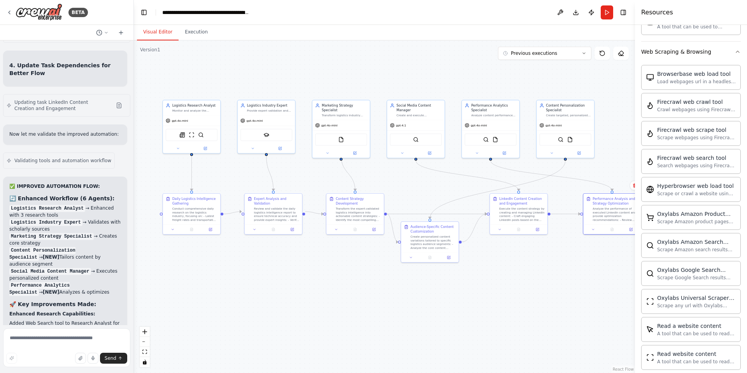
drag, startPoint x: 353, startPoint y: 257, endPoint x: 320, endPoint y: 257, distance: 33.1
click at [320, 257] on div ".deletable-edge-delete-btn { width: 20px; height: 20px; border: 0px solid #ffff…" at bounding box center [384, 206] width 501 height 333
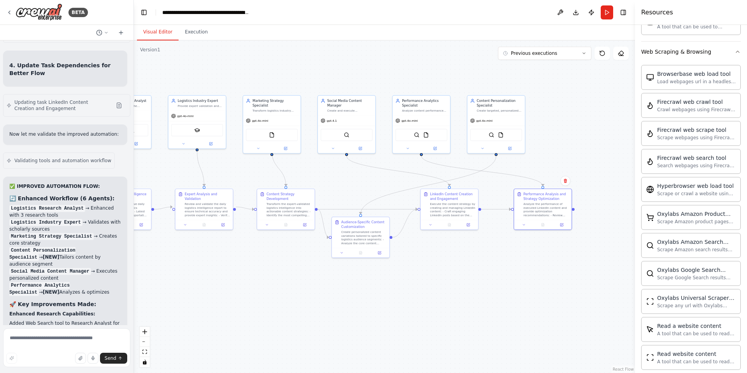
drag, startPoint x: 320, startPoint y: 257, endPoint x: 232, endPoint y: 251, distance: 87.4
click at [232, 251] on div ".deletable-edge-delete-btn { width: 20px; height: 20px; border: 0px solid #ffff…" at bounding box center [384, 206] width 501 height 333
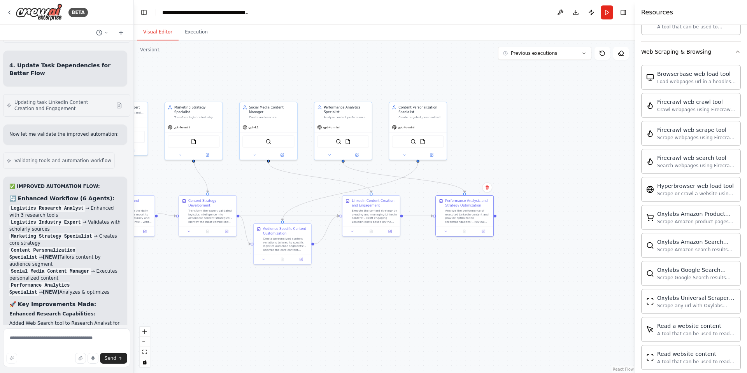
drag, startPoint x: 435, startPoint y: 237, endPoint x: 377, endPoint y: 244, distance: 58.3
click at [377, 244] on div ".deletable-edge-delete-btn { width: 20px; height: 20px; border: 0px solid #ffff…" at bounding box center [384, 206] width 501 height 333
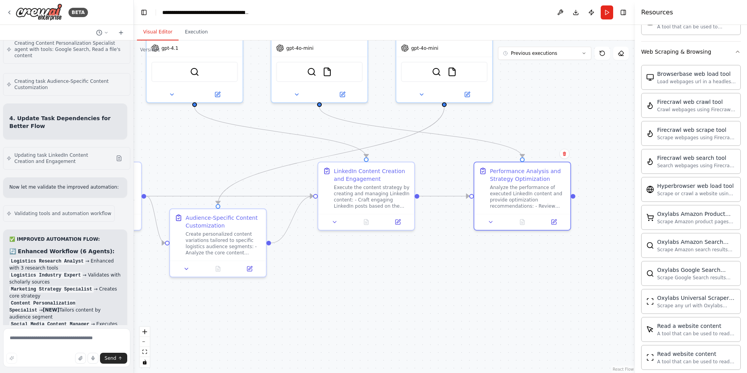
scroll to position [2177, 0]
click at [193, 32] on button "Execution" at bounding box center [196, 32] width 35 height 16
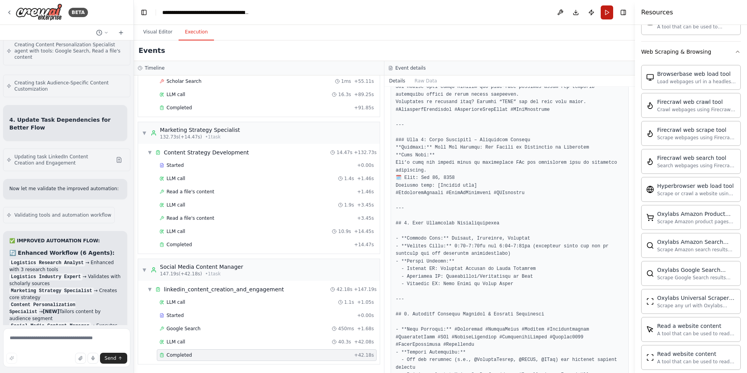
click at [608, 11] on button "Run" at bounding box center [607, 12] width 12 height 14
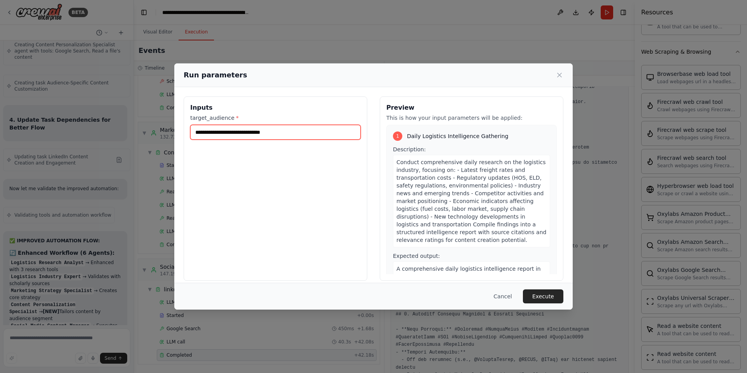
click at [313, 136] on input "**********" at bounding box center [275, 132] width 170 height 15
type input "*"
type input "**********"
click at [539, 293] on button "Execute" at bounding box center [543, 297] width 40 height 14
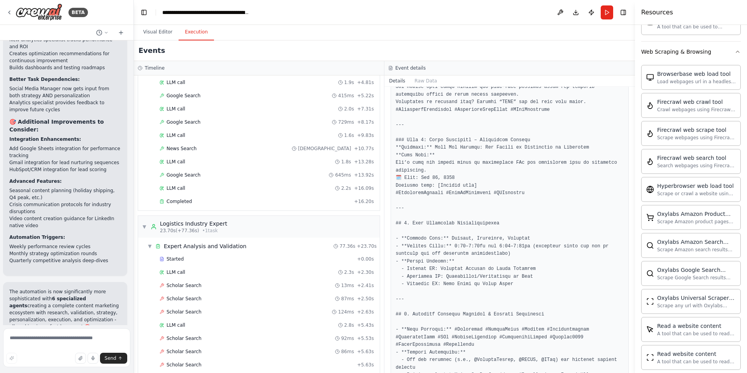
scroll to position [79, 0]
click at [343, 200] on div "Completed" at bounding box center [256, 202] width 192 height 6
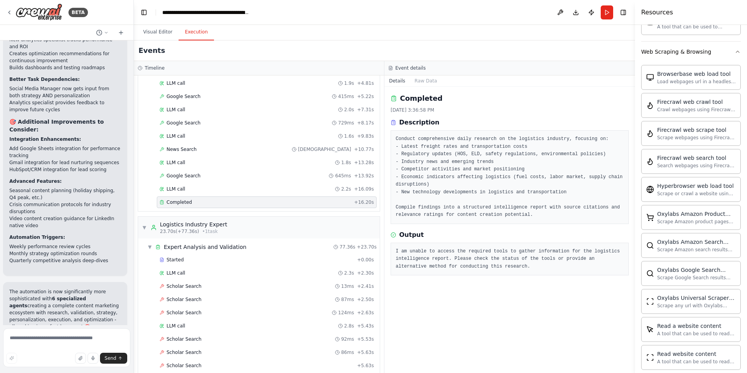
scroll to position [0, 0]
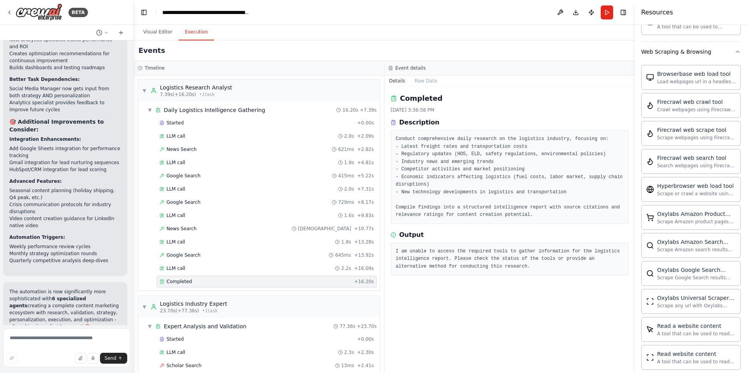
click at [149, 42] on div "Events" at bounding box center [384, 50] width 501 height 21
click at [149, 37] on button "Visual Editor" at bounding box center [158, 32] width 42 height 16
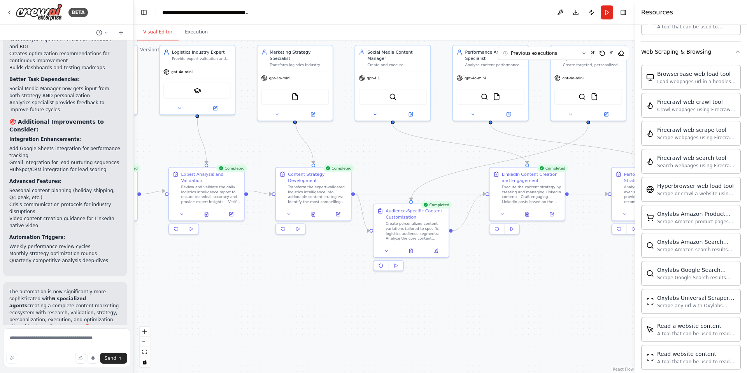
drag, startPoint x: 172, startPoint y: 191, endPoint x: 418, endPoint y: 191, distance: 246.8
click at [418, 191] on div ".deletable-edge-delete-btn { width: 20px; height: 20px; border: 0px solid #ffff…" at bounding box center [384, 206] width 501 height 333
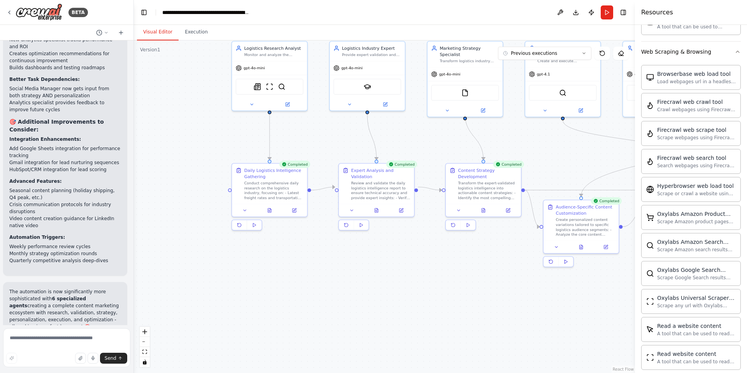
drag, startPoint x: 293, startPoint y: 157, endPoint x: 425, endPoint y: 142, distance: 132.4
click at [425, 142] on div ".deletable-edge-delete-btn { width: 20px; height: 20px; border: 0px solid #ffff…" at bounding box center [384, 206] width 501 height 333
click at [194, 34] on button "Execution" at bounding box center [196, 32] width 35 height 16
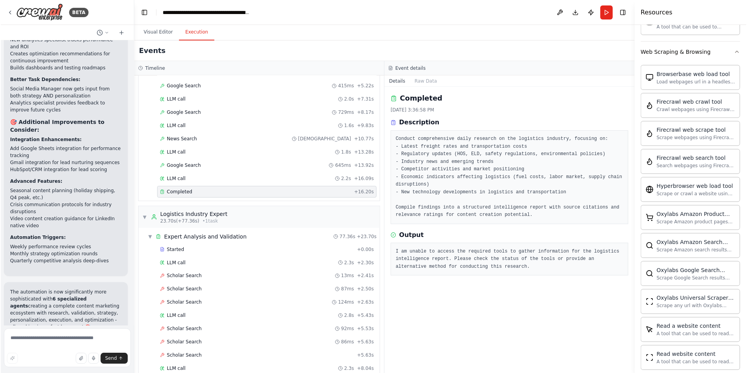
scroll to position [91, 0]
click at [227, 168] on div "Google Search 645ms + 13.92s" at bounding box center [267, 165] width 220 height 12
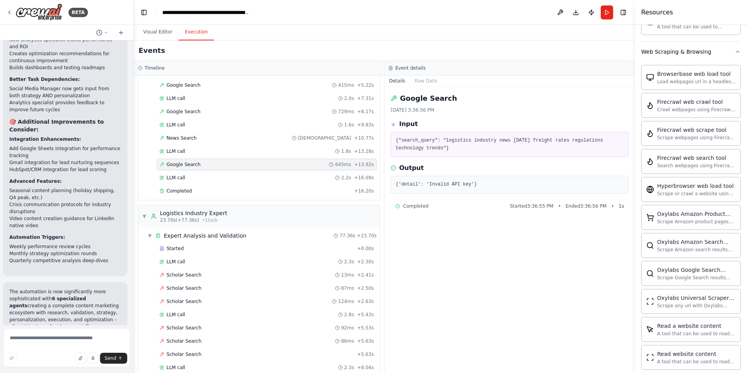
click at [230, 185] on div "Started + 0.00s LLM call 2.0s + 2.09s News Search 621ms + 2.82s LLM call 1.9s +…" at bounding box center [261, 112] width 235 height 172
click at [302, 190] on div "Completed" at bounding box center [256, 191] width 192 height 6
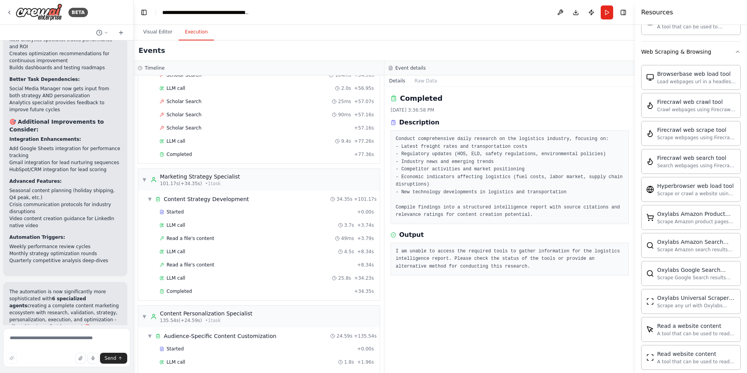
scroll to position [1550, 0]
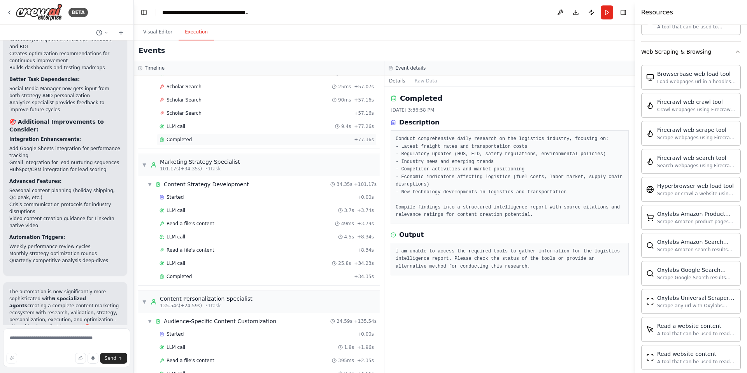
click at [283, 135] on div "Completed + 77.36s" at bounding box center [267, 140] width 220 height 12
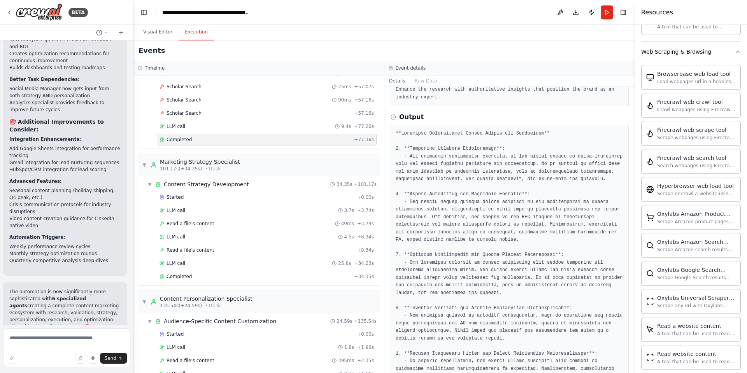
scroll to position [126, 0]
click at [332, 271] on div "Started + 0.00s LLM call 3.7s + 3.74s Read a file's content 49ms + 3.79s LLM ca…" at bounding box center [261, 238] width 235 height 93
click at [332, 276] on div "Completed" at bounding box center [256, 277] width 192 height 6
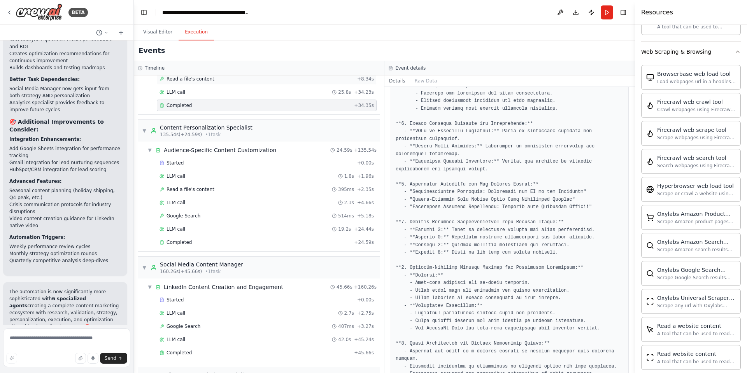
scroll to position [1727, 0]
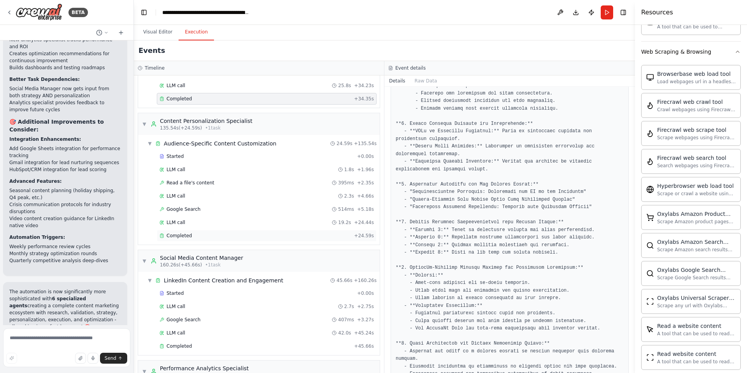
click at [307, 233] on div "Completed" at bounding box center [256, 236] width 192 height 6
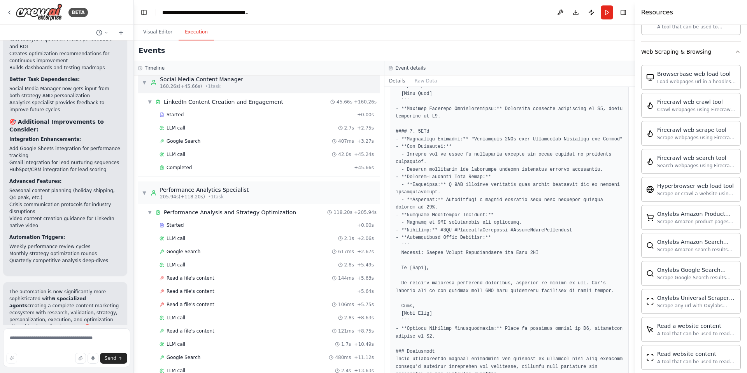
scroll to position [1906, 0]
click at [285, 161] on div "Started + 0.00s LLM call 2.7s + 2.75s Google Search 407ms + 3.27s LLM call 42.0…" at bounding box center [261, 142] width 235 height 66
click at [286, 163] on div "Completed + 45.66s" at bounding box center [267, 168] width 220 height 12
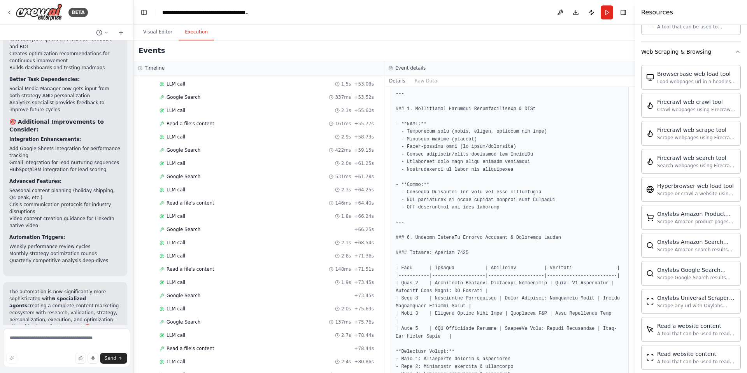
scroll to position [2451, 0]
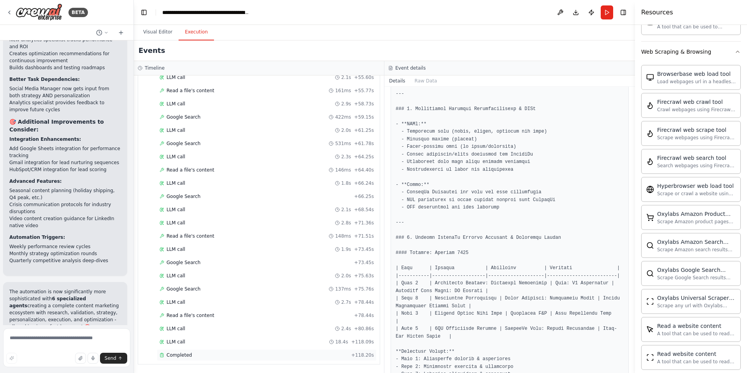
click at [317, 352] on div "Completed" at bounding box center [254, 355] width 189 height 6
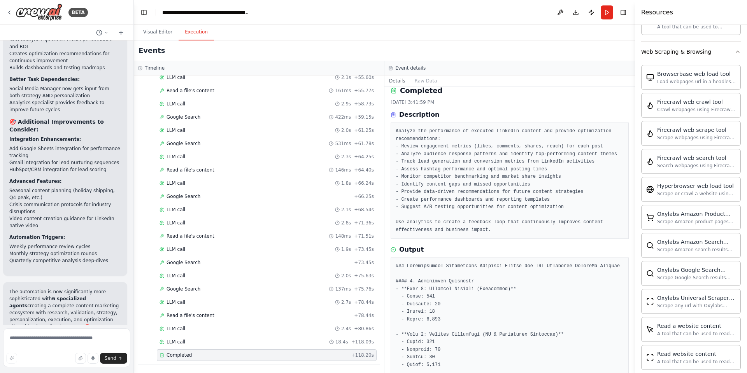
scroll to position [8, 0]
click at [150, 27] on button "Visual Editor" at bounding box center [158, 32] width 42 height 16
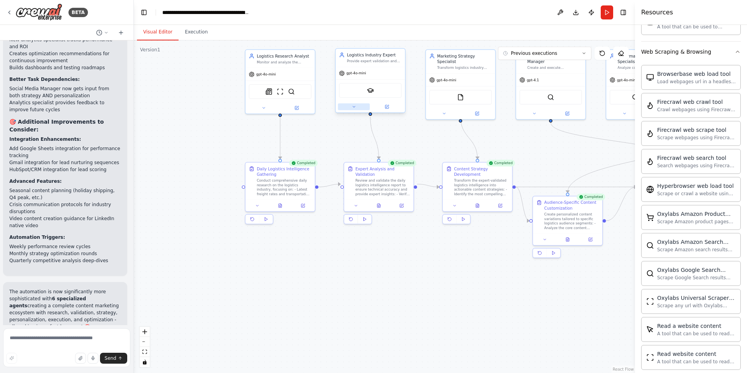
click at [353, 109] on button at bounding box center [354, 107] width 32 height 7
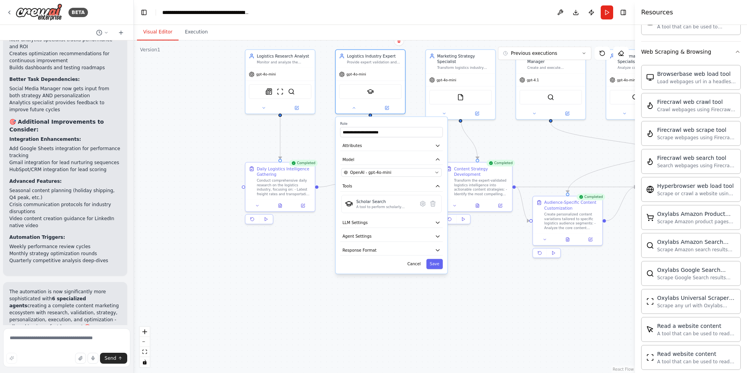
click at [416, 102] on div ".deletable-edge-delete-btn { width: 20px; height: 20px; border: 0px solid #ffff…" at bounding box center [384, 206] width 501 height 333
click at [354, 102] on div at bounding box center [370, 106] width 69 height 11
click at [355, 107] on icon at bounding box center [354, 106] width 2 height 1
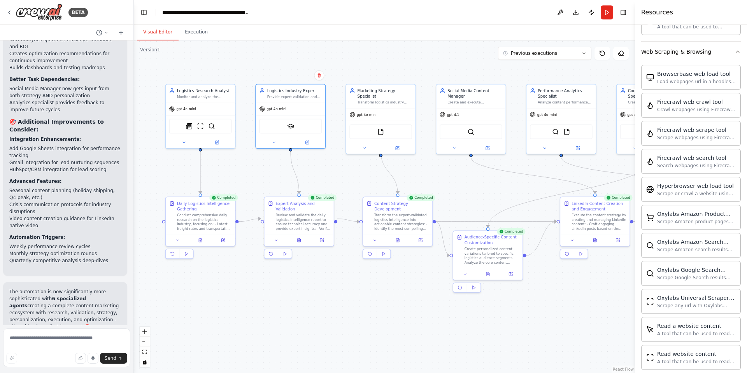
drag, startPoint x: 429, startPoint y: 225, endPoint x: 330, endPoint y: 264, distance: 106.4
click at [330, 264] on div ".deletable-edge-delete-btn { width: 20px; height: 20px; border: 0px solid #ffff…" at bounding box center [384, 206] width 501 height 333
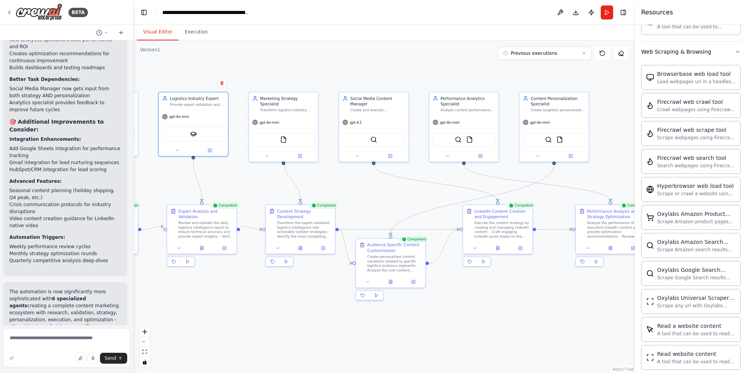
drag, startPoint x: 443, startPoint y: 197, endPoint x: 364, endPoint y: 200, distance: 79.5
click at [364, 200] on div ".deletable-edge-delete-btn { width: 20px; height: 20px; border: 0px solid #ffff…" at bounding box center [384, 206] width 501 height 333
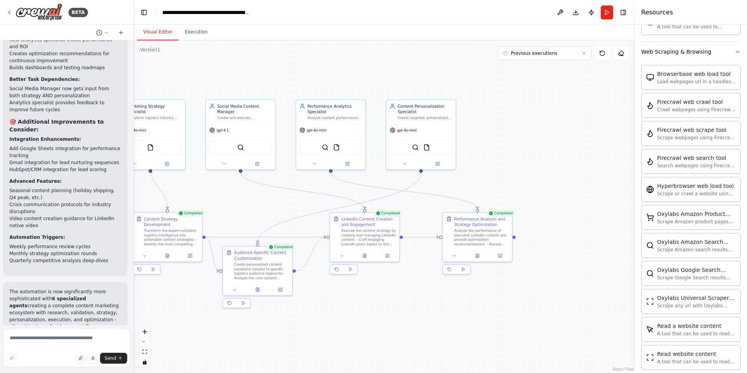
drag, startPoint x: 421, startPoint y: 200, endPoint x: 289, endPoint y: 209, distance: 132.2
click at [289, 209] on div ".deletable-edge-delete-btn { width: 20px; height: 20px; border: 0px solid #ffff…" at bounding box center [384, 206] width 501 height 333
drag, startPoint x: 310, startPoint y: 203, endPoint x: 437, endPoint y: 181, distance: 128.5
click at [437, 181] on div ".deletable-edge-delete-btn { width: 20px; height: 20px; border: 0px solid #ffff…" at bounding box center [384, 206] width 501 height 333
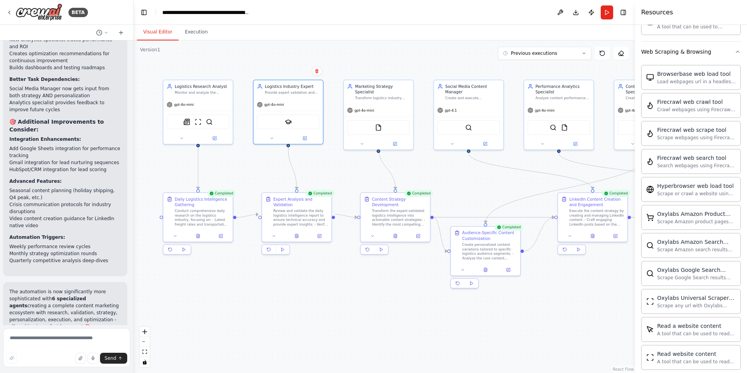
drag, startPoint x: 336, startPoint y: 179, endPoint x: 439, endPoint y: 182, distance: 103.6
click at [439, 182] on div ".deletable-edge-delete-btn { width: 20px; height: 20px; border: 0px solid #ffff…" at bounding box center [384, 206] width 501 height 333
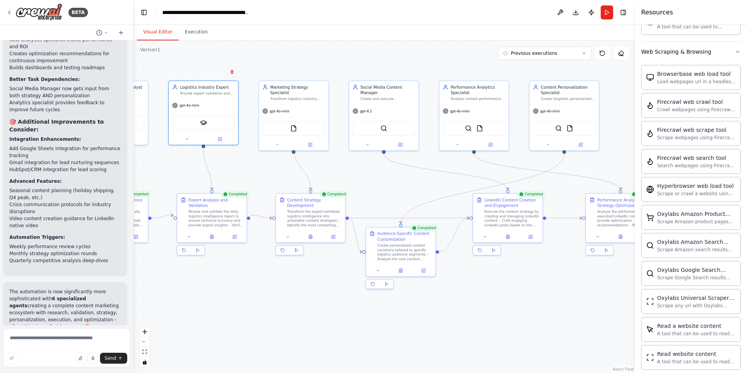
drag, startPoint x: 447, startPoint y: 178, endPoint x: 353, endPoint y: 178, distance: 94.2
click at [353, 178] on div ".deletable-edge-delete-btn { width: 20px; height: 20px; border: 0px solid #ffff…" at bounding box center [384, 206] width 501 height 333
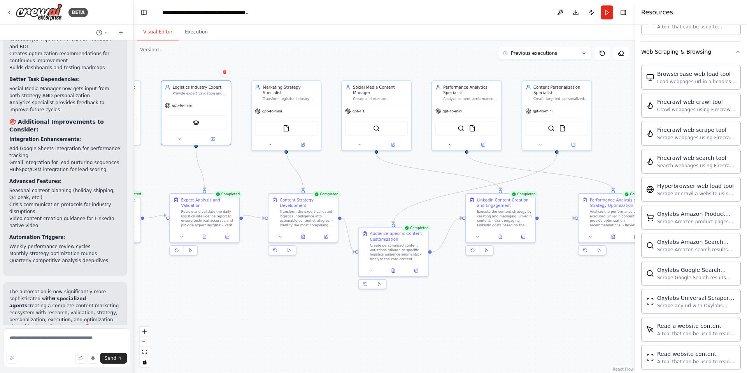
drag, startPoint x: 281, startPoint y: 308, endPoint x: 317, endPoint y: 263, distance: 57.5
click at [317, 263] on div ".deletable-edge-delete-btn { width: 20px; height: 20px; border: 0px solid #ffff…" at bounding box center [384, 206] width 501 height 333
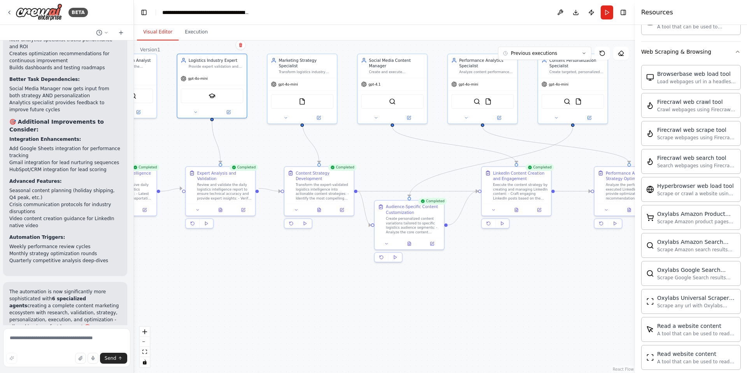
drag, startPoint x: 414, startPoint y: 134, endPoint x: 347, endPoint y: 196, distance: 91.4
click at [347, 196] on div ".deletable-edge-delete-btn { width: 20px; height: 20px; border: 0px solid #ffff…" at bounding box center [384, 206] width 501 height 333
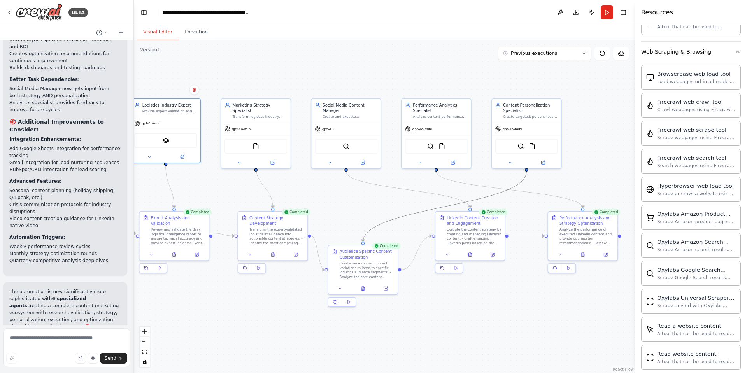
drag, startPoint x: 483, startPoint y: 196, endPoint x: 447, endPoint y: 191, distance: 36.2
click at [447, 191] on div ".deletable-edge-delete-btn { width: 20px; height: 20px; border: 0px solid #ffff…" at bounding box center [384, 206] width 501 height 333
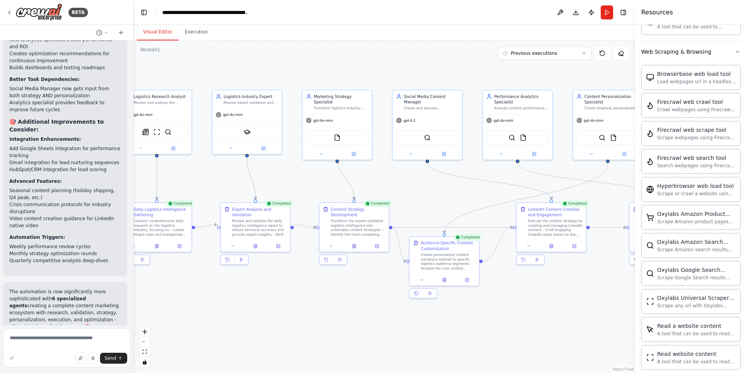
drag, startPoint x: 398, startPoint y: 204, endPoint x: 520, endPoint y: 196, distance: 122.5
click at [520, 196] on div ".deletable-edge-delete-btn { width: 20px; height: 20px; border: 0px solid #ffff…" at bounding box center [384, 206] width 501 height 333
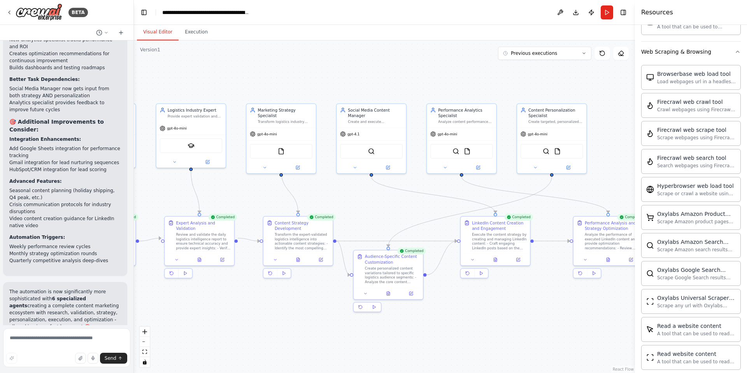
drag, startPoint x: 458, startPoint y: 176, endPoint x: 349, endPoint y: 187, distance: 109.1
click at [349, 187] on div ".deletable-edge-delete-btn { width: 20px; height: 20px; border: 0px solid #ffff…" at bounding box center [384, 206] width 501 height 333
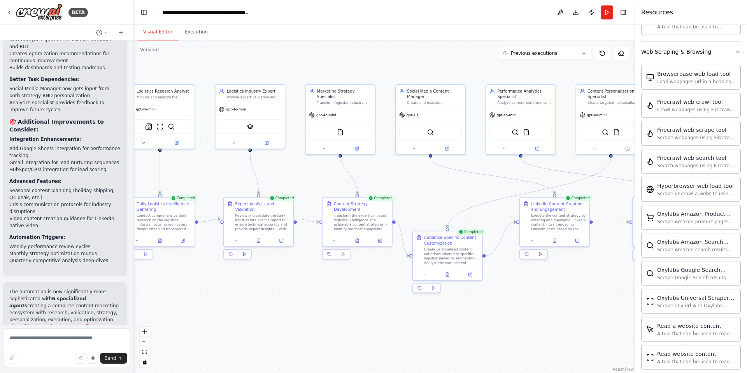
drag, startPoint x: 399, startPoint y: 208, endPoint x: 480, endPoint y: 191, distance: 82.4
click at [480, 191] on div ".deletable-edge-delete-btn { width: 20px; height: 20px; border: 0px solid #ffff…" at bounding box center [384, 206] width 501 height 333
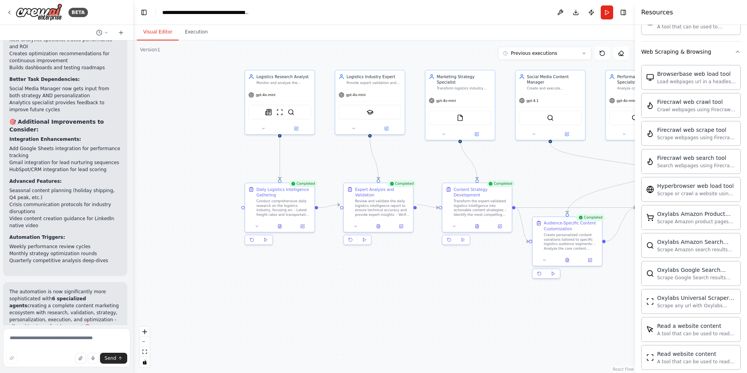
drag, startPoint x: 390, startPoint y: 176, endPoint x: 501, endPoint y: 161, distance: 111.5
click at [501, 161] on div ".deletable-edge-delete-btn { width: 20px; height: 20px; border: 0px solid #ffff…" at bounding box center [384, 206] width 501 height 333
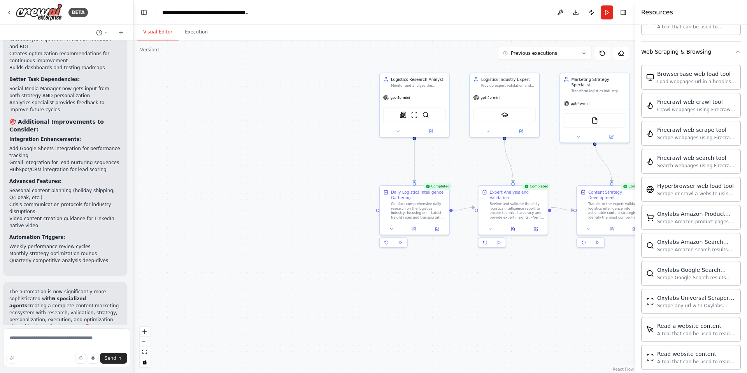
drag, startPoint x: 417, startPoint y: 159, endPoint x: 554, endPoint y: 162, distance: 136.7
click at [554, 162] on div ".deletable-edge-delete-btn { width: 20px; height: 20px; border: 0px solid #ffff…" at bounding box center [384, 206] width 501 height 333
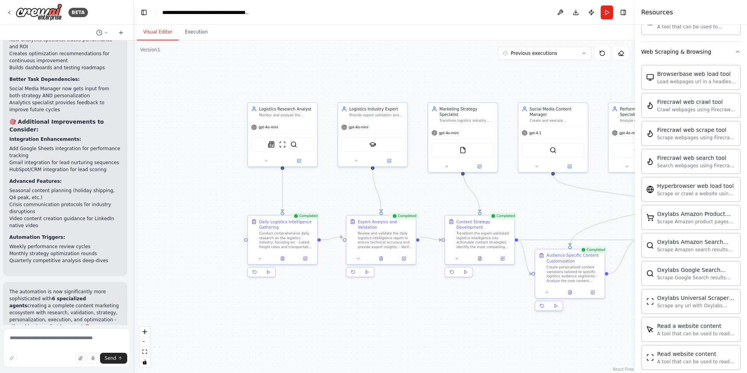
drag, startPoint x: 535, startPoint y: 163, endPoint x: 363, endPoint y: 193, distance: 174.3
click at [363, 193] on div ".deletable-edge-delete-btn { width: 20px; height: 20px; border: 0px solid #ffff…" at bounding box center [384, 206] width 501 height 333
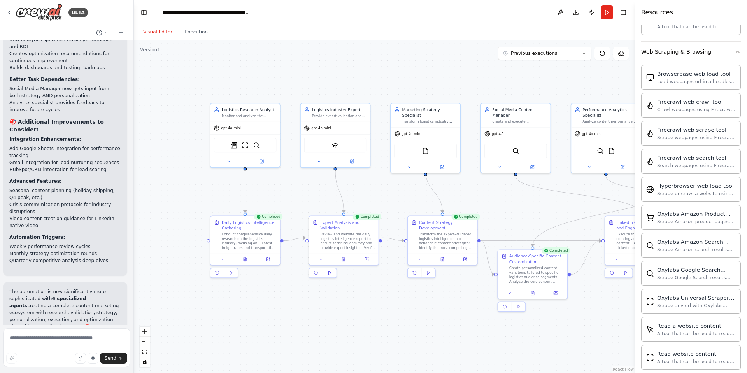
drag, startPoint x: 363, startPoint y: 193, endPoint x: 351, endPoint y: 192, distance: 11.7
click at [351, 192] on div ".deletable-edge-delete-btn { width: 20px; height: 20px; border: 0px solid #ffff…" at bounding box center [384, 206] width 501 height 333
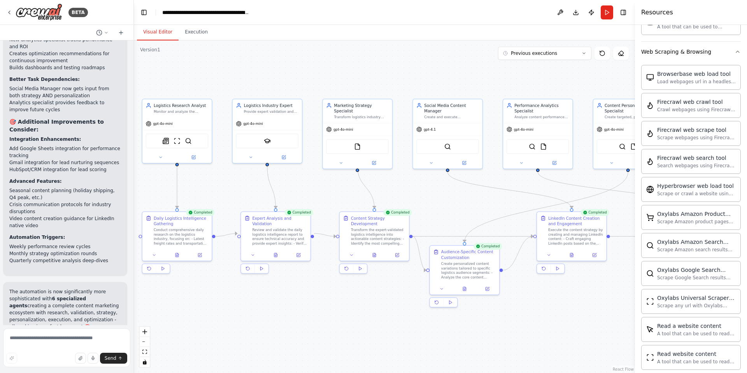
drag, startPoint x: 480, startPoint y: 193, endPoint x: 408, endPoint y: 185, distance: 72.4
click at [408, 185] on div ".deletable-edge-delete-btn { width: 20px; height: 20px; border: 0px solid #ffff…" at bounding box center [384, 206] width 501 height 333
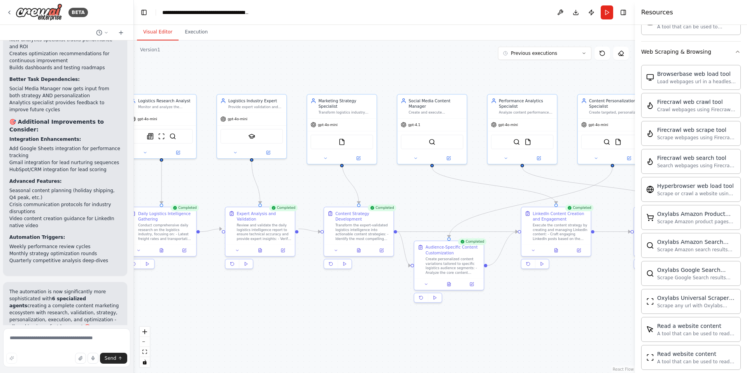
drag, startPoint x: 393, startPoint y: 188, endPoint x: 327, endPoint y: 189, distance: 66.6
click at [327, 189] on div ".deletable-edge-delete-btn { width: 20px; height: 20px; border: 0px solid #ffff…" at bounding box center [384, 206] width 501 height 333
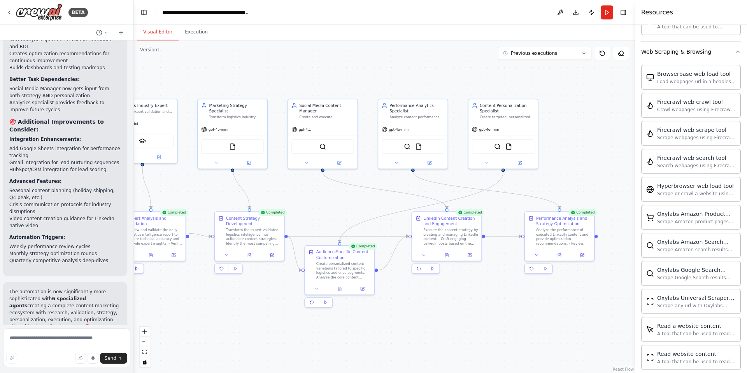
drag, startPoint x: 448, startPoint y: 181, endPoint x: 397, endPoint y: 184, distance: 50.3
click at [397, 184] on div ".deletable-edge-delete-btn { width: 20px; height: 20px; border: 0px solid #ffff…" at bounding box center [384, 206] width 501 height 333
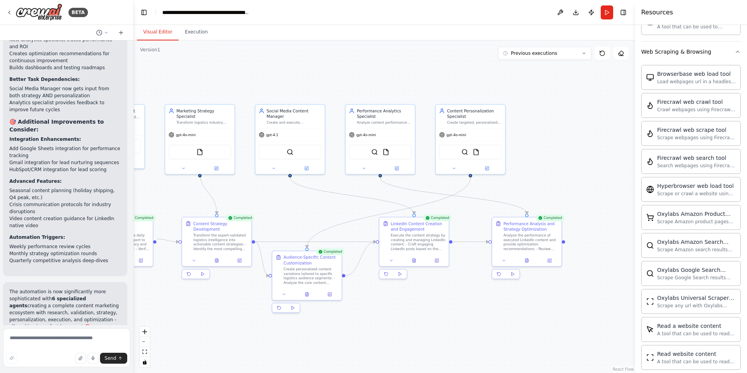
drag, startPoint x: 522, startPoint y: 174, endPoint x: 497, endPoint y: 180, distance: 26.3
click at [497, 180] on div ".deletable-edge-delete-btn { width: 20px; height: 20px; border: 0px solid #ffff…" at bounding box center [384, 206] width 501 height 333
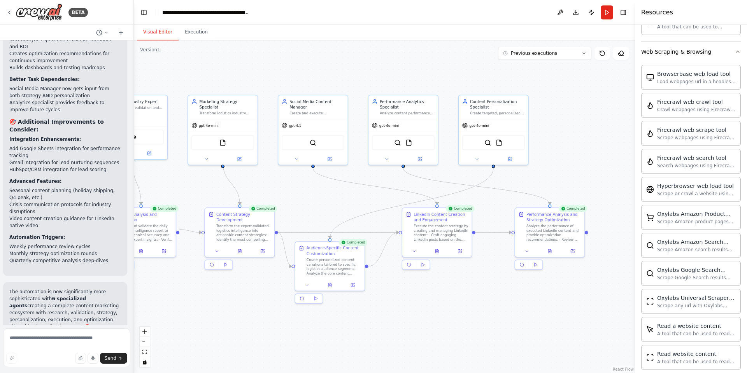
drag, startPoint x: 496, startPoint y: 187, endPoint x: 519, endPoint y: 177, distance: 25.3
click at [519, 177] on div ".deletable-edge-delete-btn { width: 20px; height: 20px; border: 0px solid #ffff…" at bounding box center [384, 206] width 501 height 333
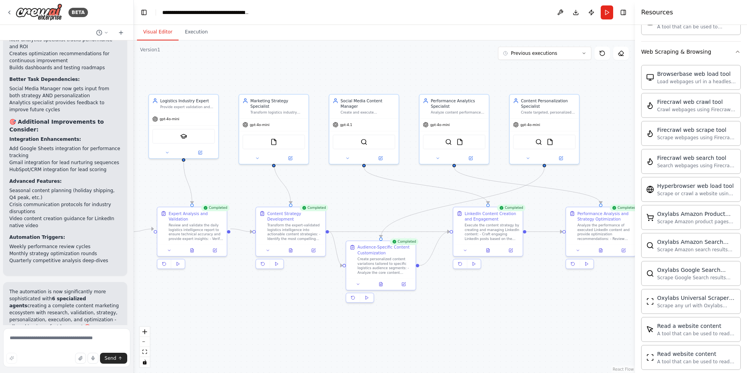
drag, startPoint x: 332, startPoint y: 190, endPoint x: 383, endPoint y: 189, distance: 51.0
click at [383, 189] on div ".deletable-edge-delete-btn { width: 20px; height: 20px; border: 0px solid #ffff…" at bounding box center [384, 206] width 501 height 333
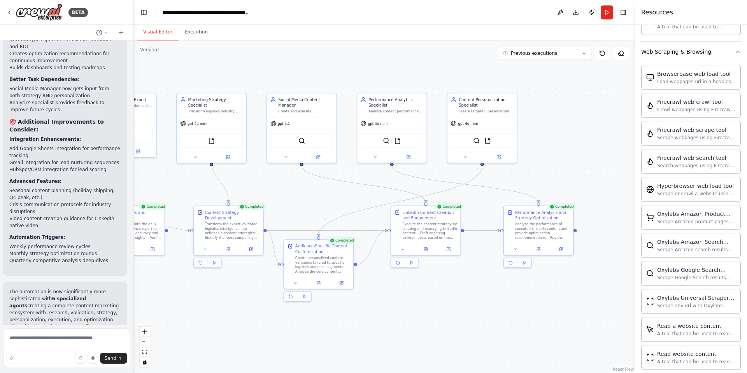
drag, startPoint x: 381, startPoint y: 197, endPoint x: 309, endPoint y: 193, distance: 71.7
click at [309, 193] on div ".deletable-edge-delete-btn { width: 20px; height: 20px; border: 0px solid #ffff…" at bounding box center [384, 206] width 501 height 333
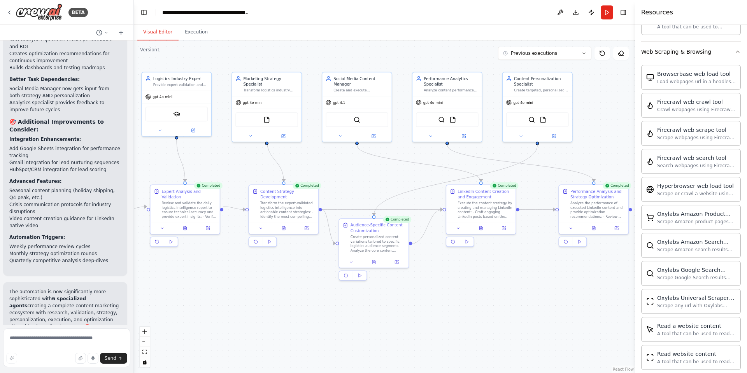
drag, startPoint x: 316, startPoint y: 197, endPoint x: 341, endPoint y: 174, distance: 33.6
click at [341, 174] on div ".deletable-edge-delete-btn { width: 20px; height: 20px; border: 0px solid #ffff…" at bounding box center [384, 206] width 501 height 333
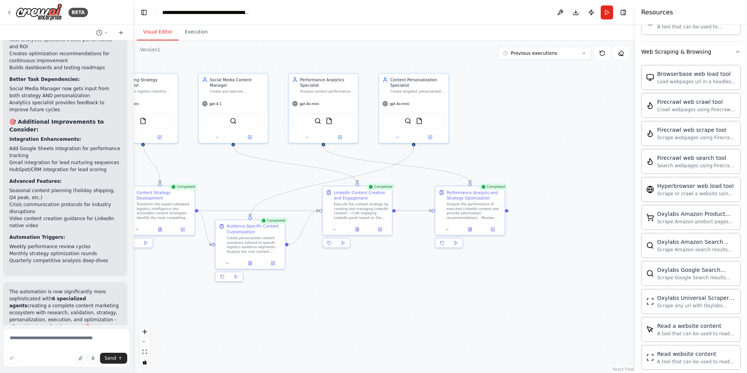
drag, startPoint x: 439, startPoint y: 164, endPoint x: 353, endPoint y: 169, distance: 85.8
click at [353, 169] on div ".deletable-edge-delete-btn { width: 20px; height: 20px; border: 0px solid #ffff…" at bounding box center [384, 206] width 501 height 333
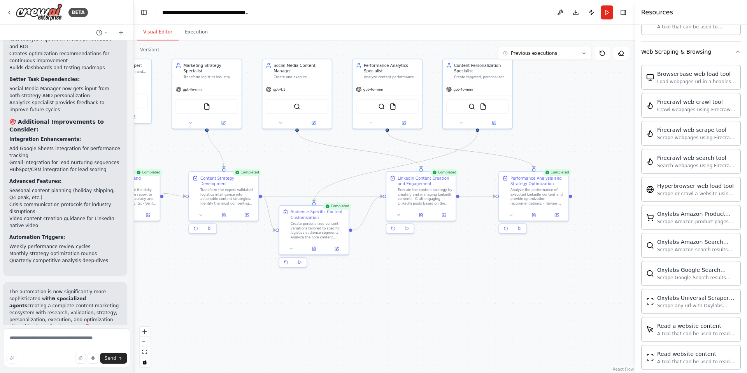
drag, startPoint x: 298, startPoint y: 180, endPoint x: 409, endPoint y: 165, distance: 111.9
click at [409, 165] on div ".deletable-edge-delete-btn { width: 20px; height: 20px; border: 0px solid #ffff…" at bounding box center [384, 206] width 501 height 333
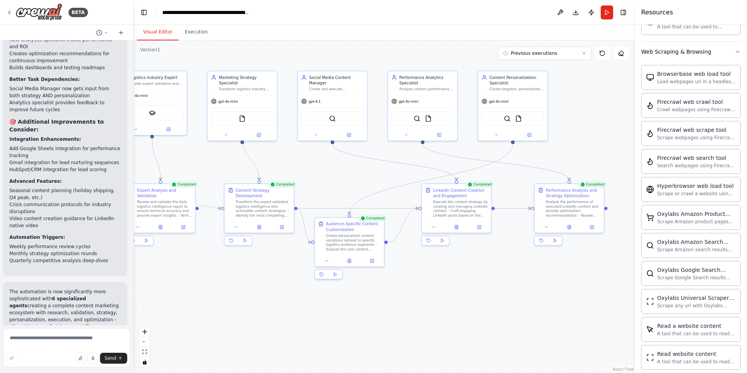
drag, startPoint x: 361, startPoint y: 164, endPoint x: 350, endPoint y: 177, distance: 16.9
click at [350, 177] on div ".deletable-edge-delete-btn { width: 20px; height: 20px; border: 0px solid #ffff…" at bounding box center [384, 206] width 501 height 333
click at [192, 34] on button "Execution" at bounding box center [196, 32] width 35 height 16
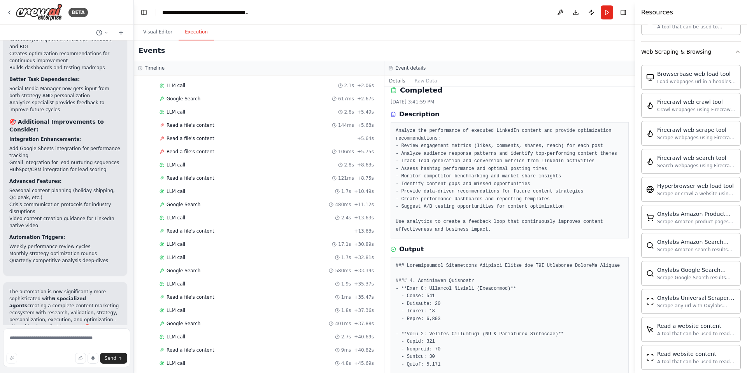
scroll to position [2059, 0]
click at [241, 162] on div "LLM call 2.8s + 8.63s" at bounding box center [267, 165] width 214 height 6
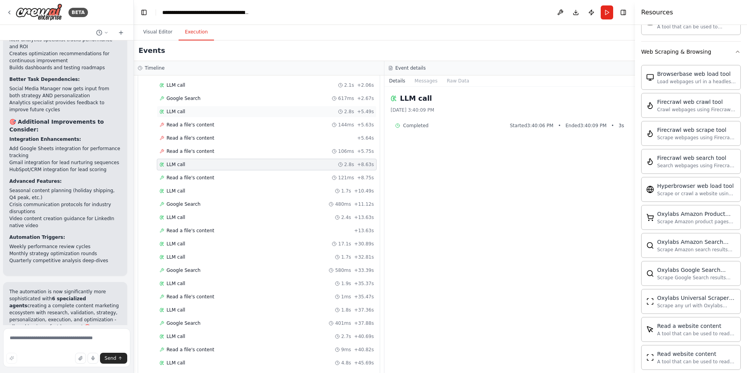
click at [234, 115] on div "LLM call 2.8s + 5.49s" at bounding box center [267, 112] width 220 height 12
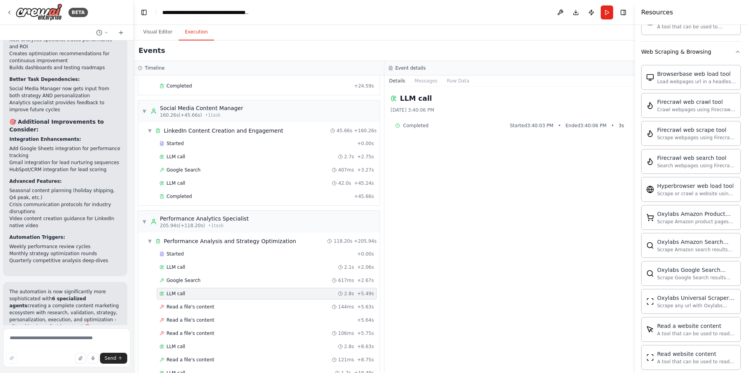
scroll to position [1947, 0]
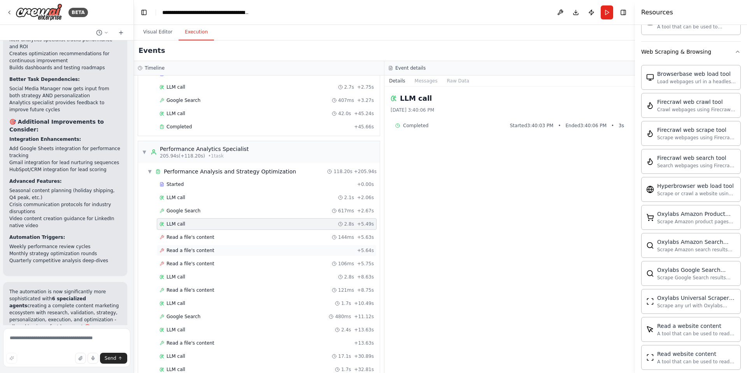
click at [218, 252] on div "Read a file's content + 5.64s" at bounding box center [267, 251] width 214 height 6
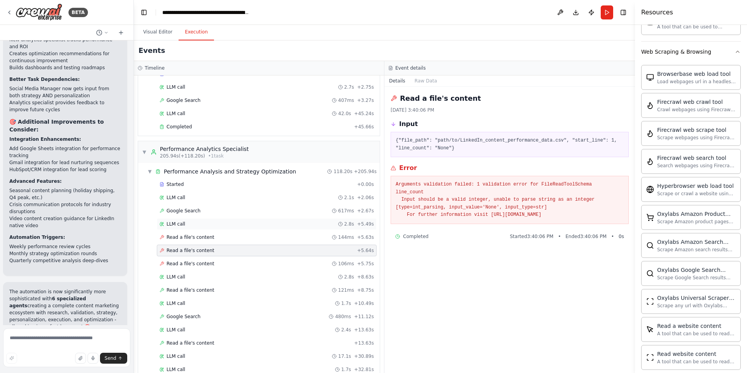
click at [214, 225] on div "LLM call 2.8s + 5.49s" at bounding box center [267, 224] width 214 height 6
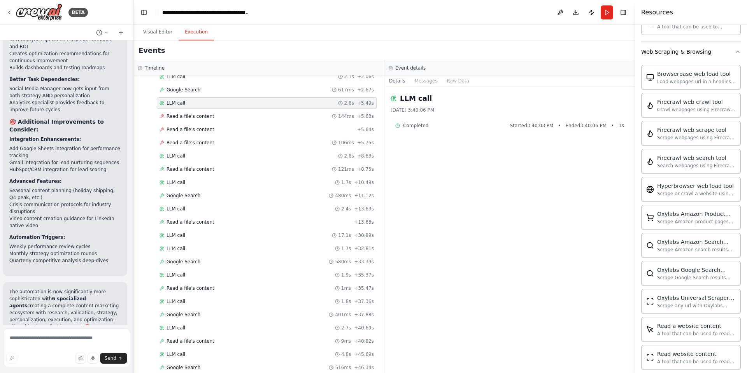
scroll to position [2196, 0]
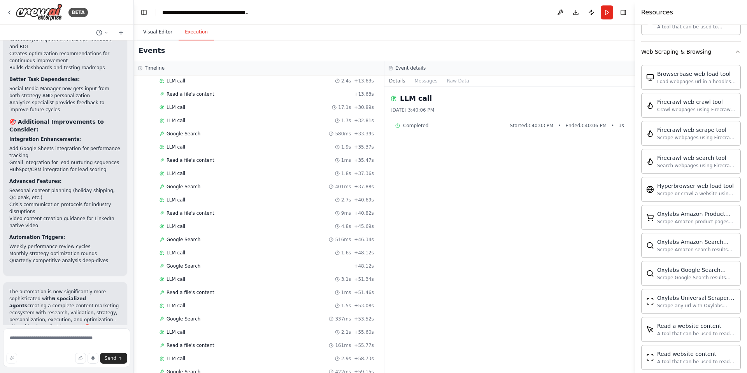
click at [160, 31] on button "Visual Editor" at bounding box center [158, 32] width 42 height 16
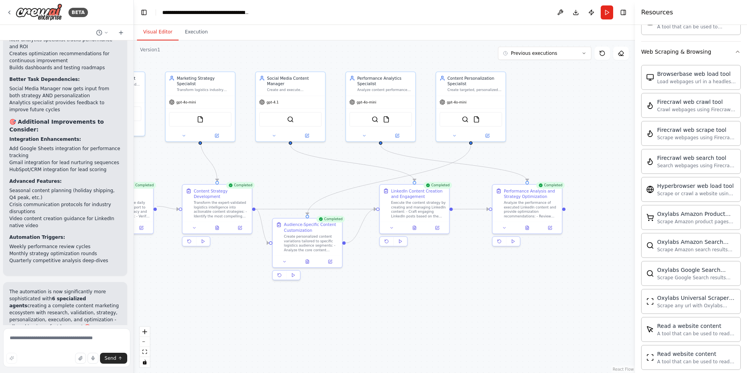
drag, startPoint x: 344, startPoint y: 170, endPoint x: 295, endPoint y: 170, distance: 49.4
click at [295, 170] on div ".deletable-edge-delete-btn { width: 20px; height: 20px; border: 0px solid #ffff…" at bounding box center [384, 206] width 501 height 333
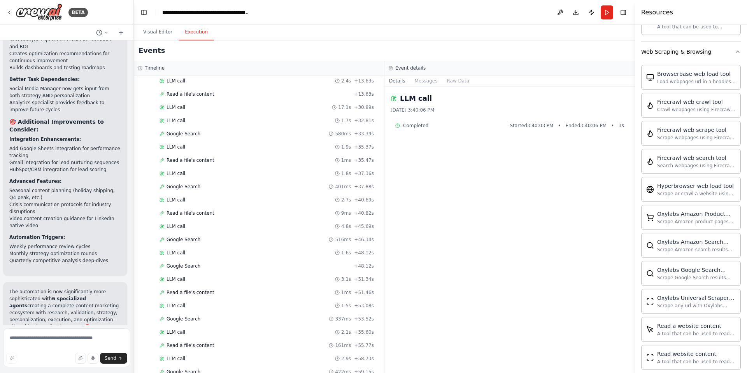
click at [196, 38] on button "Execution" at bounding box center [196, 32] width 35 height 16
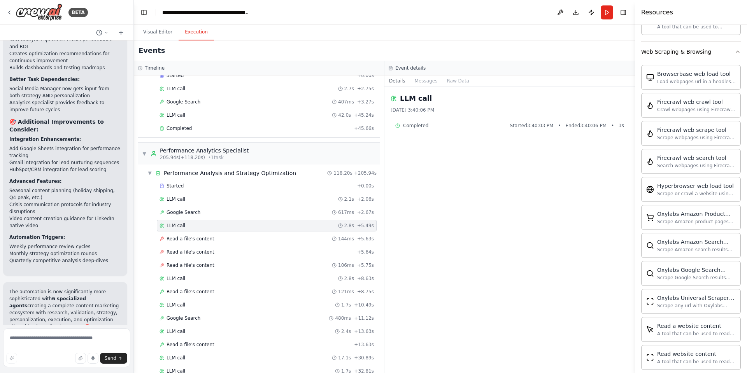
scroll to position [1843, 0]
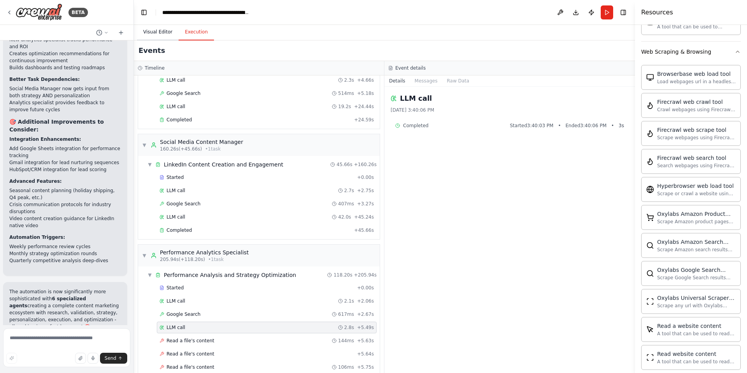
click at [164, 34] on button "Visual Editor" at bounding box center [158, 32] width 42 height 16
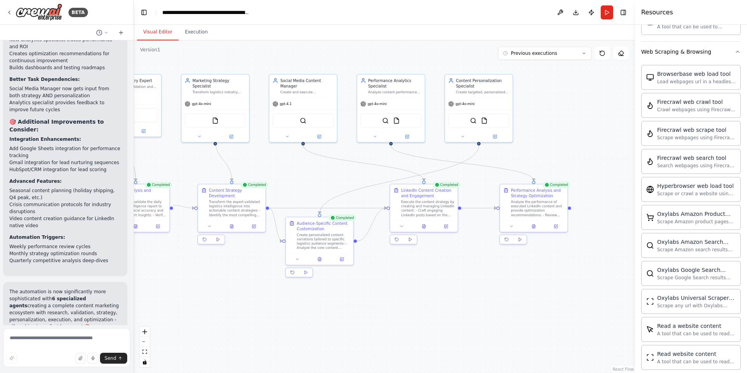
drag, startPoint x: 280, startPoint y: 172, endPoint x: 368, endPoint y: 193, distance: 90.9
click at [368, 193] on div ".deletable-edge-delete-btn { width: 20px; height: 20px; border: 0px solid #ffff…" at bounding box center [384, 206] width 501 height 333
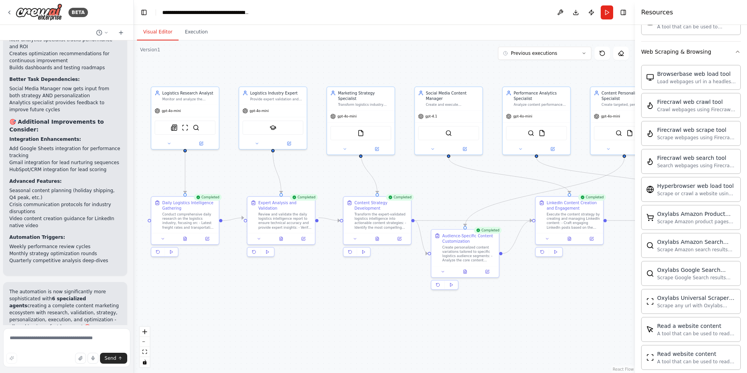
drag, startPoint x: 248, startPoint y: 175, endPoint x: 275, endPoint y: 165, distance: 28.3
click at [275, 165] on div ".deletable-edge-delete-btn { width: 20px; height: 20px; border: 0px solid #ffff…" at bounding box center [384, 206] width 501 height 333
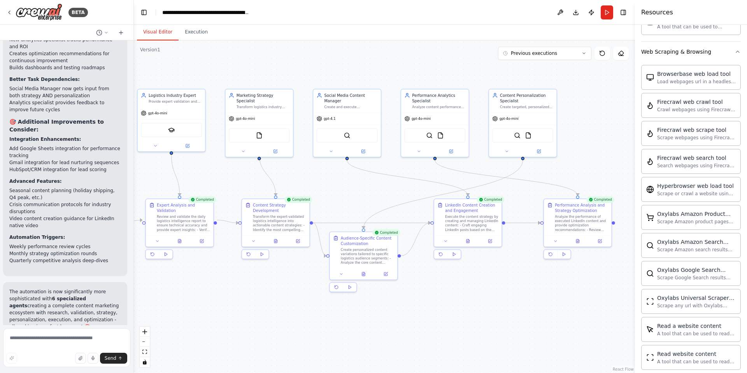
drag, startPoint x: 453, startPoint y: 188, endPoint x: 378, endPoint y: 191, distance: 75.2
click at [378, 191] on div ".deletable-edge-delete-btn { width: 20px; height: 20px; border: 0px solid #ffff…" at bounding box center [384, 206] width 501 height 333
click at [416, 147] on button at bounding box center [414, 149] width 31 height 7
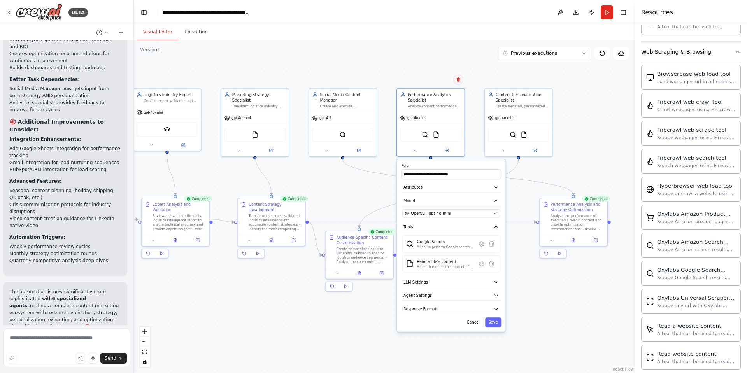
click at [457, 83] on button at bounding box center [458, 79] width 10 height 10
click at [439, 81] on button "Confirm" at bounding box center [437, 79] width 28 height 9
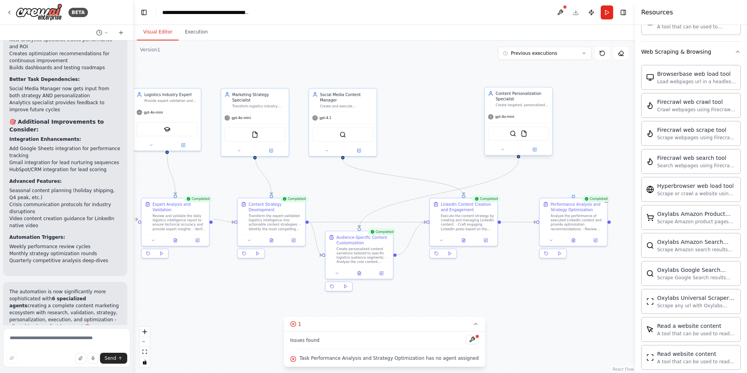
click at [527, 103] on div "Create targeted, personalized content variations for different logistics audien…" at bounding box center [522, 105] width 53 height 4
click at [546, 79] on icon at bounding box center [546, 79] width 5 height 5
click at [529, 80] on button "Confirm" at bounding box center [525, 79] width 28 height 9
drag, startPoint x: 462, startPoint y: 196, endPoint x: 432, endPoint y: 202, distance: 30.9
click at [432, 202] on div "LinkedIn Content Creation and Engagement Execute the content strategy by creati…" at bounding box center [463, 221] width 69 height 49
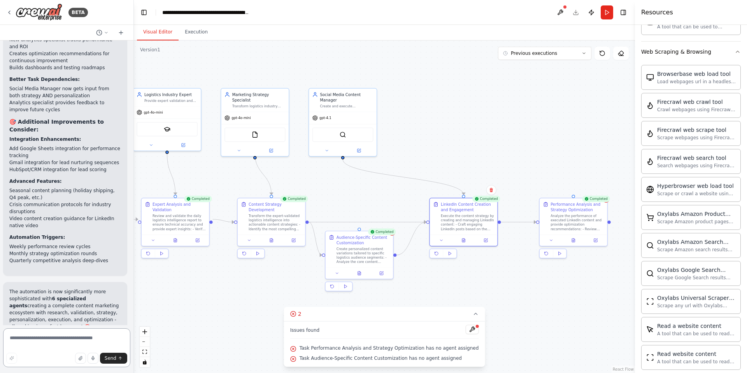
click at [72, 338] on textarea at bounding box center [66, 348] width 127 height 39
type textarea "**********"
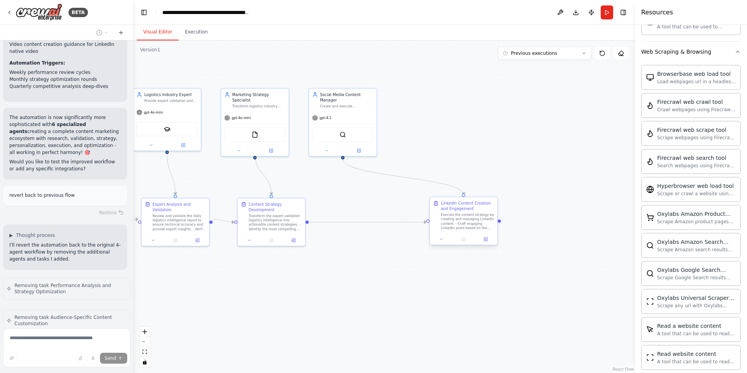
scroll to position [2781, 0]
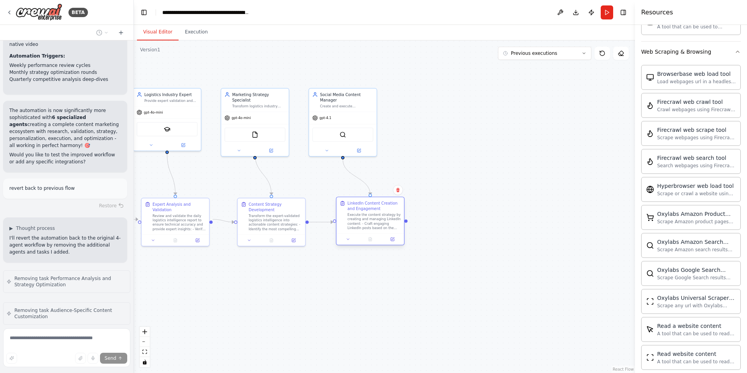
drag, startPoint x: 454, startPoint y: 222, endPoint x: 358, endPoint y: 221, distance: 96.1
click at [358, 221] on div "Execute the content strategy by creating and managing LinkedIn content: - Craft…" at bounding box center [374, 222] width 53 height 18
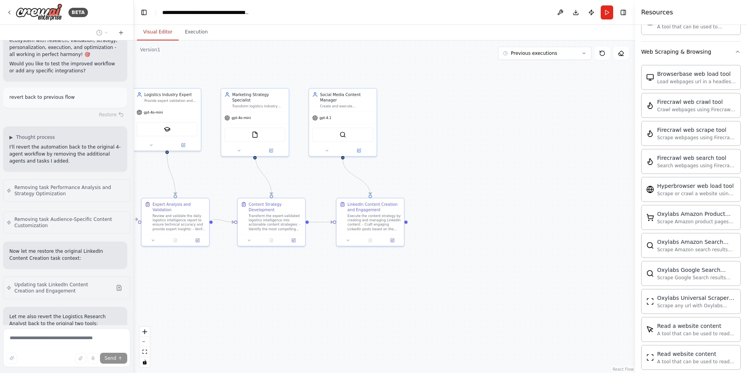
scroll to position [2935, 0]
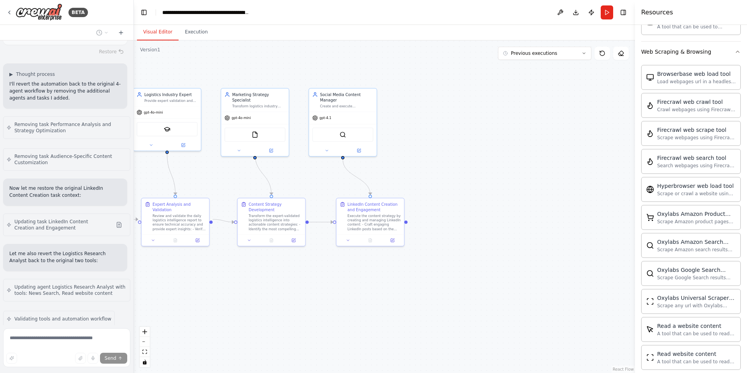
click at [109, 343] on button "Dismiss" at bounding box center [113, 347] width 21 height 8
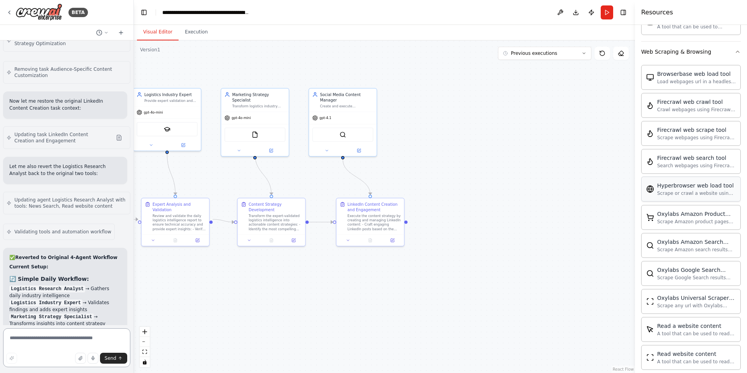
scroll to position [1634, 0]
click at [711, 87] on button "Web Scraping & Browsing" at bounding box center [691, 80] width 100 height 20
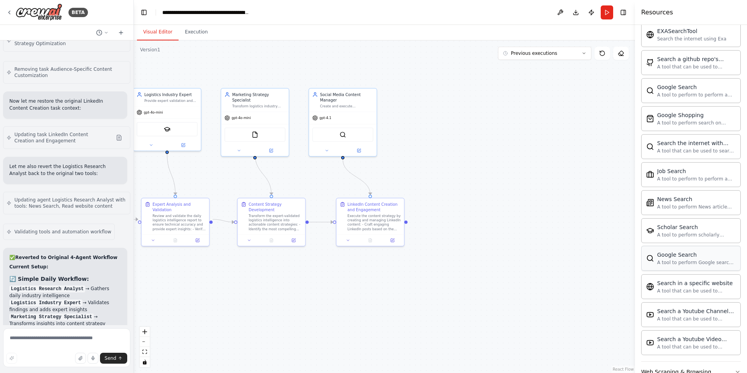
scroll to position [1364, 0]
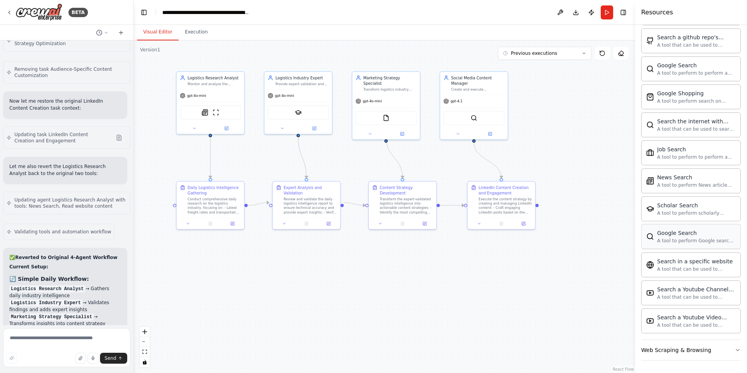
drag, startPoint x: 528, startPoint y: 248, endPoint x: 676, endPoint y: 232, distance: 148.4
click at [676, 232] on div "BETA Hello! I'm the CrewAI assistant. What kind of automation do you want to bu…" at bounding box center [373, 186] width 747 height 373
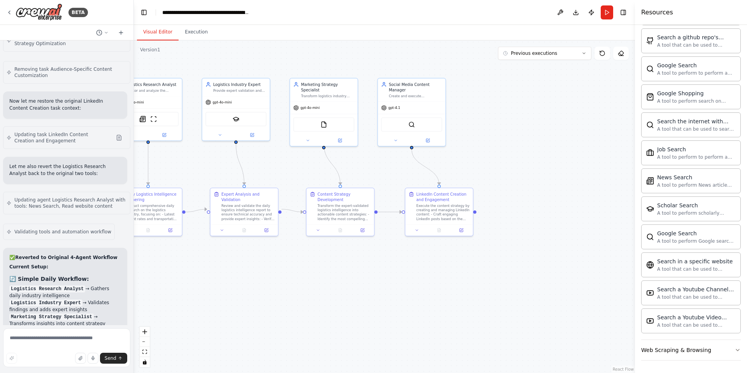
drag, startPoint x: 535, startPoint y: 273, endPoint x: 449, endPoint y: 279, distance: 85.9
click at [449, 279] on div ".deletable-edge-delete-btn { width: 20px; height: 20px; border: 0px solid #ffff…" at bounding box center [384, 206] width 501 height 333
click at [383, 146] on div "Social Media Content Manager Create and execute professional LinkedIn content t…" at bounding box center [405, 112] width 69 height 69
click at [221, 116] on img at bounding box center [223, 118] width 7 height 7
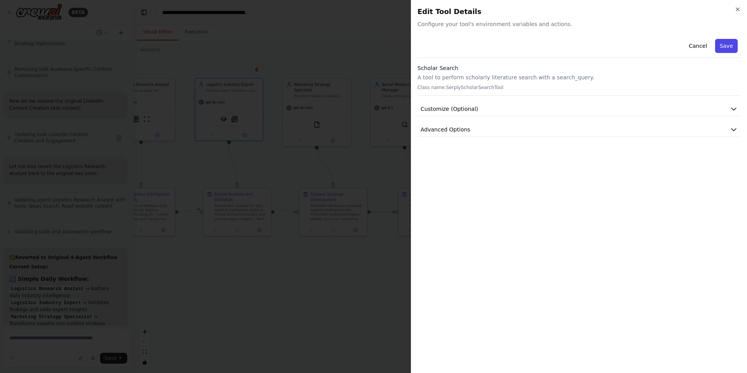
click at [722, 41] on button "Save" at bounding box center [726, 46] width 23 height 14
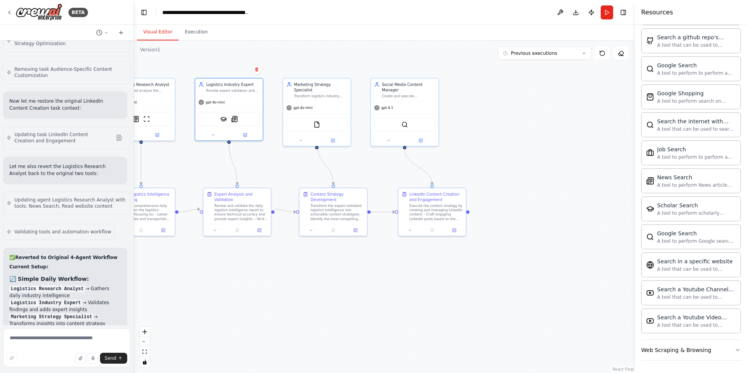
click at [479, 111] on div ".deletable-edge-delete-btn { width: 20px; height: 20px; border: 0px solid #ffff…" at bounding box center [384, 206] width 501 height 333
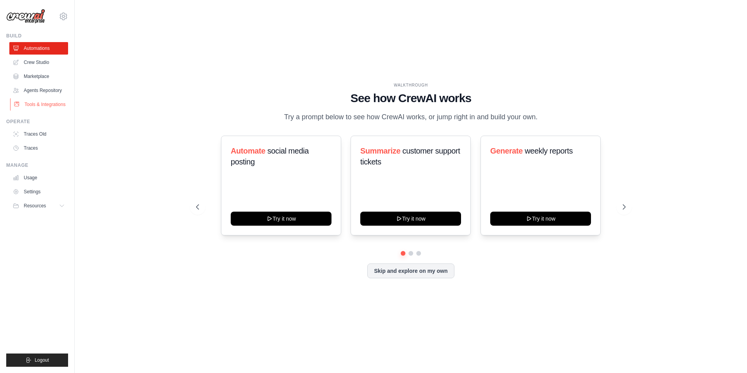
click at [39, 102] on link "Tools & Integrations" at bounding box center [39, 104] width 59 height 12
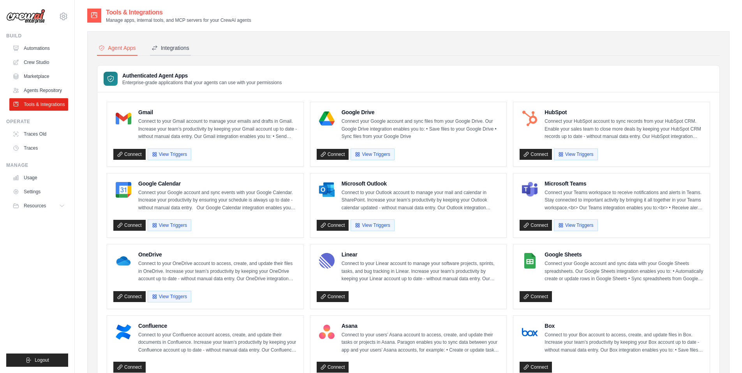
click at [188, 52] on button "Integrations" at bounding box center [170, 48] width 41 height 15
click at [179, 53] on button "Integrations" at bounding box center [170, 48] width 41 height 15
click at [177, 47] on div "Integrations" at bounding box center [170, 48] width 38 height 8
click at [124, 47] on div "Agent Apps" at bounding box center [116, 48] width 37 height 8
click at [178, 45] on div "Integrations" at bounding box center [170, 48] width 38 height 8
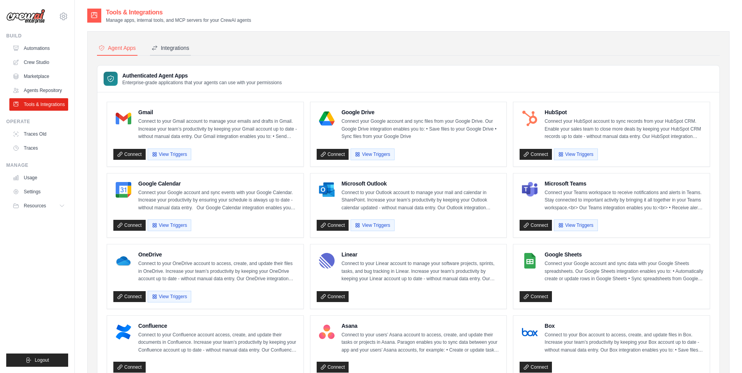
click at [173, 48] on div "Integrations" at bounding box center [170, 48] width 38 height 8
click at [177, 49] on div "Integrations" at bounding box center [170, 48] width 38 height 8
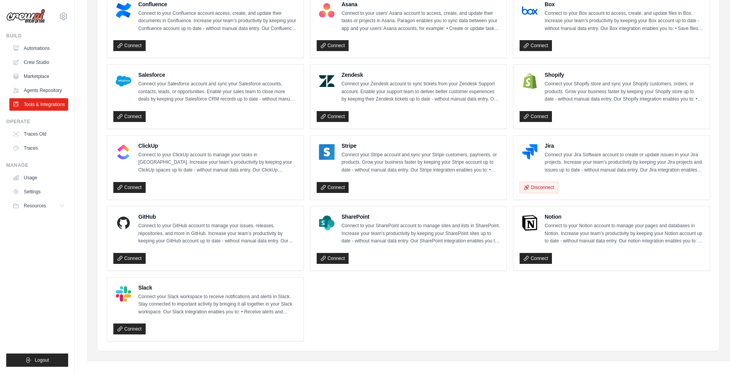
scroll to position [322, 0]
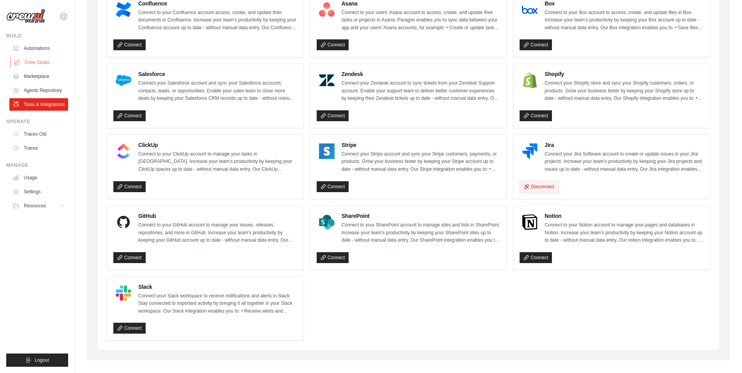
click at [42, 59] on link "Crew Studio" at bounding box center [39, 62] width 59 height 12
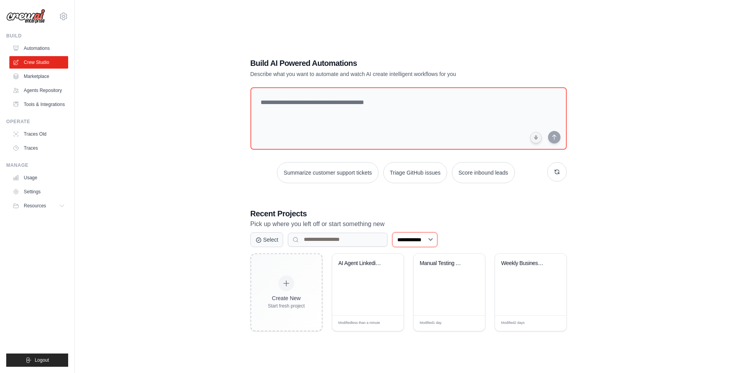
click at [420, 237] on select "**********" at bounding box center [414, 239] width 45 height 15
click at [392, 232] on select "**********" at bounding box center [414, 239] width 45 height 15
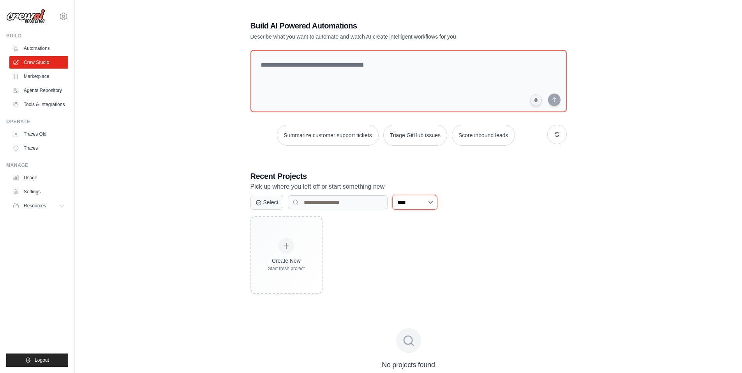
click at [415, 205] on select "**********" at bounding box center [414, 202] width 45 height 15
click at [392, 195] on select "**********" at bounding box center [414, 202] width 45 height 15
click at [411, 209] on select "**********" at bounding box center [414, 202] width 45 height 15
click at [392, 195] on select "**********" at bounding box center [414, 202] width 45 height 15
click at [423, 197] on select "**********" at bounding box center [414, 202] width 45 height 15
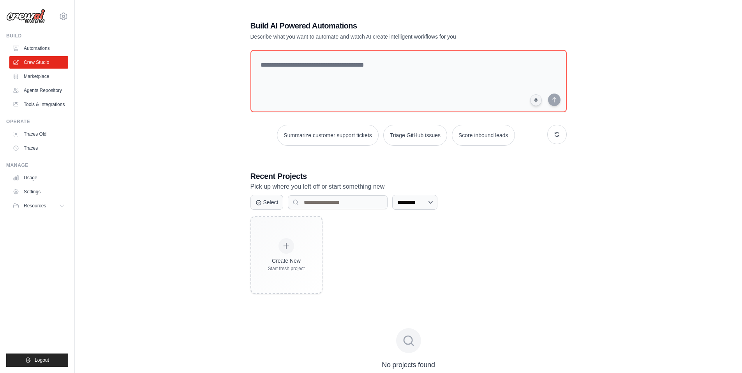
click at [466, 201] on div "**********" at bounding box center [408, 202] width 316 height 15
click at [395, 204] on select "**********" at bounding box center [414, 202] width 45 height 15
select select "***"
click at [392, 209] on select "**********" at bounding box center [414, 202] width 45 height 15
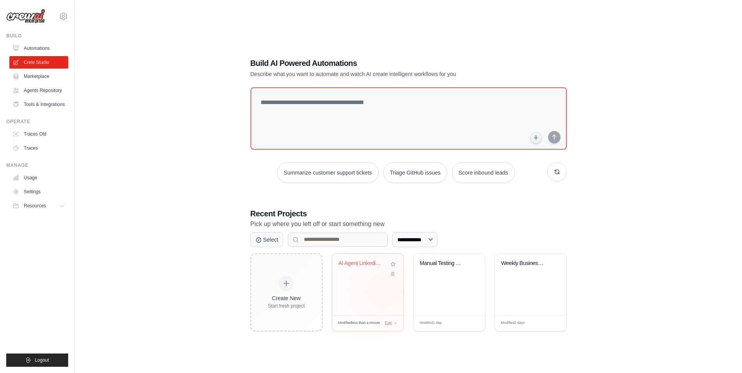
click at [383, 290] on div "AI Agent Linkedin Post Automation" at bounding box center [367, 284] width 71 height 62
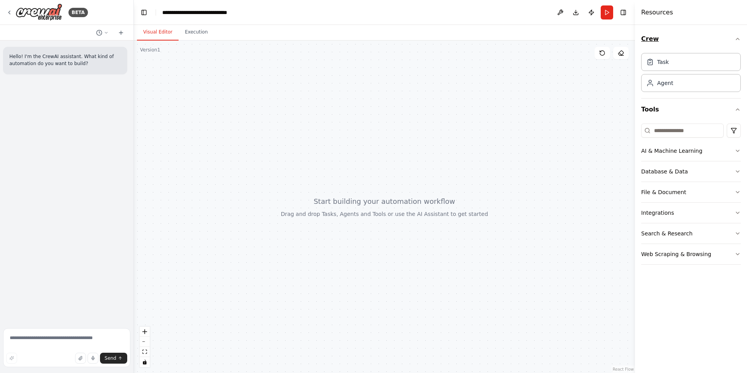
click at [736, 39] on icon "button" at bounding box center [738, 39] width 6 height 6
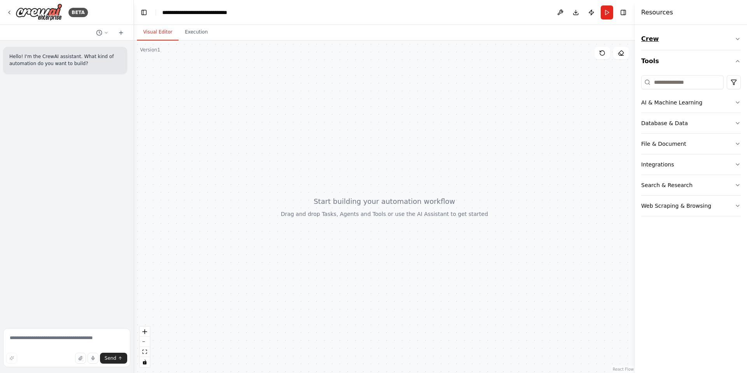
click at [736, 39] on icon "button" at bounding box center [738, 39] width 6 height 6
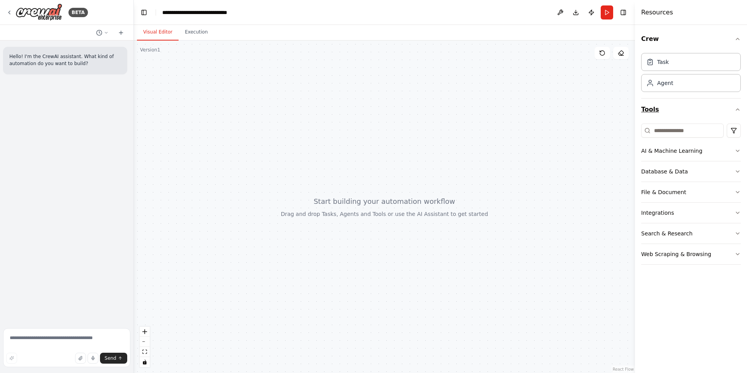
click at [736, 115] on button "Tools" at bounding box center [691, 109] width 100 height 22
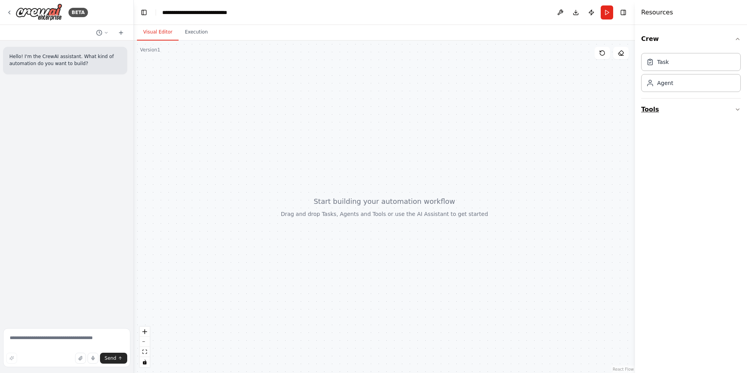
click at [734, 109] on button "Tools" at bounding box center [691, 109] width 100 height 22
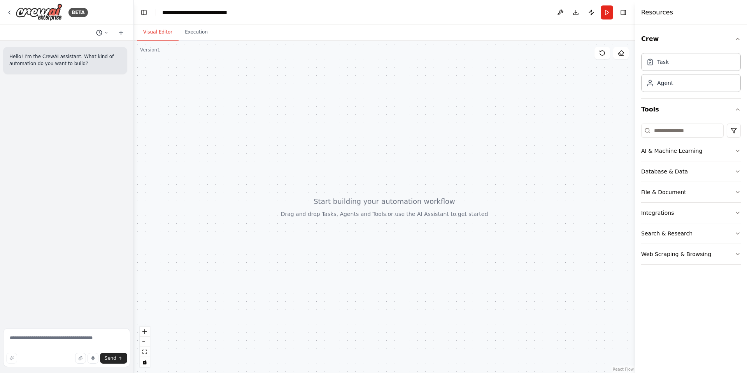
click at [102, 32] on circle at bounding box center [99, 32] width 5 height 5
click at [231, 119] on div at bounding box center [384, 206] width 501 height 332
